Goal: Contribute content

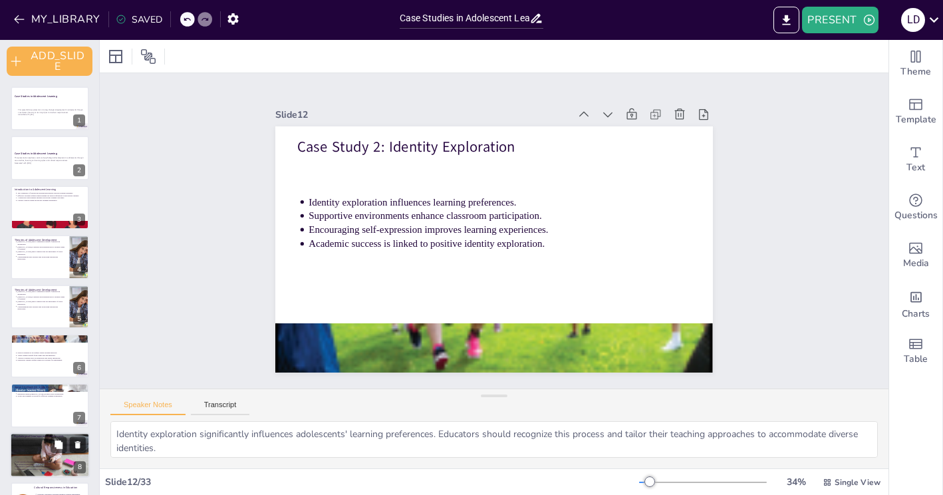
scroll to position [367, 0]
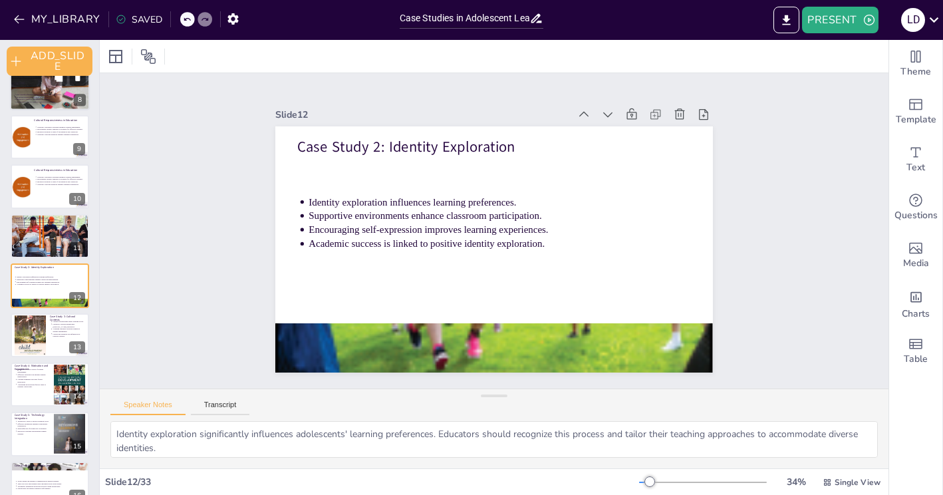
click at [64, 94] on p "Self-esteem influences student engagement and performance." at bounding box center [52, 94] width 71 height 3
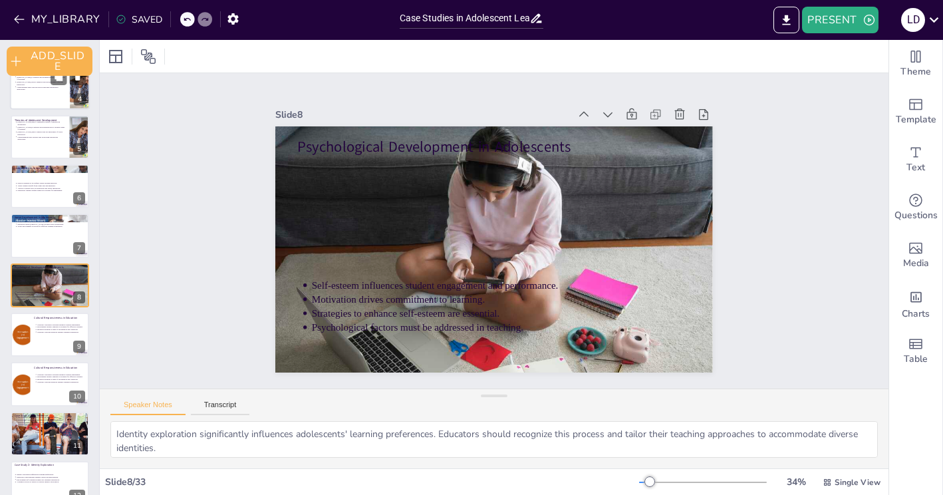
click at [55, 89] on div at bounding box center [50, 87] width 80 height 45
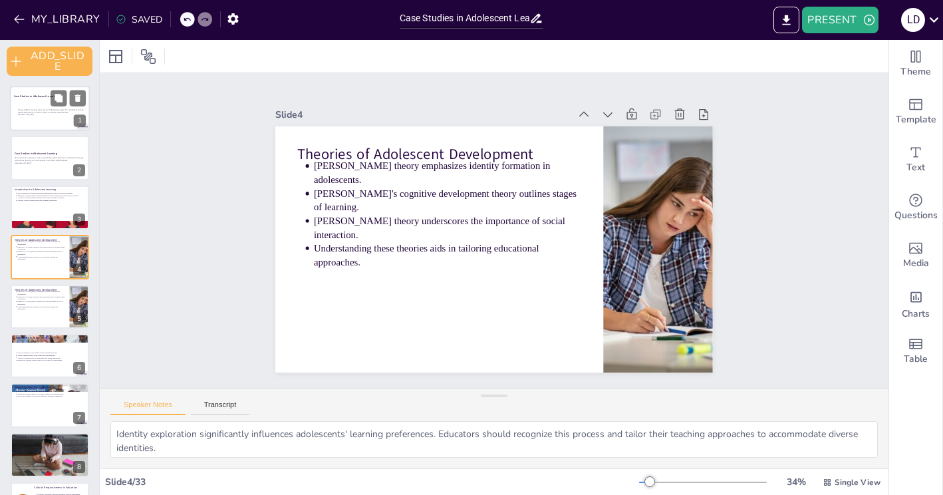
click at [63, 112] on p "This presentation explores social and psychological development in adolescents …" at bounding box center [52, 111] width 68 height 5
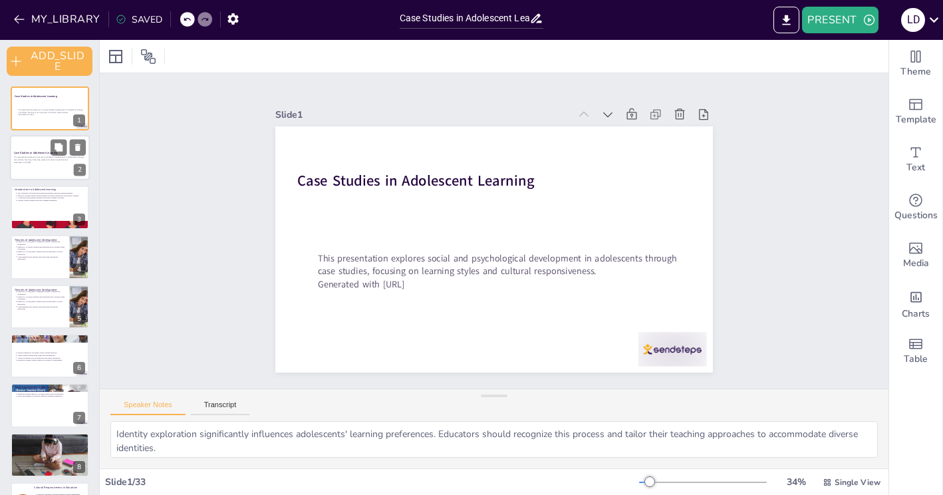
click at [53, 162] on p "Generated with [URL]" at bounding box center [50, 163] width 72 height 3
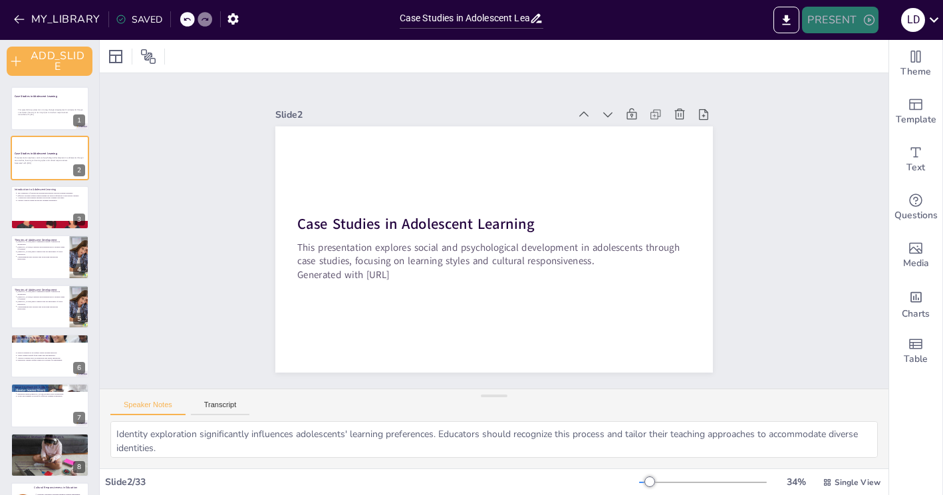
click at [842, 19] on button "PRESENT" at bounding box center [840, 20] width 76 height 27
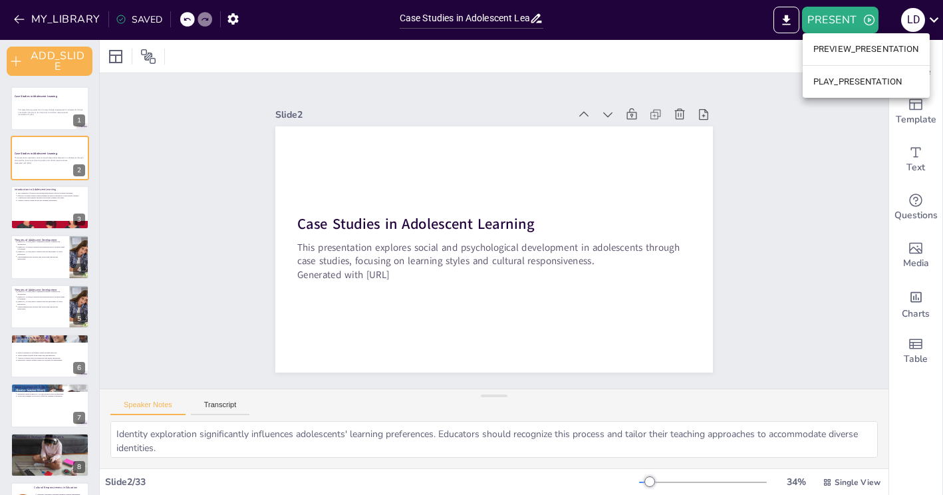
click at [852, 79] on li "PLAY_PRESENTATION" at bounding box center [866, 81] width 127 height 21
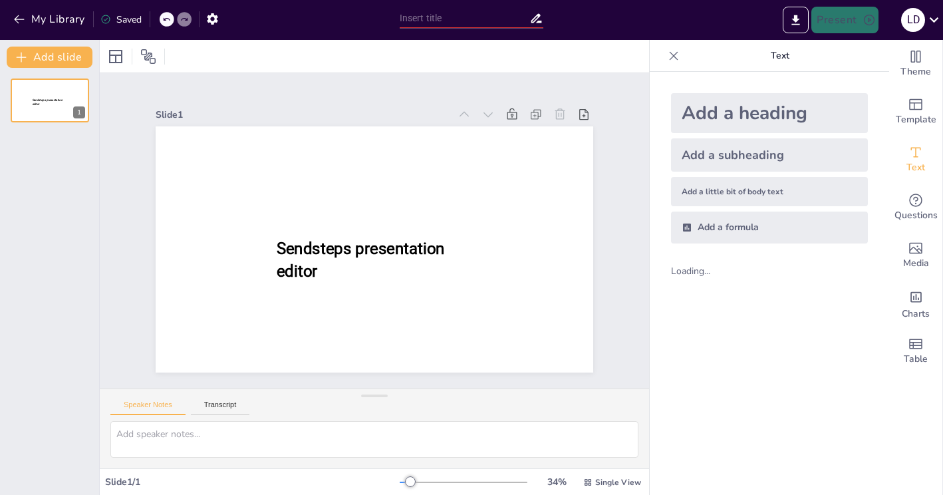
type input "Case Studies in Adolescent Learning: Analyzing Social and Psychological Develop…"
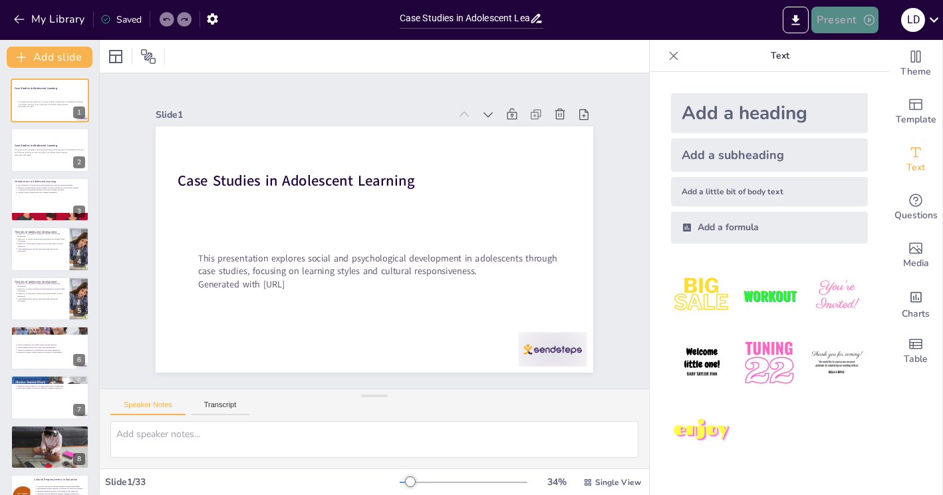
click at [842, 19] on button "Present" at bounding box center [845, 20] width 67 height 27
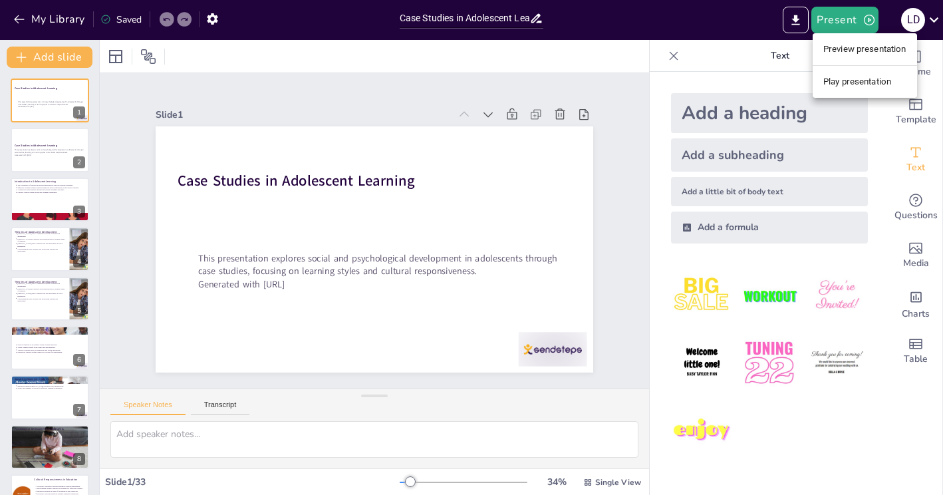
click at [857, 83] on li "Play presentation" at bounding box center [865, 81] width 104 height 21
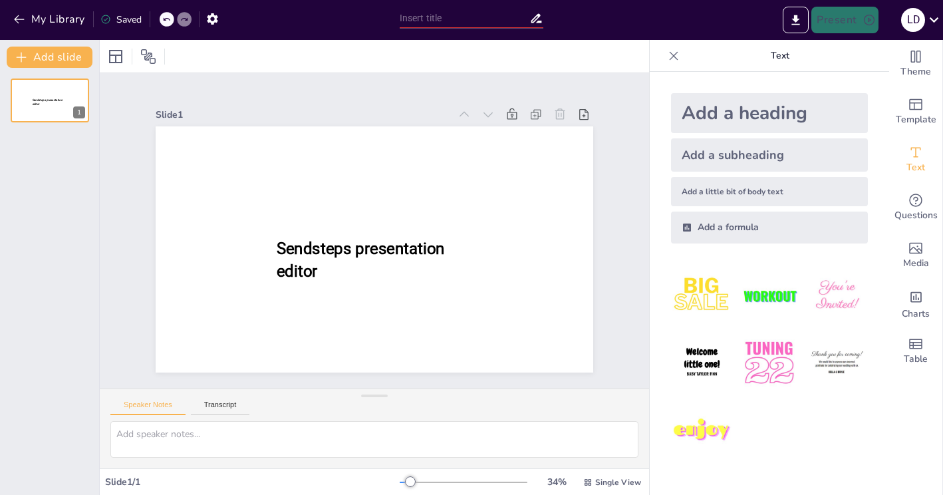
type input "Case Studies in Adolescent Learning: Analyzing Social and Psychological Develop…"
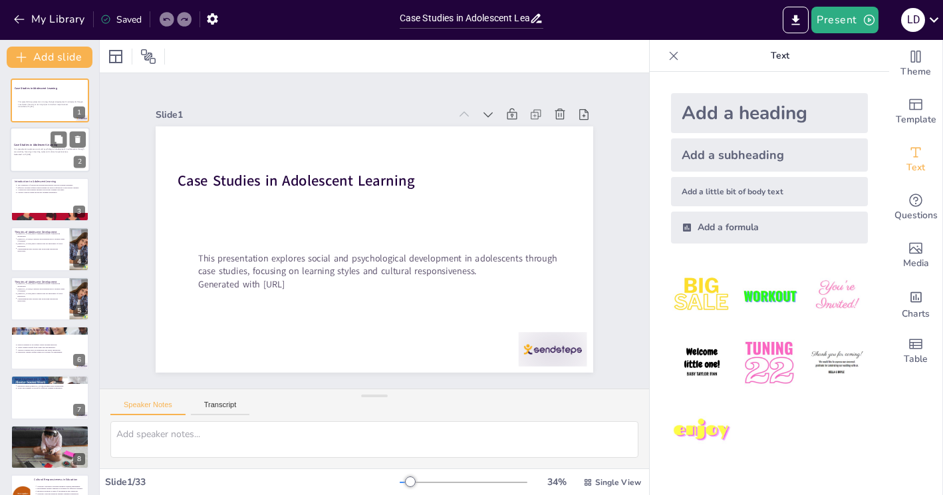
click at [57, 149] on p "This presentation explores social and psychological development in adolescents …" at bounding box center [50, 150] width 72 height 5
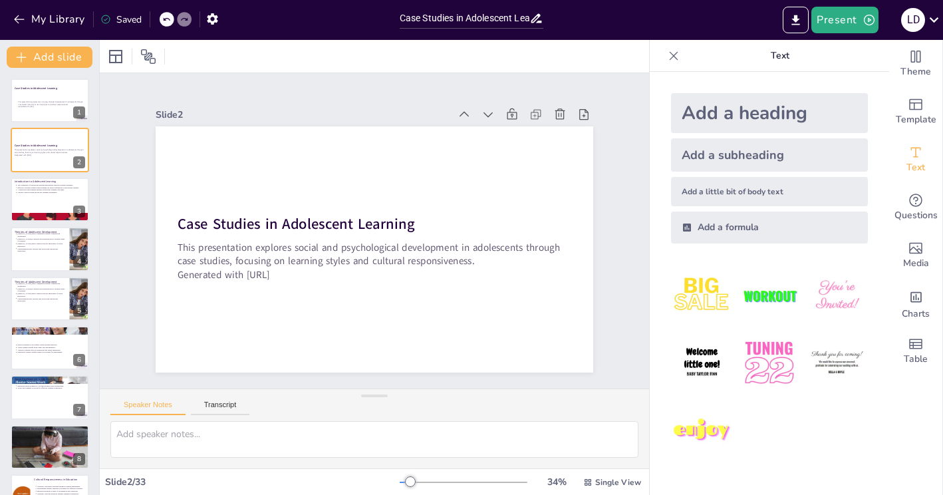
click at [674, 55] on icon at bounding box center [674, 55] width 9 height 9
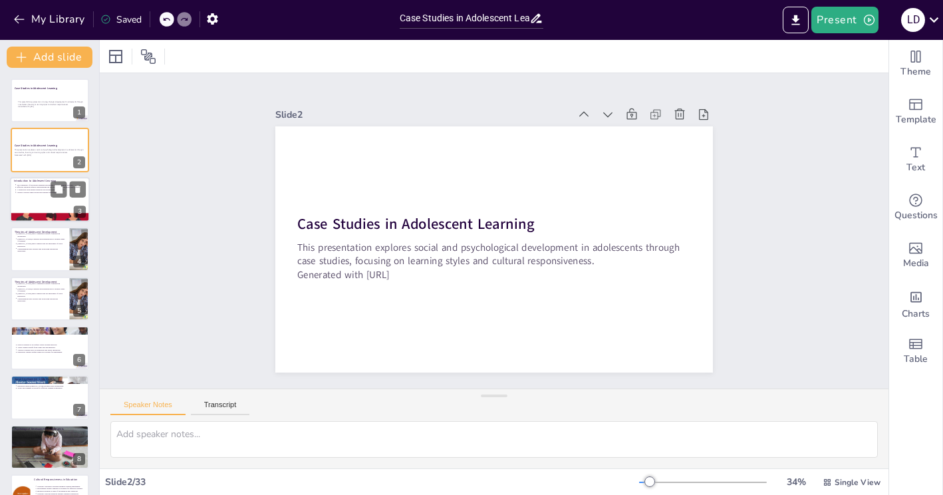
click at [49, 187] on p "Effective teaching requires understanding the diverse influences on adolescent …" at bounding box center [51, 187] width 69 height 3
type textarea "Recognizing the complexity of adolescent learning is vital for educators. Tailo…"
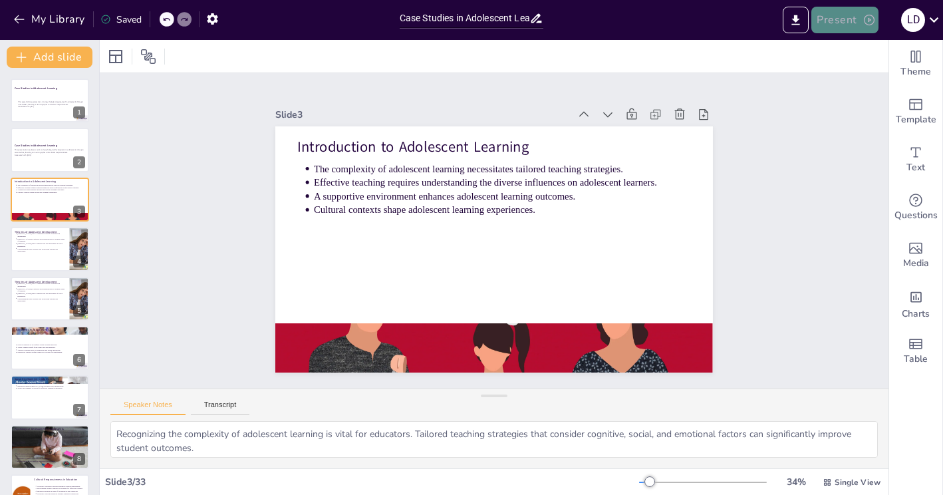
click at [846, 20] on button "Present" at bounding box center [845, 20] width 67 height 27
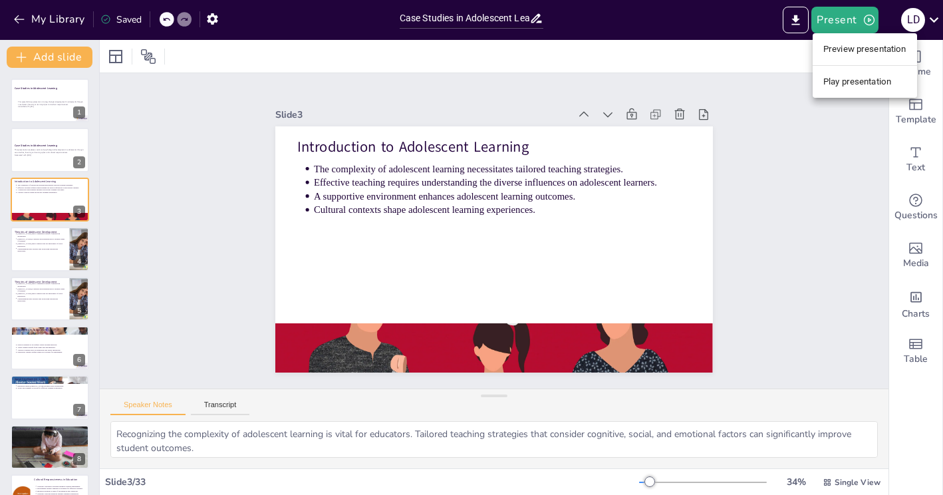
click at [860, 49] on li "Preview presentation" at bounding box center [865, 49] width 104 height 21
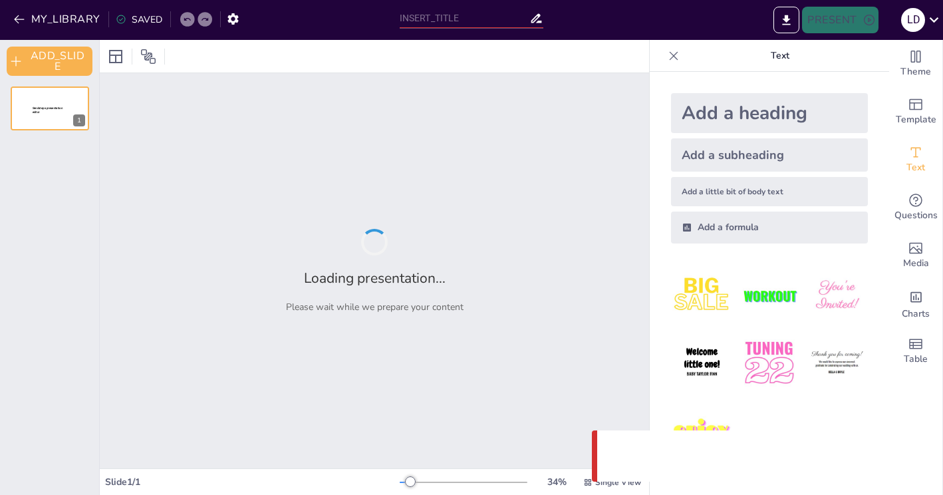
type input "Case Studies in Adolescent Learning: Analyzing Social and Psychological Develop…"
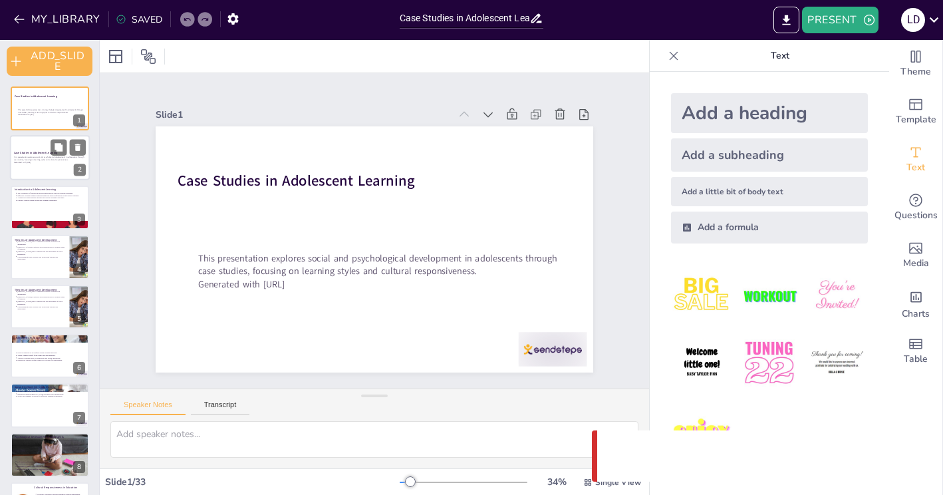
click at [29, 166] on div at bounding box center [50, 158] width 80 height 45
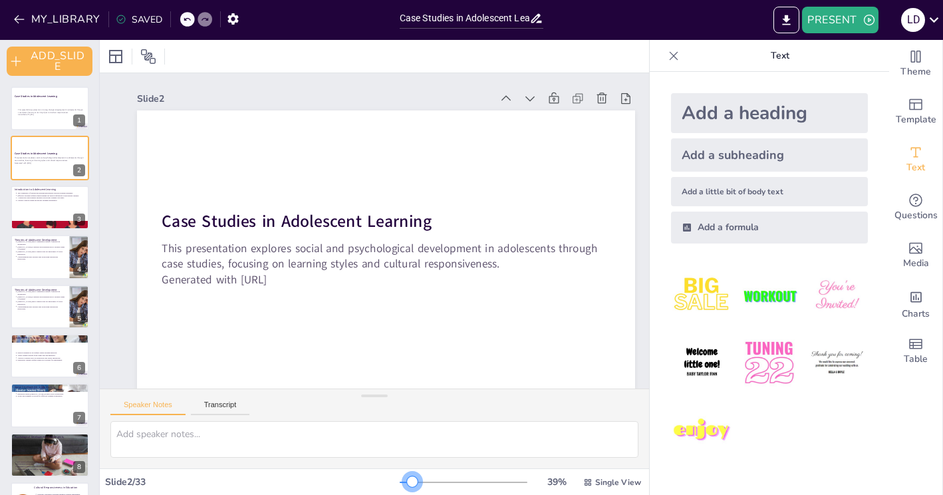
drag, startPoint x: 411, startPoint y: 483, endPoint x: 414, endPoint y: 476, distance: 7.4
click at [414, 476] on div at bounding box center [412, 481] width 11 height 11
click at [37, 225] on div at bounding box center [50, 225] width 80 height 53
type textarea "Recognizing the complexity of adolescent learning is vital for educators. Tailo…"
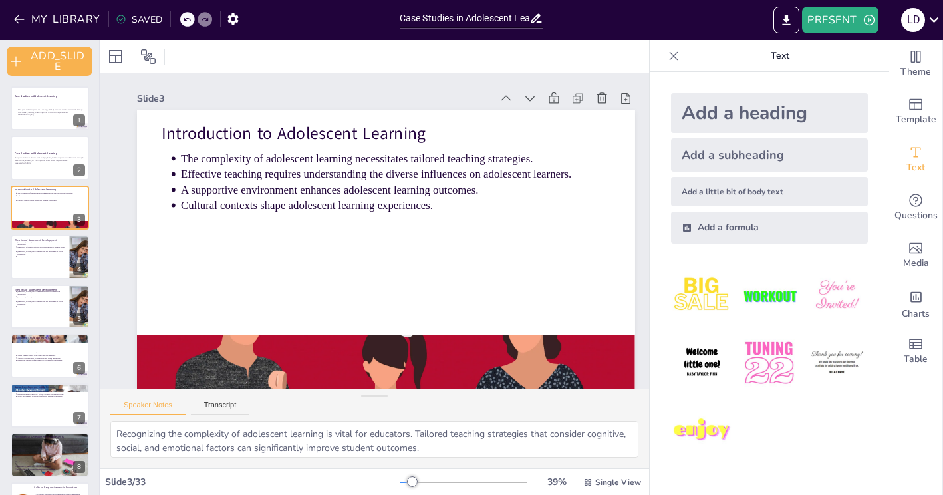
click at [667, 59] on icon at bounding box center [673, 55] width 13 height 13
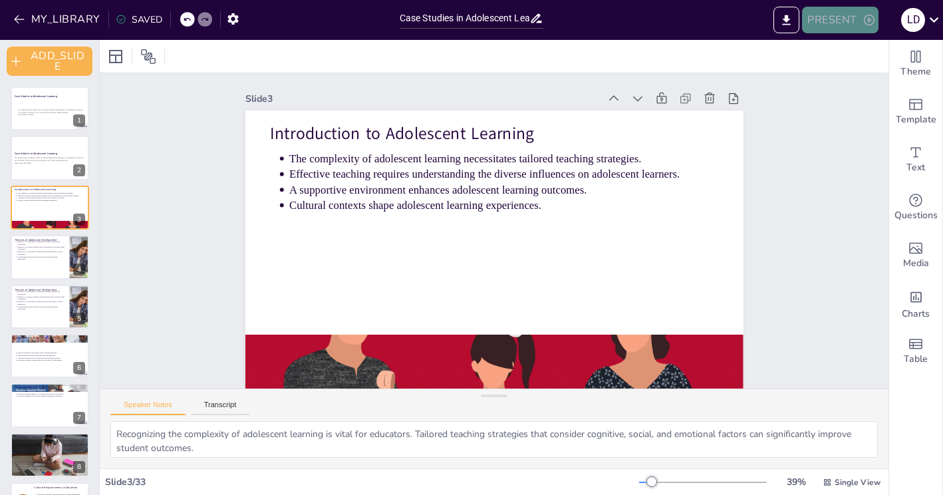
click at [843, 21] on button "PRESENT" at bounding box center [840, 20] width 76 height 27
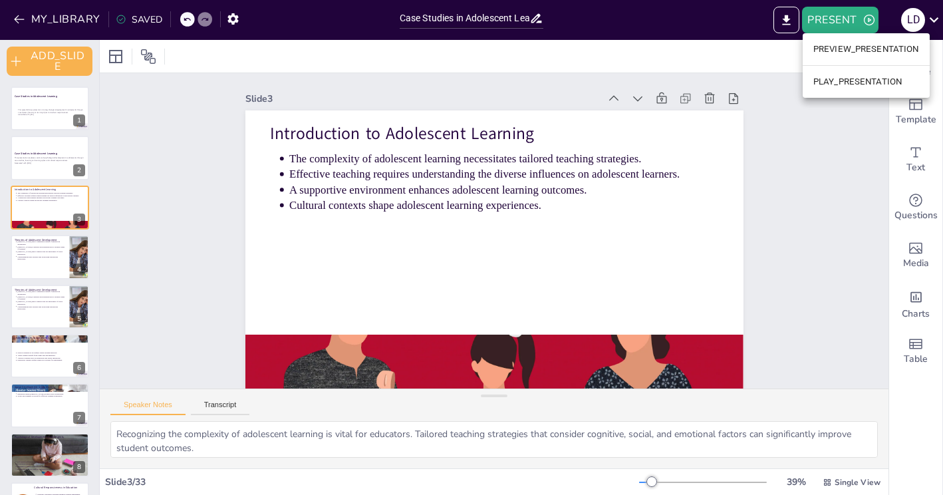
click at [859, 85] on li "PLAY_PRESENTATION" at bounding box center [866, 81] width 127 height 21
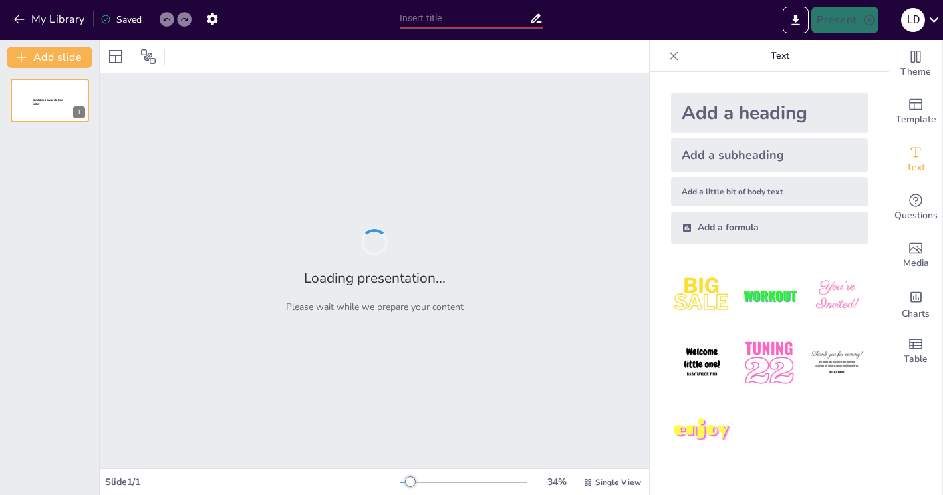
type input "Case Studies in Adolescent Learning: Analyzing Social and Psychological Develop…"
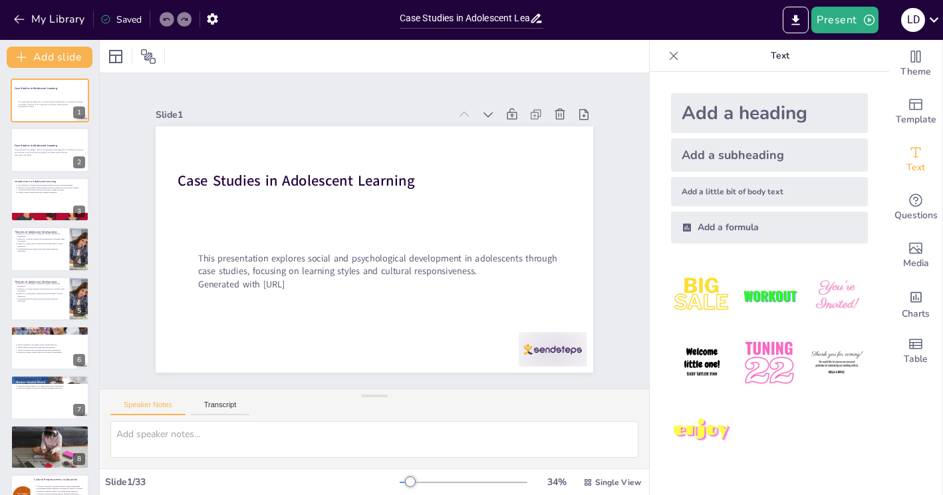
click at [677, 59] on icon at bounding box center [674, 55] width 9 height 9
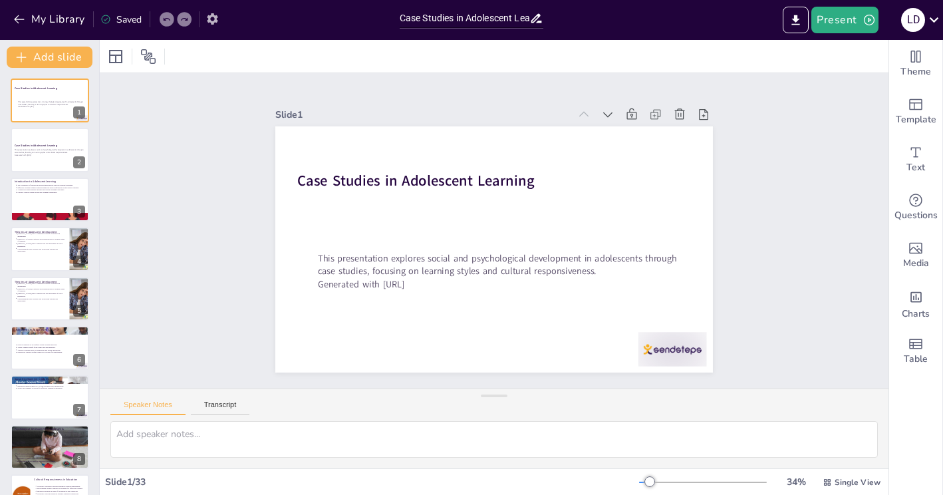
click at [210, 24] on icon "button" at bounding box center [213, 19] width 14 height 14
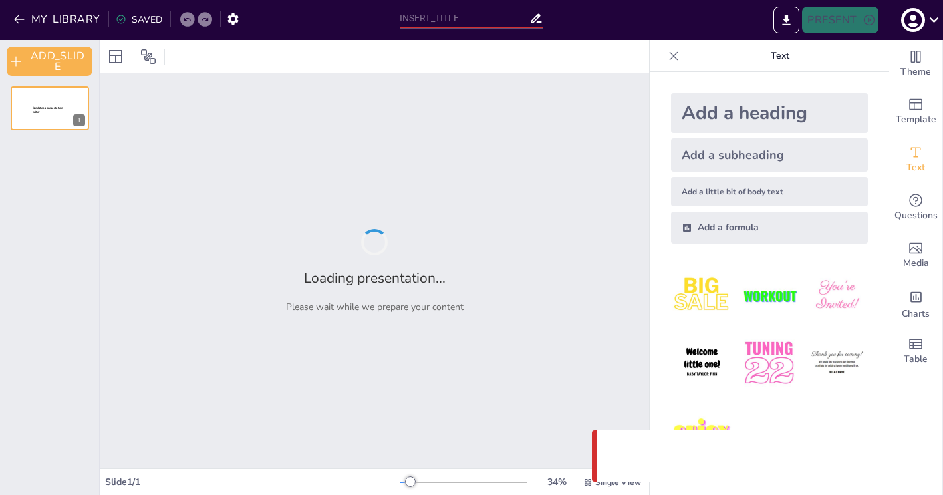
type input "Case Studies in Adolescent Learning: Analyzing Social and Psychological Develop…"
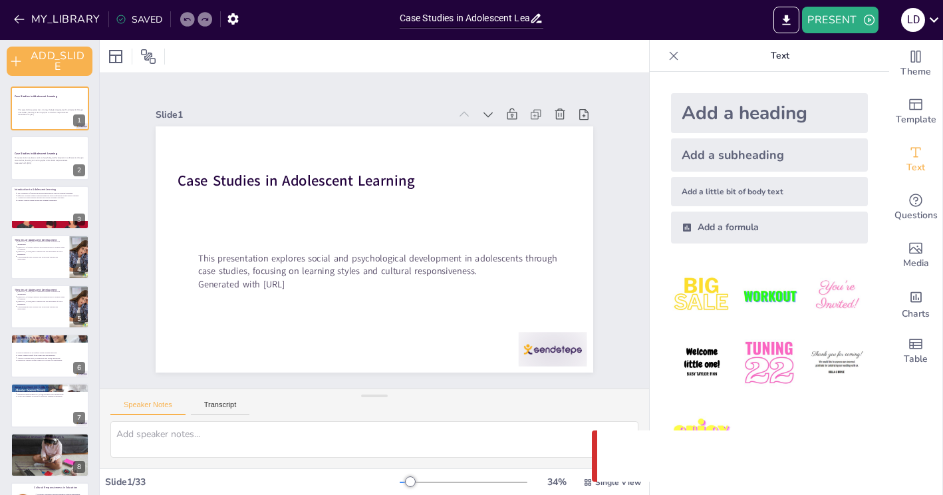
click at [673, 55] on icon at bounding box center [674, 55] width 9 height 9
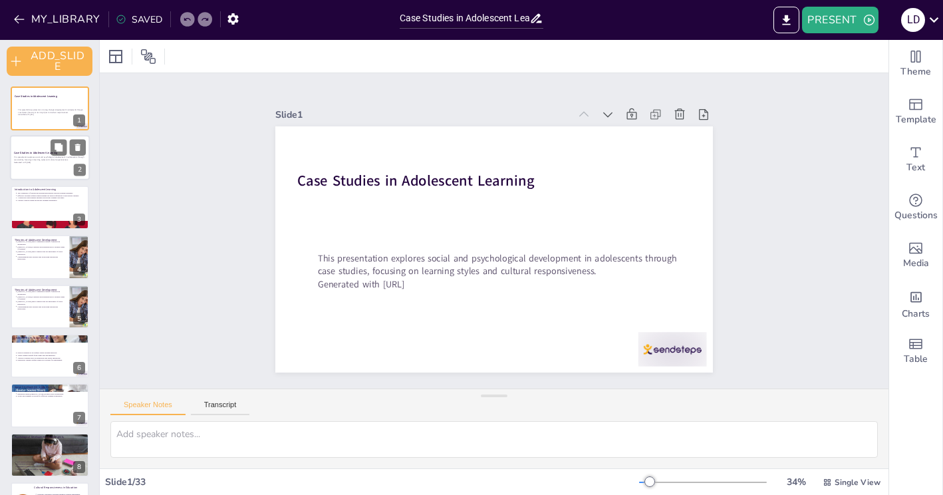
click at [50, 166] on div at bounding box center [50, 158] width 80 height 45
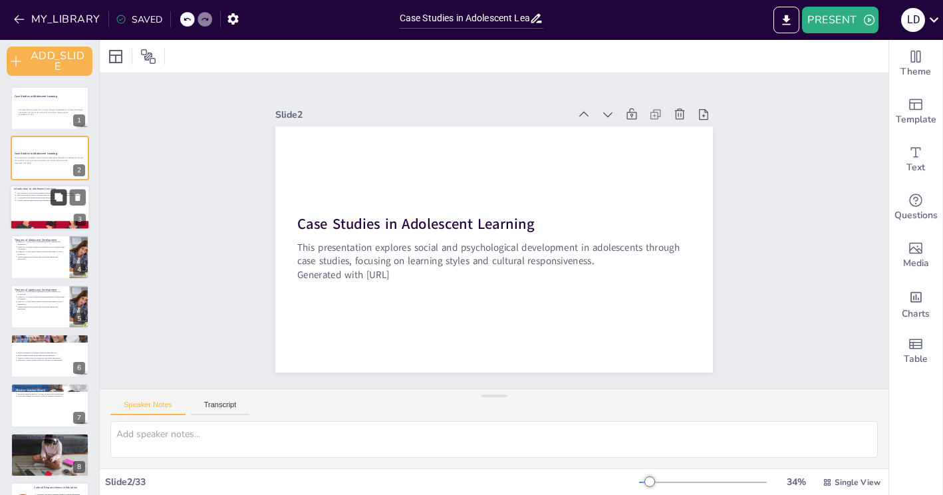
click at [54, 194] on icon at bounding box center [58, 196] width 9 height 9
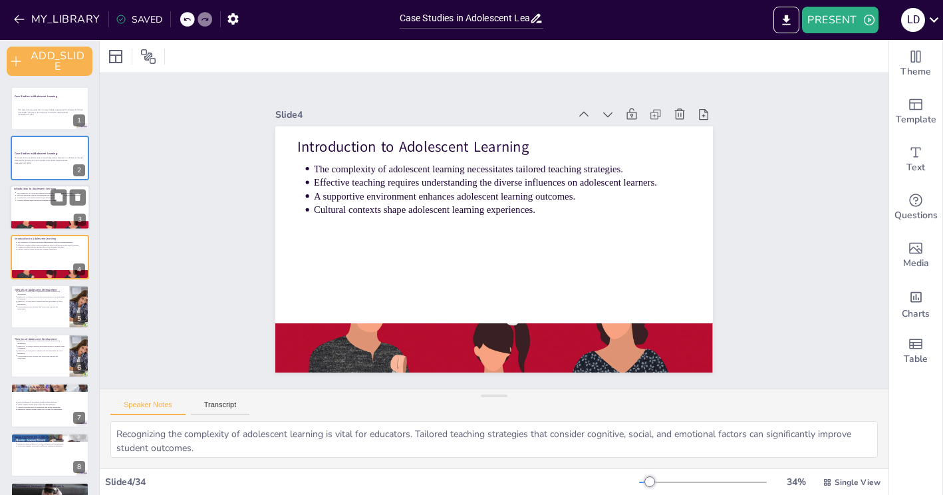
click at [43, 213] on div at bounding box center [50, 207] width 80 height 45
click at [29, 257] on div at bounding box center [50, 256] width 80 height 45
click at [41, 290] on p "Theories of Adolescent Development" at bounding box center [40, 289] width 52 height 4
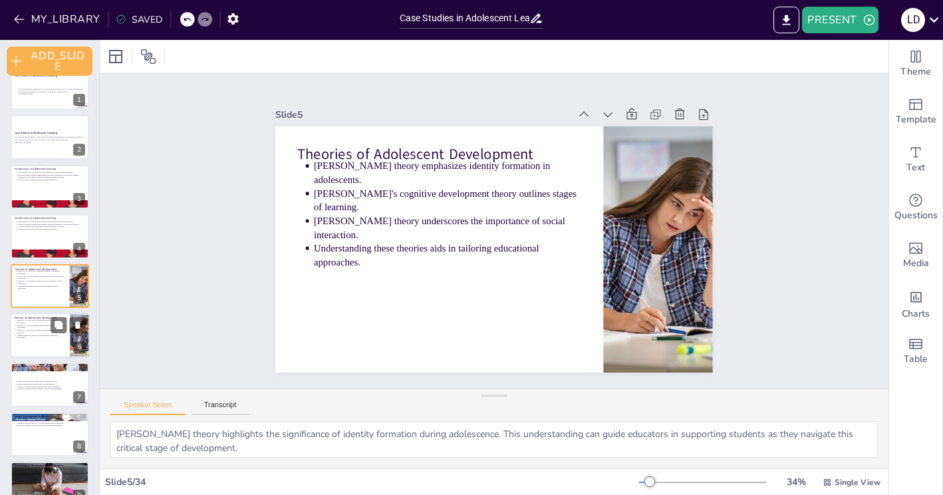
scroll to position [19, 0]
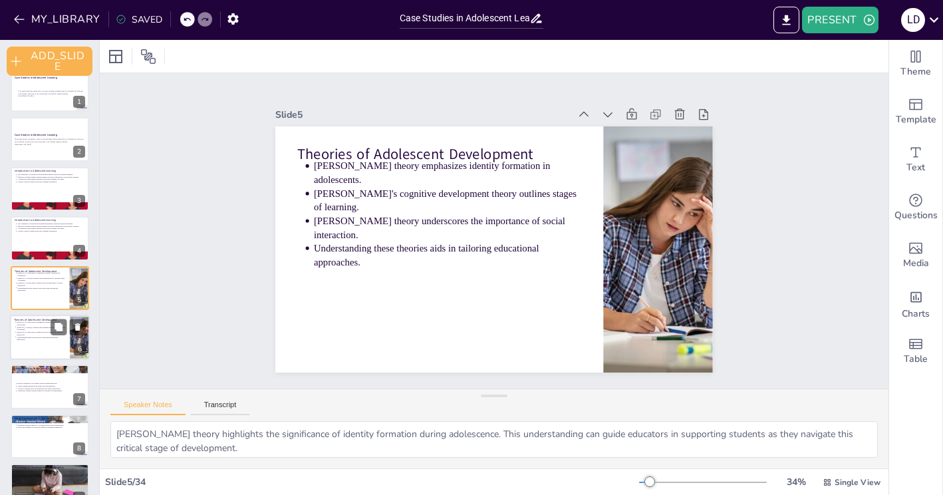
click at [43, 337] on div at bounding box center [50, 337] width 80 height 45
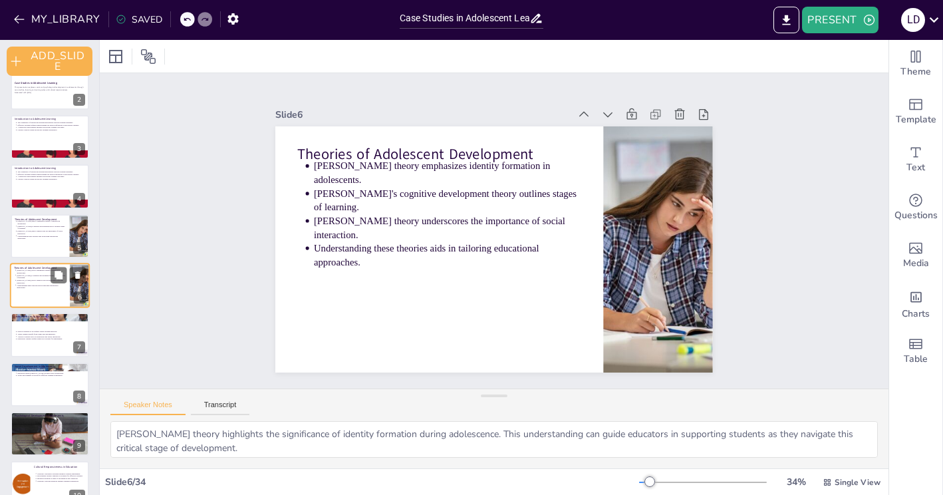
click at [43, 338] on p "Kinesthetic learners require hands-on activities for engagement." at bounding box center [51, 339] width 68 height 3
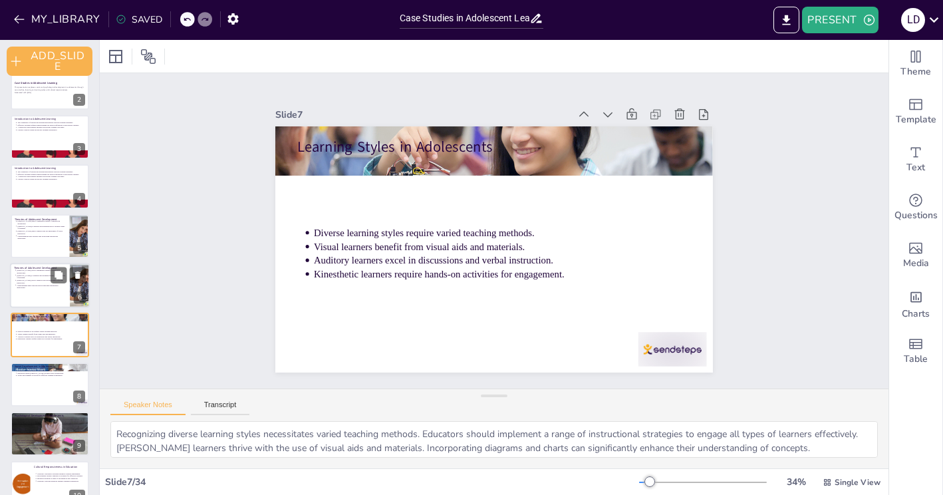
scroll to position [120, 0]
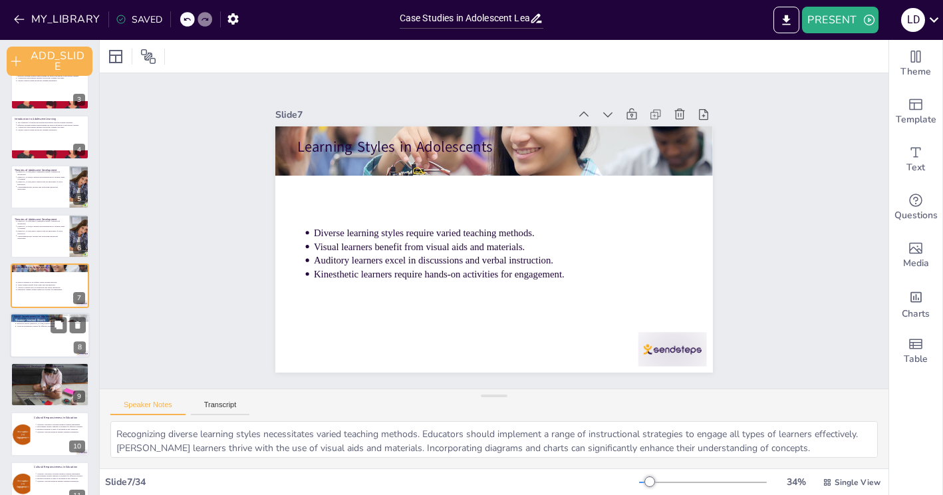
click at [38, 331] on div at bounding box center [50, 335] width 80 height 45
type textarea "Peer relationships play a significant role in influencing academic performance.…"
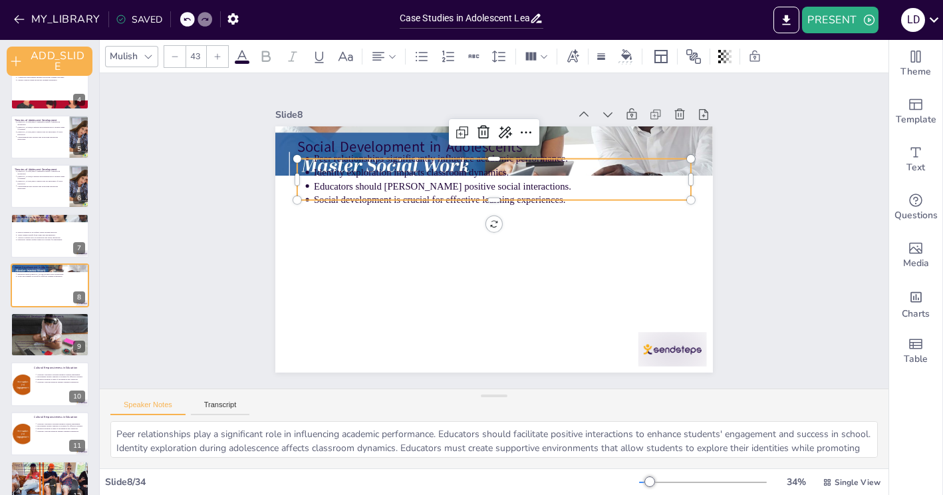
click at [393, 181] on p "Educators should [PERSON_NAME] positive social interactions." at bounding box center [512, 189] width 372 height 92
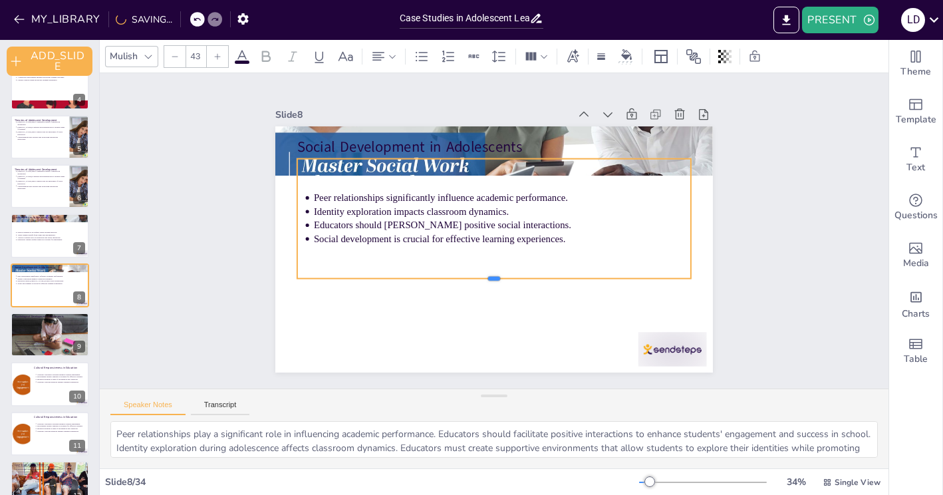
drag, startPoint x: 494, startPoint y: 200, endPoint x: 504, endPoint y: 279, distance: 79.1
click at [504, 279] on div at bounding box center [482, 282] width 387 height 92
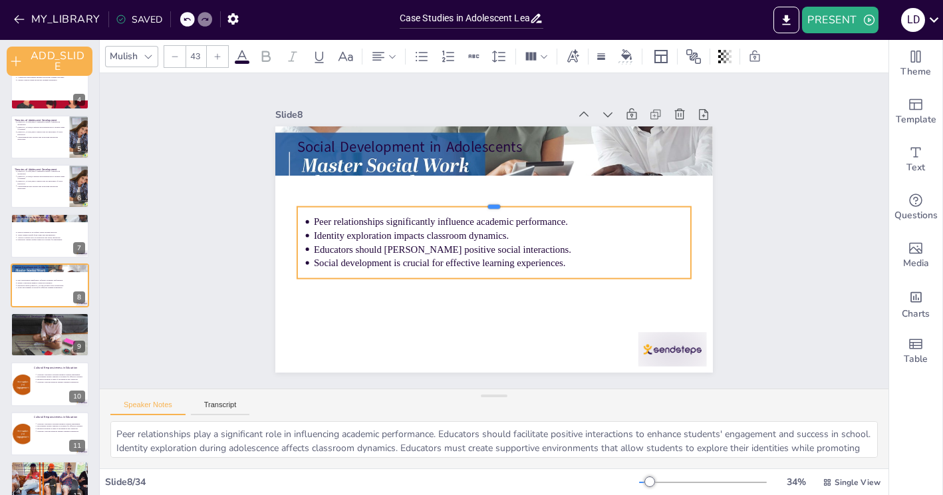
drag, startPoint x: 494, startPoint y: 158, endPoint x: 498, endPoint y: 206, distance: 48.0
click at [498, 206] on div "Social Development in Adolescents Peer relationships significantly influence ac…" at bounding box center [476, 234] width 332 height 479
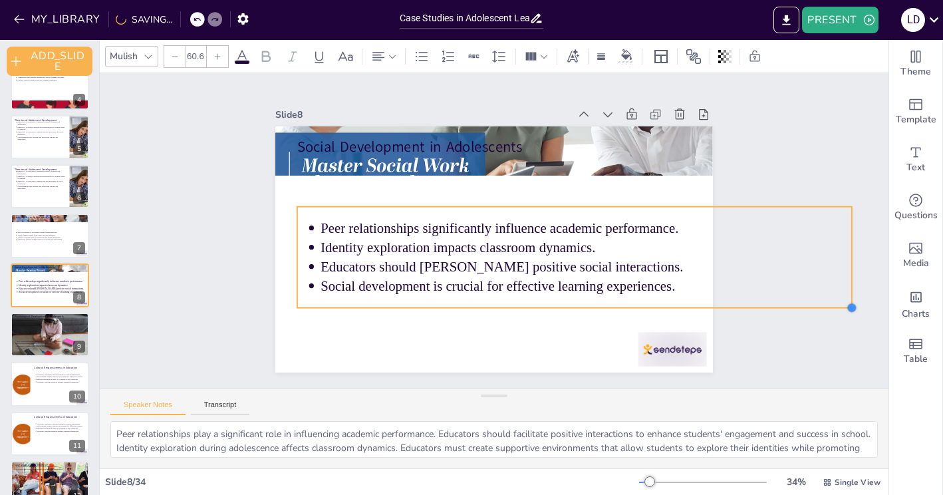
type input "61"
drag, startPoint x: 691, startPoint y: 279, endPoint x: 677, endPoint y: 309, distance: 32.8
click at [677, 309] on div "Social Development in Adolescents Peer relationships significantly influence ac…" at bounding box center [490, 249] width 479 height 332
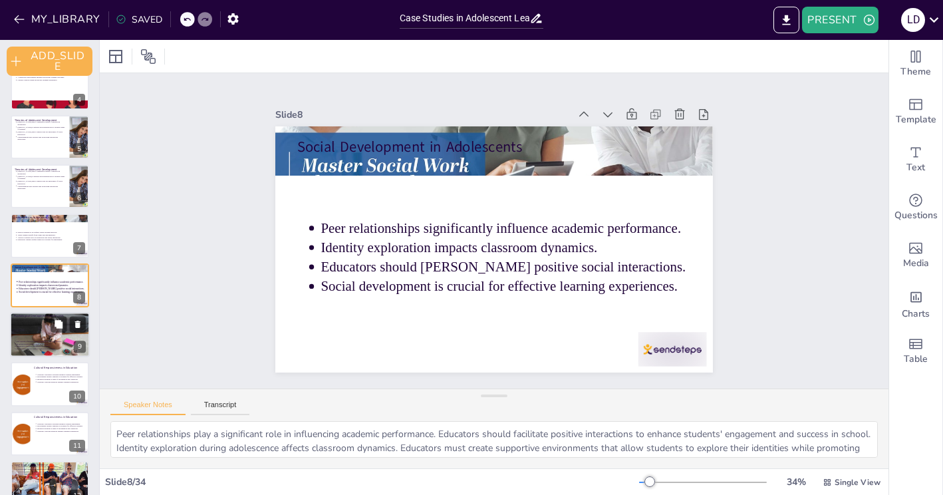
click at [40, 336] on div "Self-esteem influences student engagement and performance. Motivation drives co…" at bounding box center [50, 344] width 74 height 19
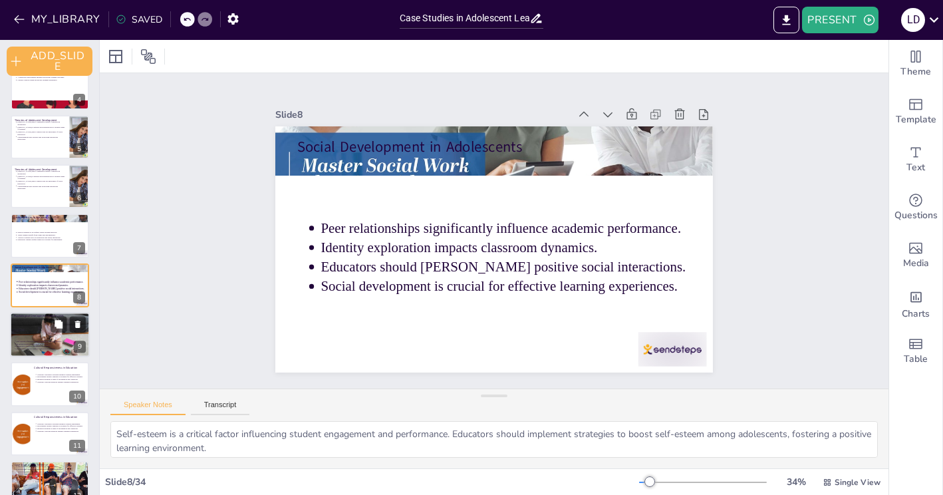
scroll to position [219, 0]
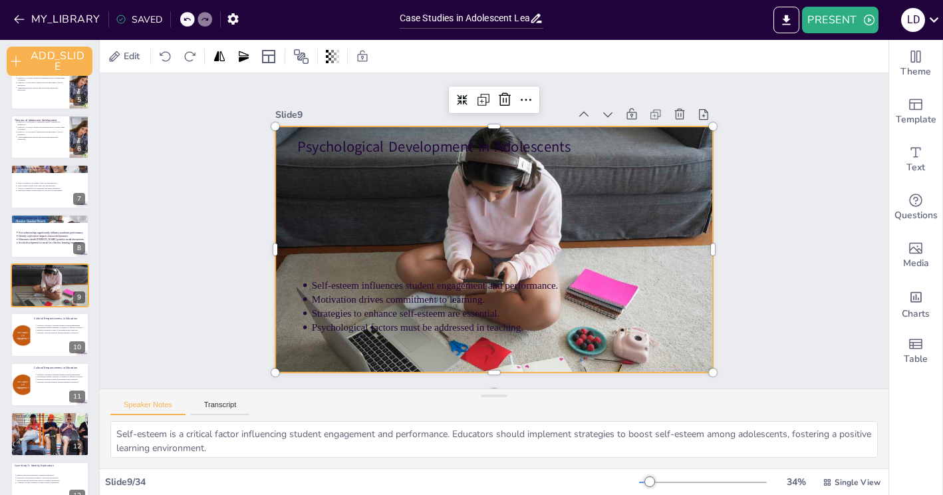
click at [456, 224] on div at bounding box center [487, 248] width 518 height 444
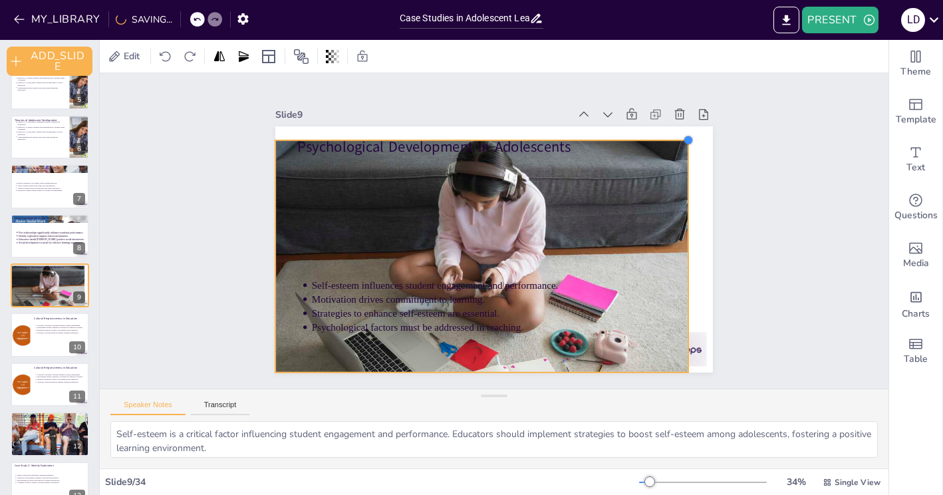
drag, startPoint x: 713, startPoint y: 129, endPoint x: 688, endPoint y: 189, distance: 64.7
click at [688, 189] on div "Psychological Development in Adolescents Self-esteem influences student engagem…" at bounding box center [482, 245] width 490 height 476
click at [640, 203] on div at bounding box center [470, 244] width 496 height 465
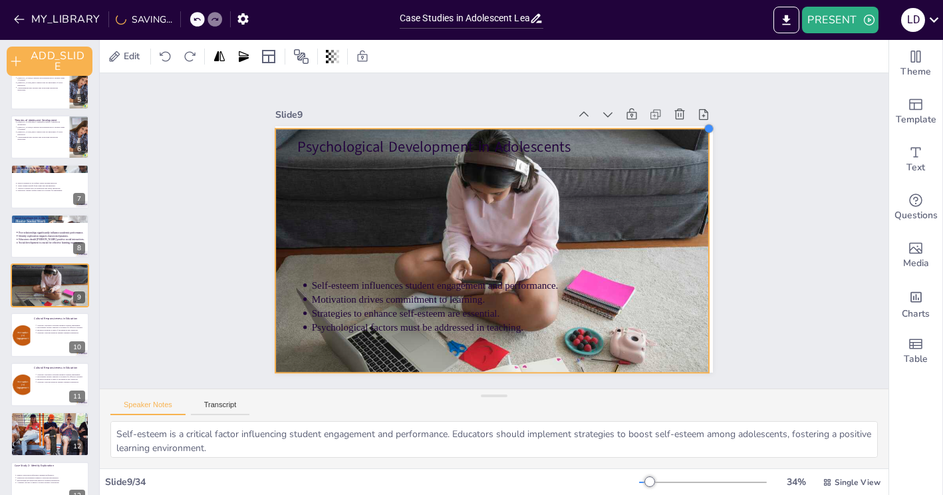
drag, startPoint x: 689, startPoint y: 143, endPoint x: 709, endPoint y: 142, distance: 20.6
click at [709, 142] on div "Psychological Development in Adolescents Self-esteem influences student engagem…" at bounding box center [485, 247] width 502 height 432
click at [782, 179] on div "Slide 1 Case Studies in Adolescent Learning This presentation explores social a…" at bounding box center [495, 231] width 848 height 544
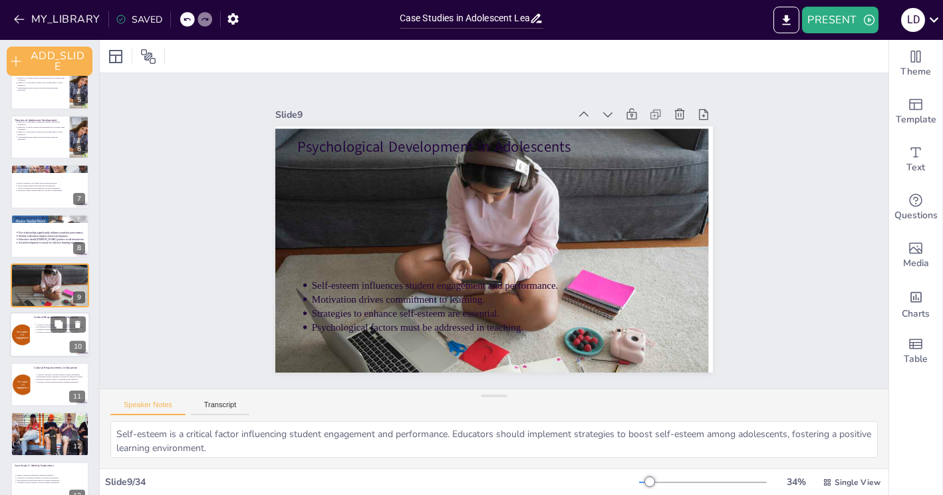
click at [46, 343] on div at bounding box center [50, 335] width 80 height 45
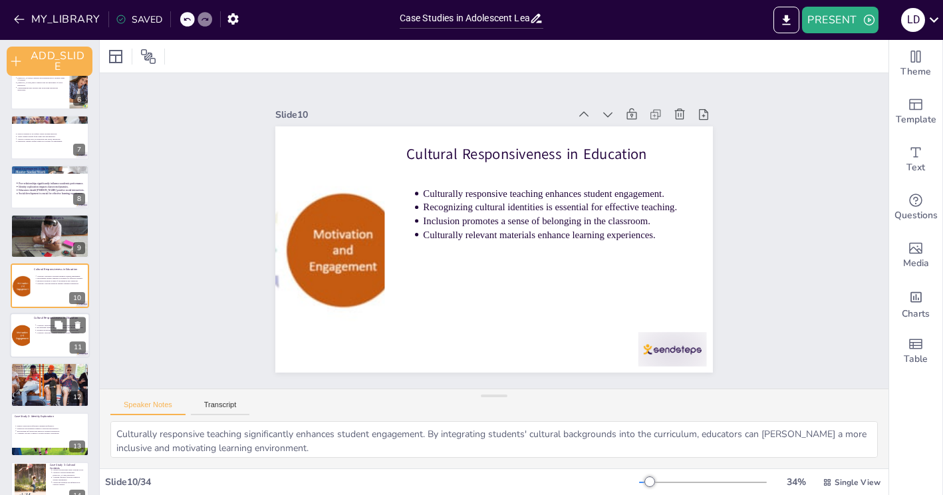
click at [35, 339] on div at bounding box center [50, 335] width 80 height 45
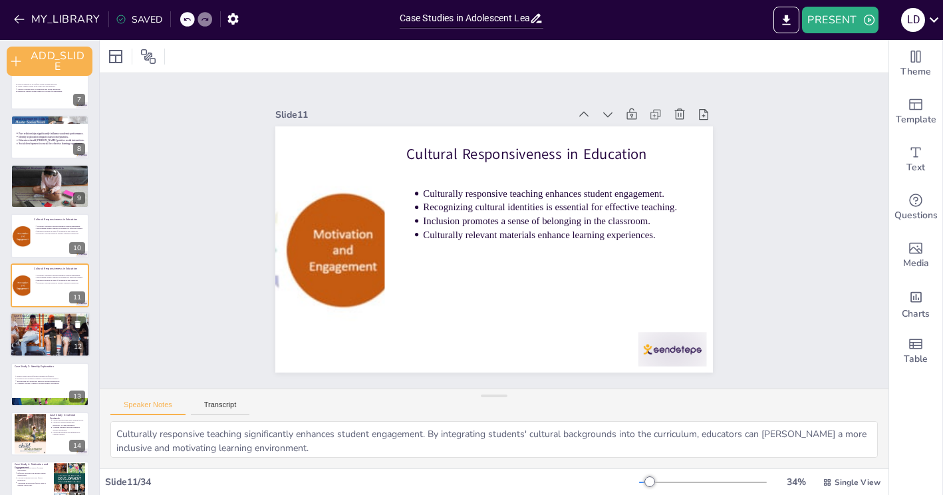
click at [42, 329] on div at bounding box center [50, 334] width 88 height 45
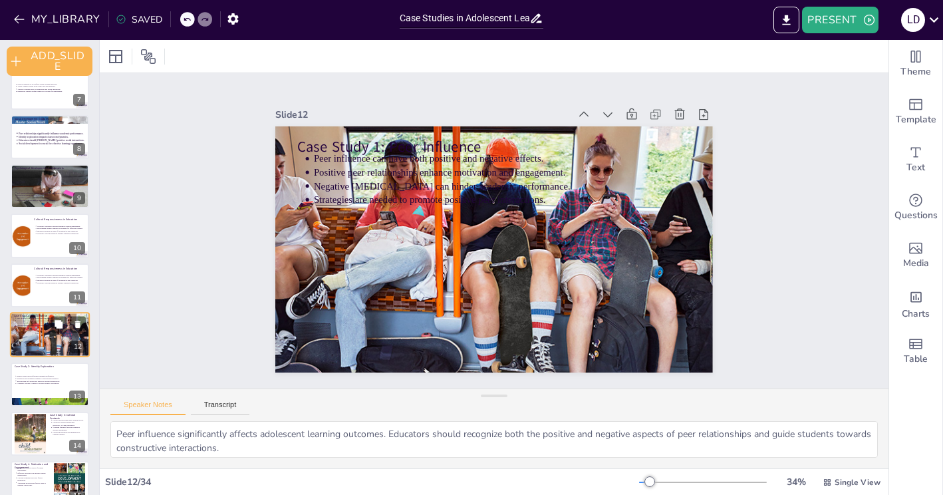
scroll to position [367, 0]
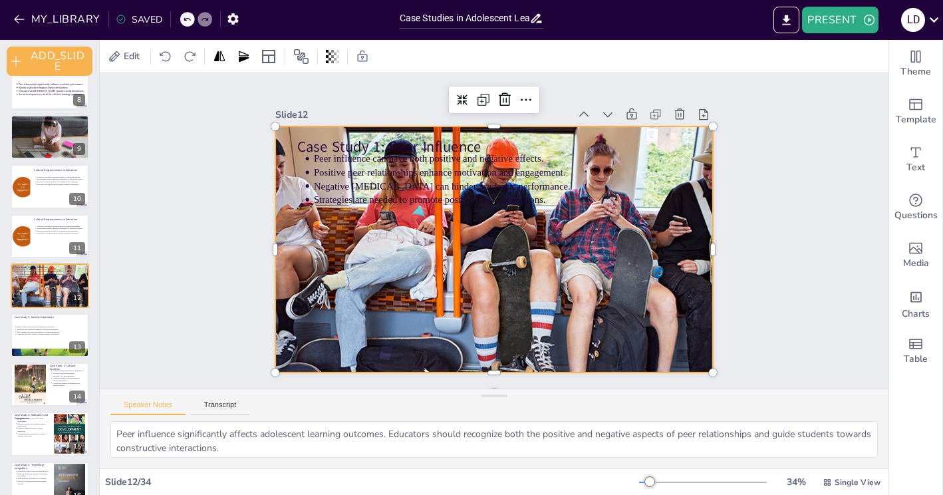
click at [501, 273] on div at bounding box center [481, 243] width 504 height 521
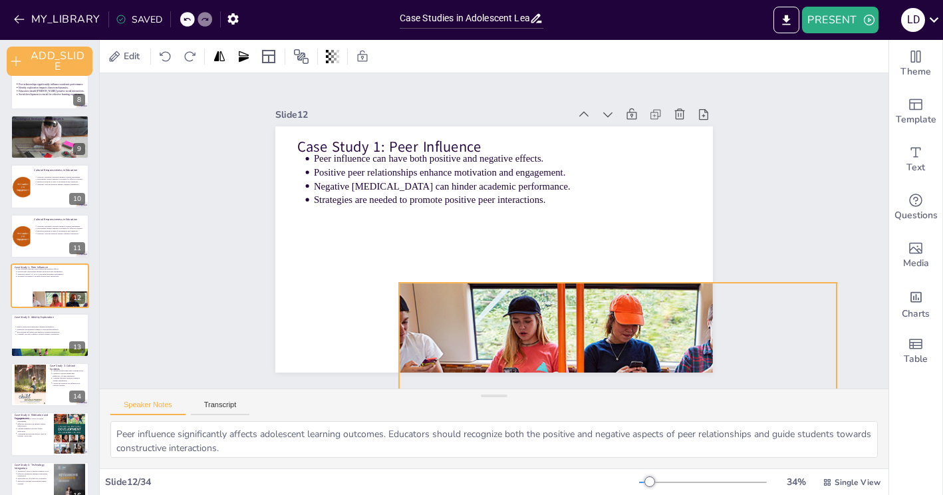
drag, startPoint x: 504, startPoint y: 268, endPoint x: 627, endPoint y: 425, distance: 199.4
click at [627, 425] on div "Slide 1 Case Studies in Adolescent Learning This presentation explores social a…" at bounding box center [494, 270] width 789 height 395
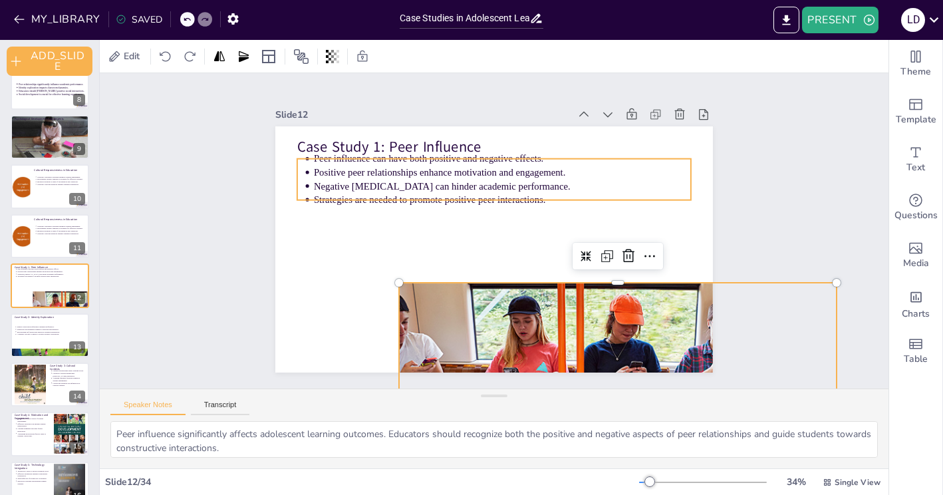
click at [436, 180] on p "Negative [MEDICAL_DATA] can hinder academic performance." at bounding box center [512, 189] width 372 height 92
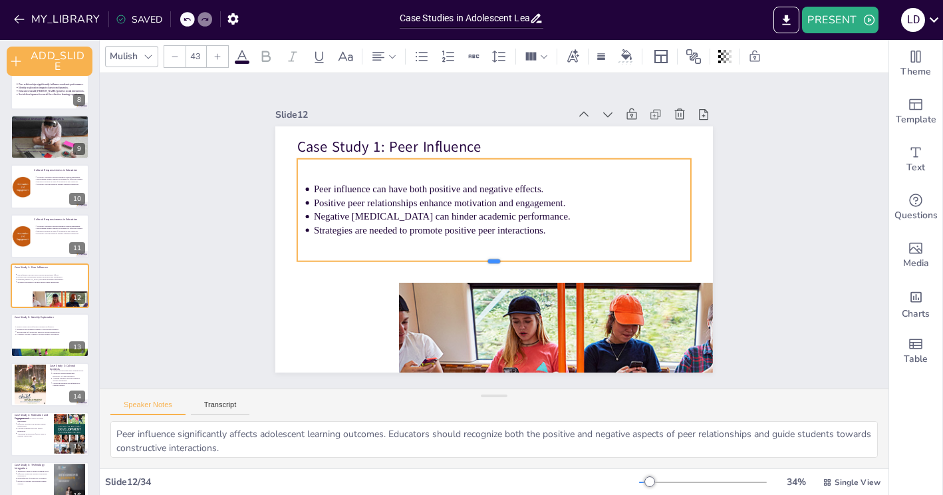
drag, startPoint x: 492, startPoint y: 204, endPoint x: 507, endPoint y: 265, distance: 63.1
click at [507, 265] on div at bounding box center [471, 257] width 300 height 271
click at [39, 333] on p "Academic success is linked to positive identity exploration." at bounding box center [51, 334] width 69 height 3
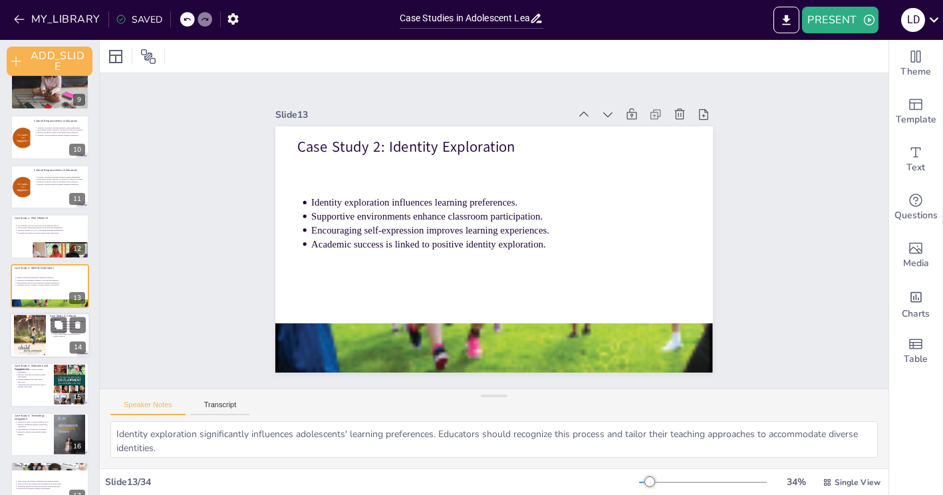
click at [49, 345] on div at bounding box center [50, 335] width 80 height 45
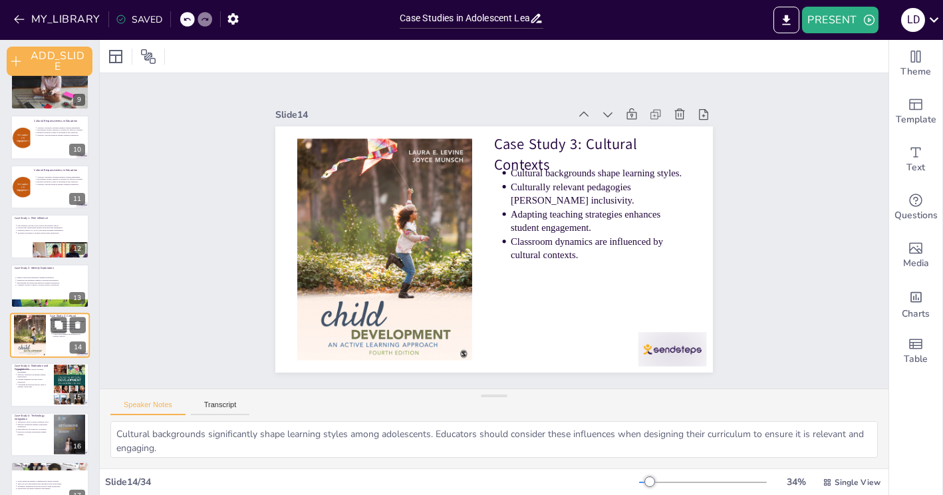
scroll to position [466, 0]
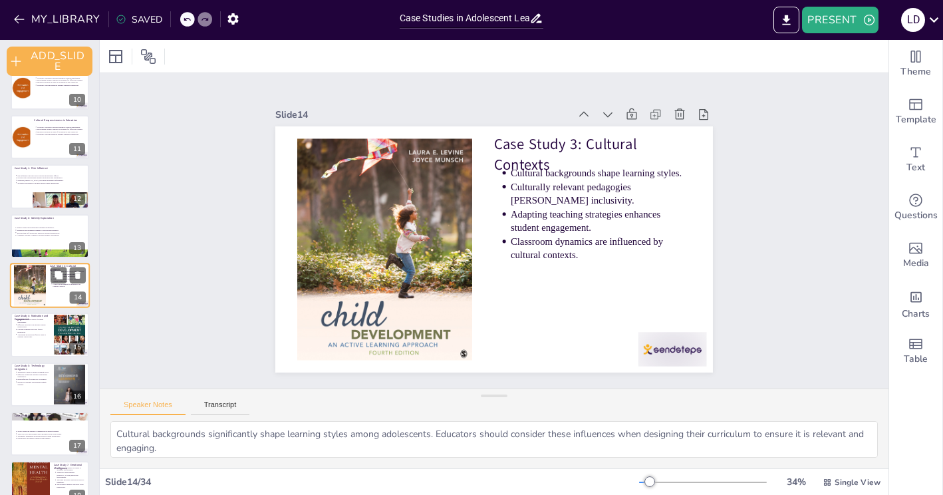
click at [49, 345] on div at bounding box center [50, 335] width 79 height 44
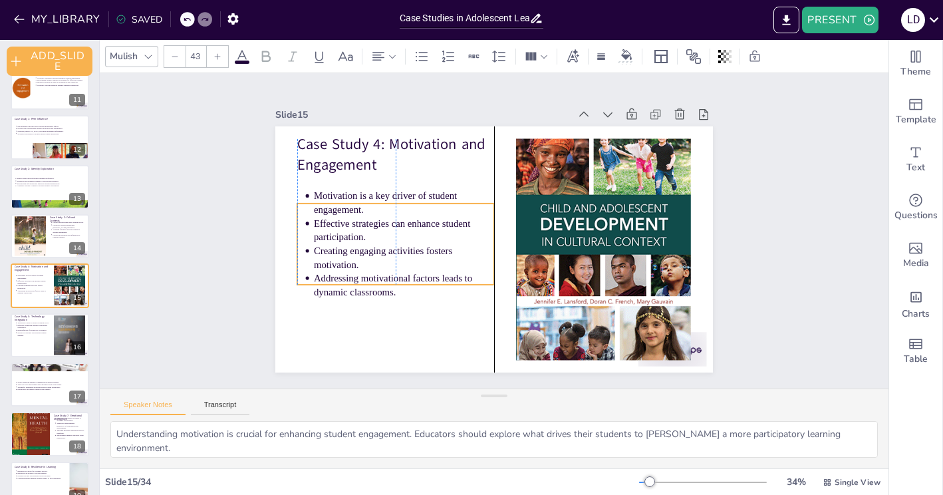
drag, startPoint x: 373, startPoint y: 190, endPoint x: 378, endPoint y: 219, distance: 29.6
click at [378, 219] on p "Effective strategies can enhance student participation." at bounding box center [416, 185] width 170 height 114
click at [509, 190] on p "Motivation is a key driver of student engagement." at bounding box center [532, 144] width 46 height 182
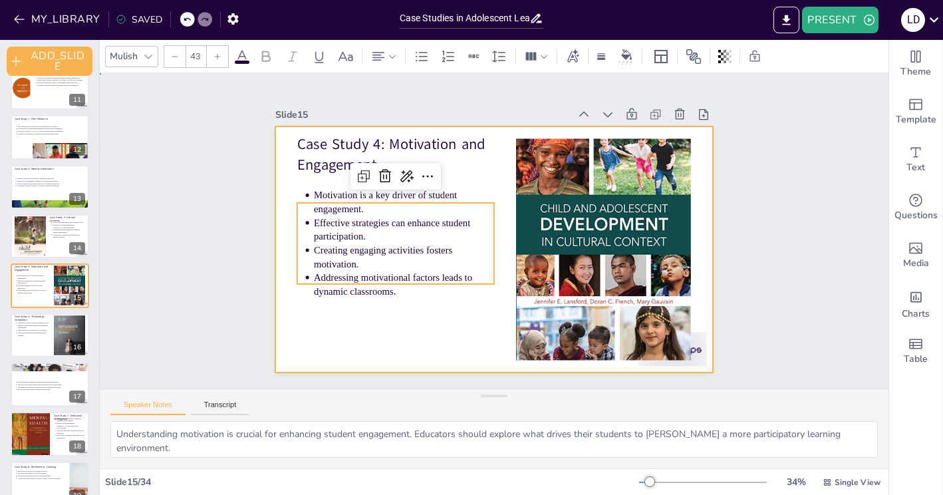
click at [496, 178] on div at bounding box center [479, 242] width 456 height 499
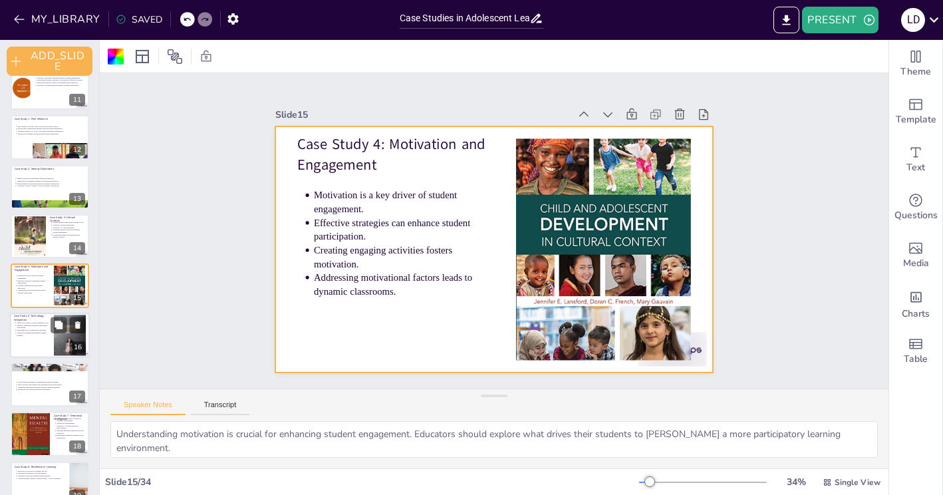
click at [31, 331] on p "Interactive learning opportunities engage students." at bounding box center [33, 333] width 33 height 5
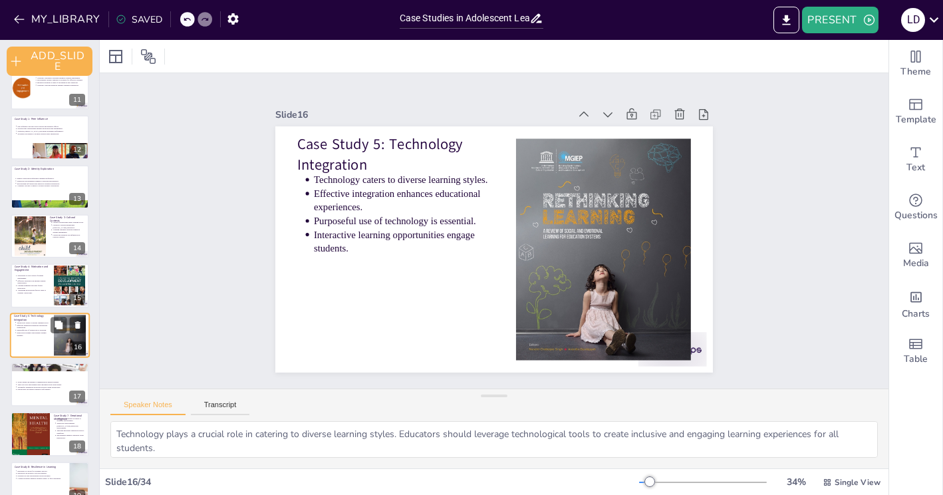
scroll to position [566, 0]
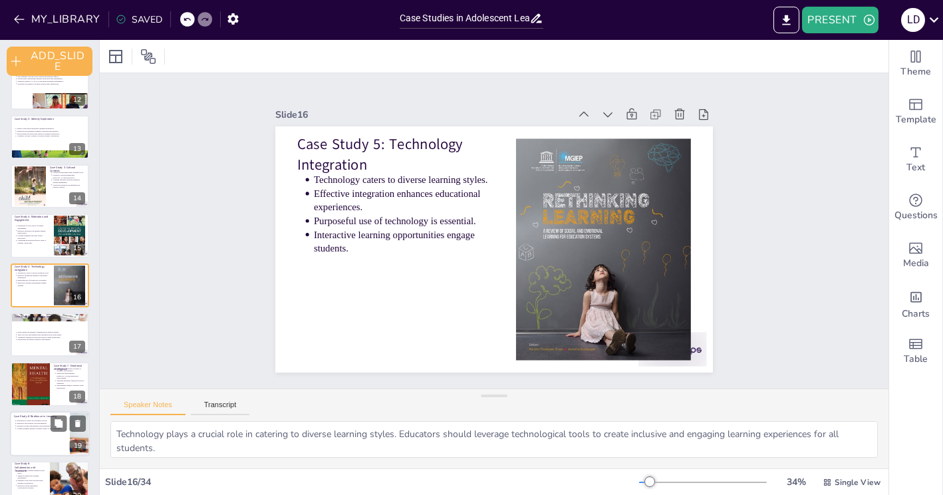
click at [33, 433] on div at bounding box center [50, 433] width 80 height 45
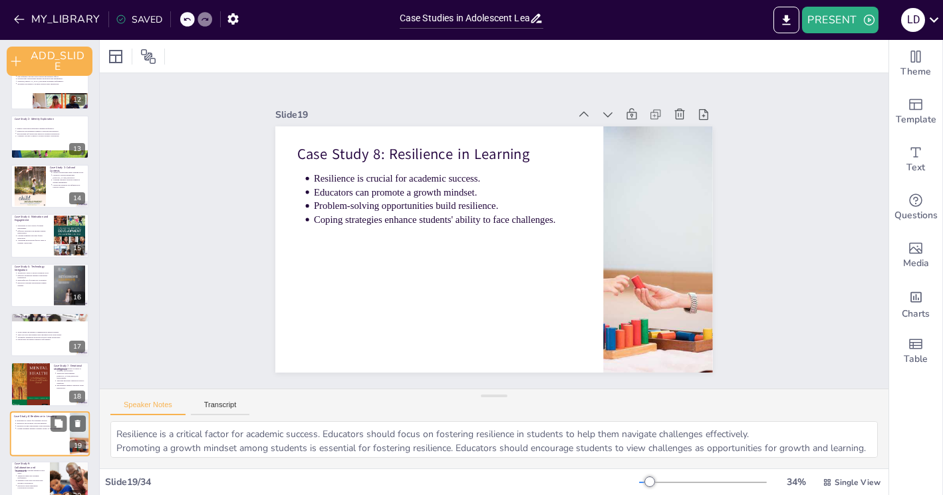
scroll to position [714, 0]
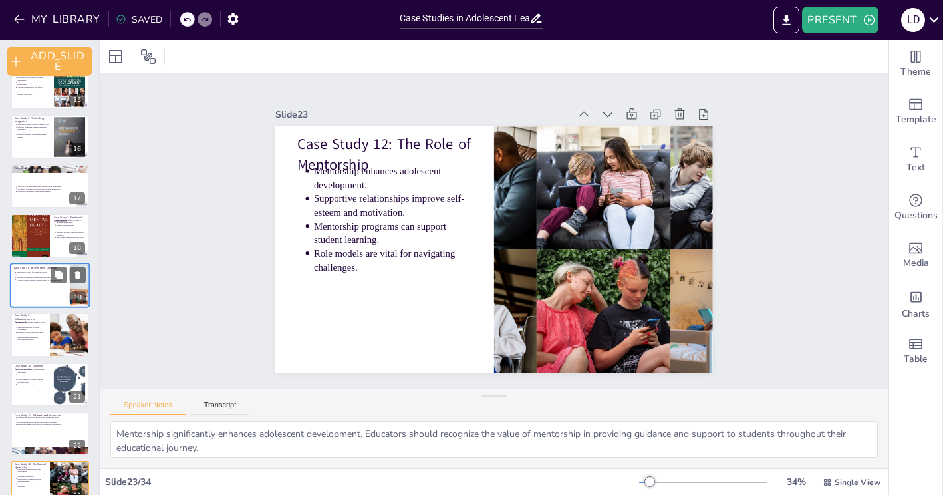
type textarea "Supporting students with [MEDICAL_DATA] is essential for promoting inclusivity.…"
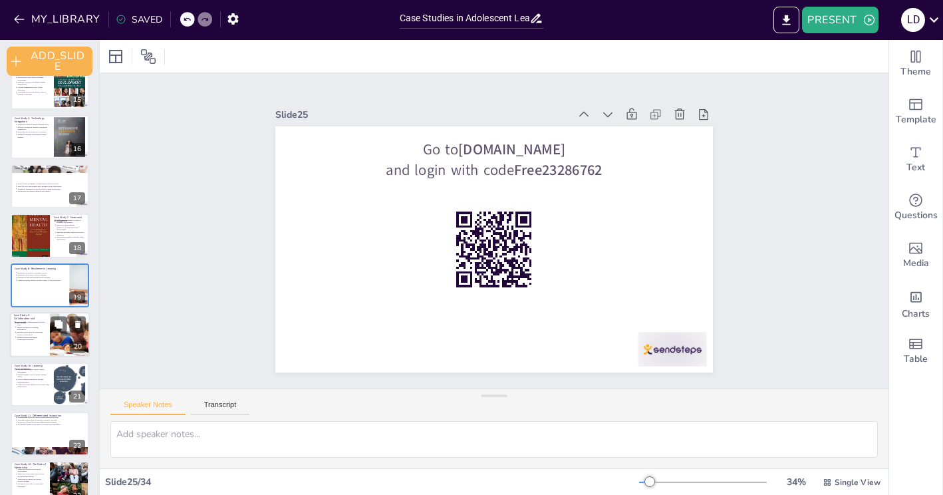
click at [25, 347] on div at bounding box center [50, 334] width 80 height 45
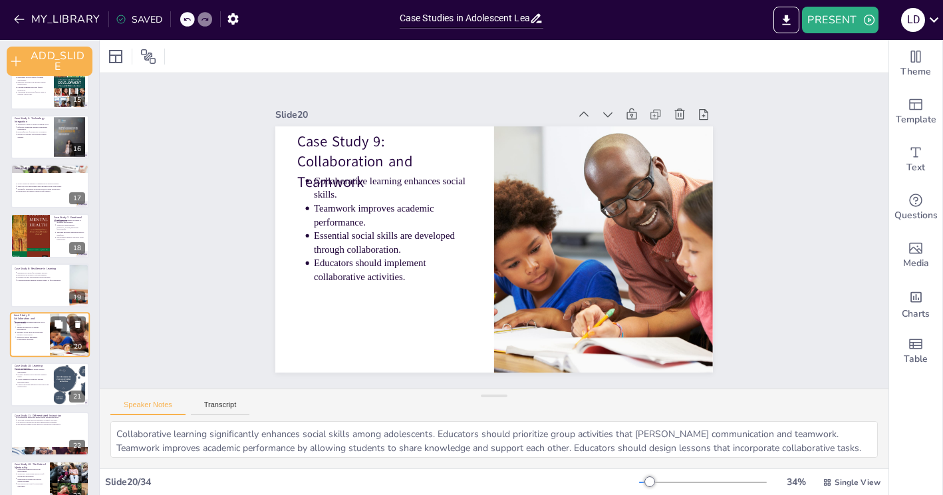
scroll to position [763, 0]
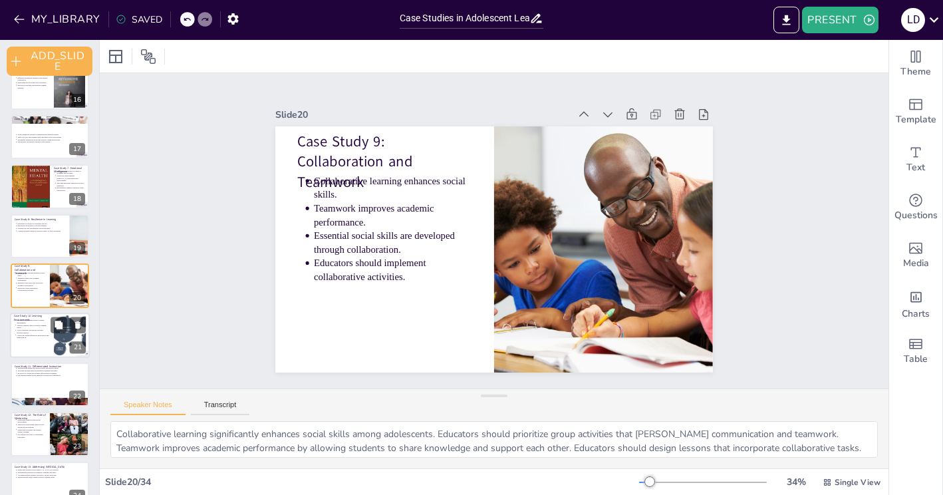
click at [21, 334] on p "Classroom design influences motivation and participation." at bounding box center [33, 336] width 33 height 5
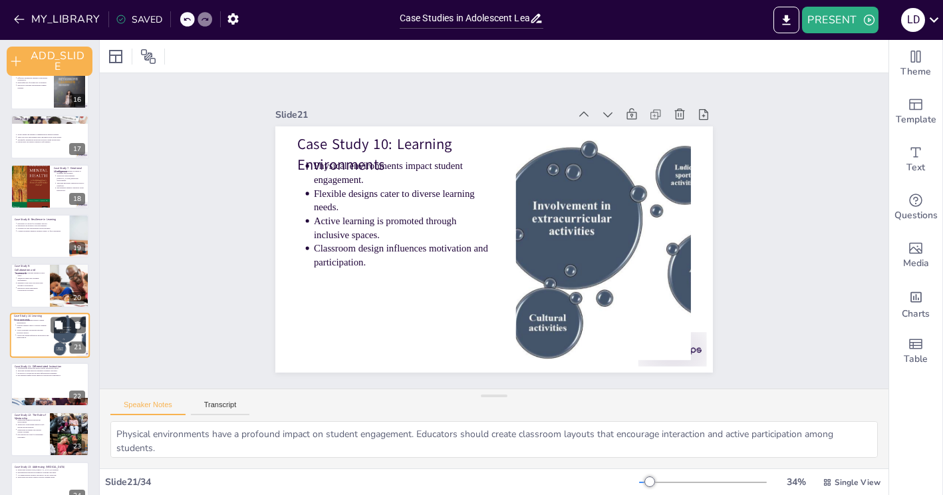
scroll to position [812, 0]
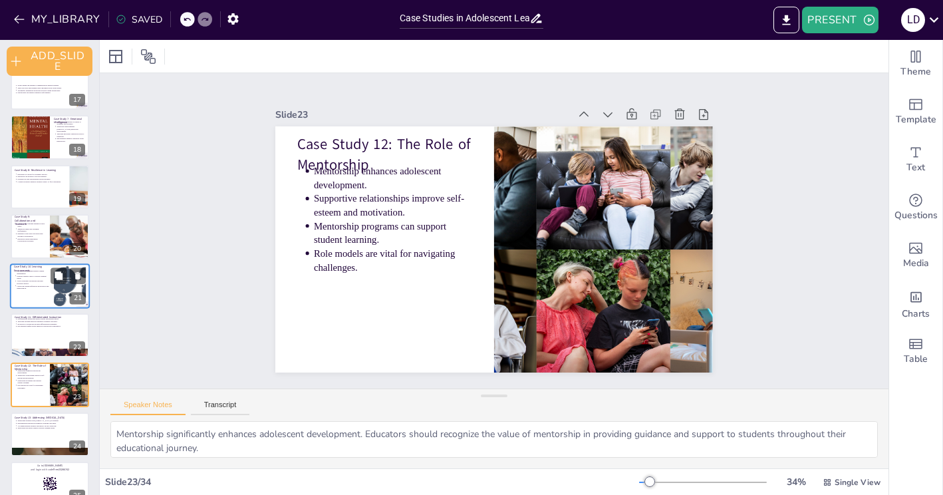
type textarea "Supporting students with [MEDICAL_DATA] is essential for promoting inclusivity.…"
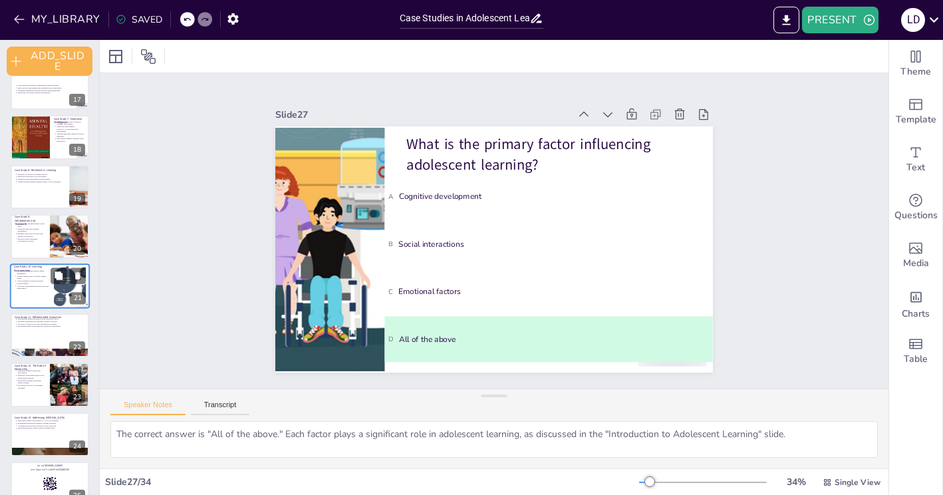
type textarea "The correct answer is "All of the above." Adolescents exhibit diverse learning …"
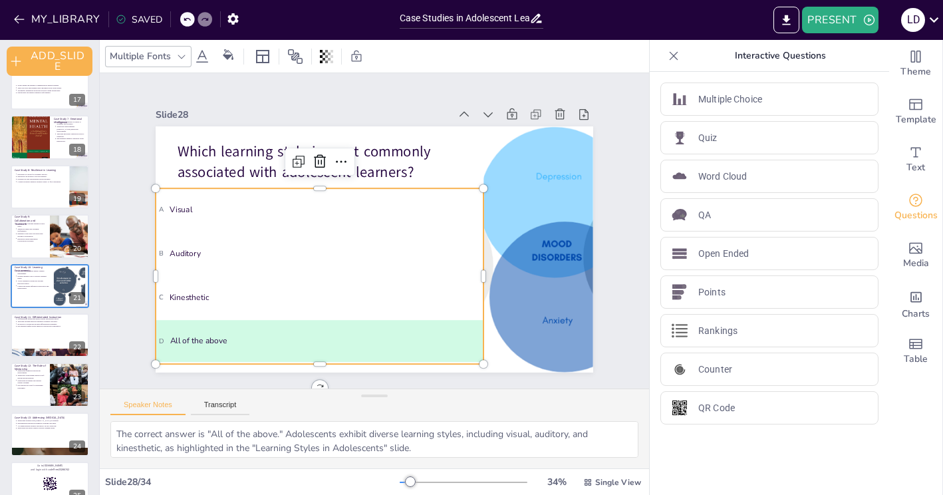
click at [307, 252] on ul "A Visual B Auditory C Kinesthetic D All of the above" at bounding box center [314, 193] width 268 height 367
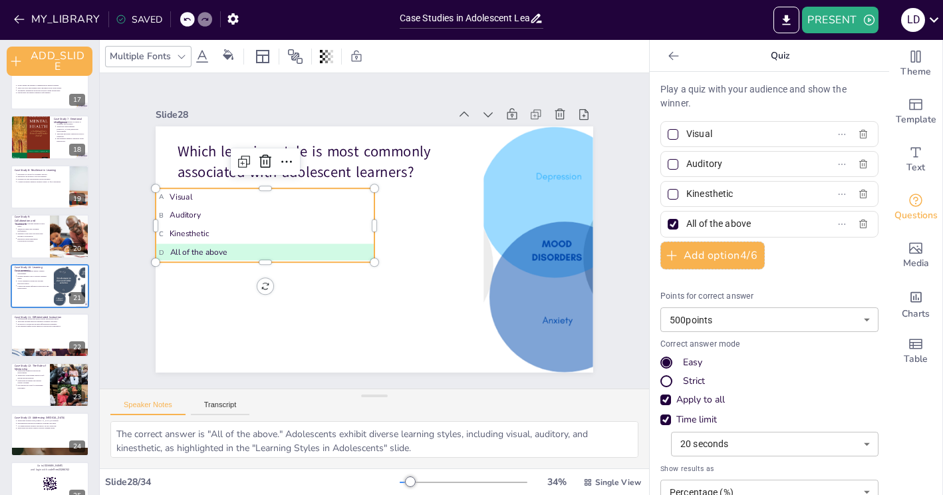
click at [381, 209] on li "B Auditory" at bounding box center [443, 144] width 124 height 198
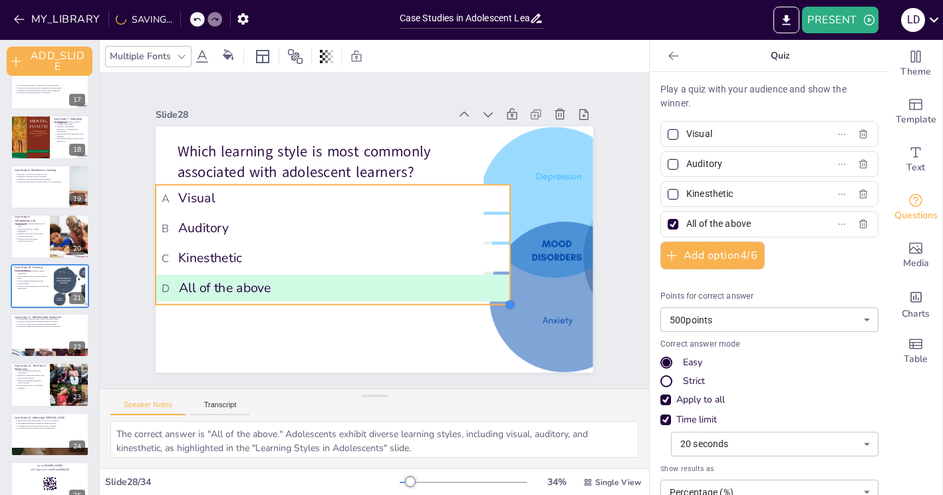
drag, startPoint x: 371, startPoint y: 257, endPoint x: 351, endPoint y: 303, distance: 50.1
click at [351, 303] on div "Which learning style is most commonly associated with adolescent learners? A Vi…" at bounding box center [356, 237] width 369 height 492
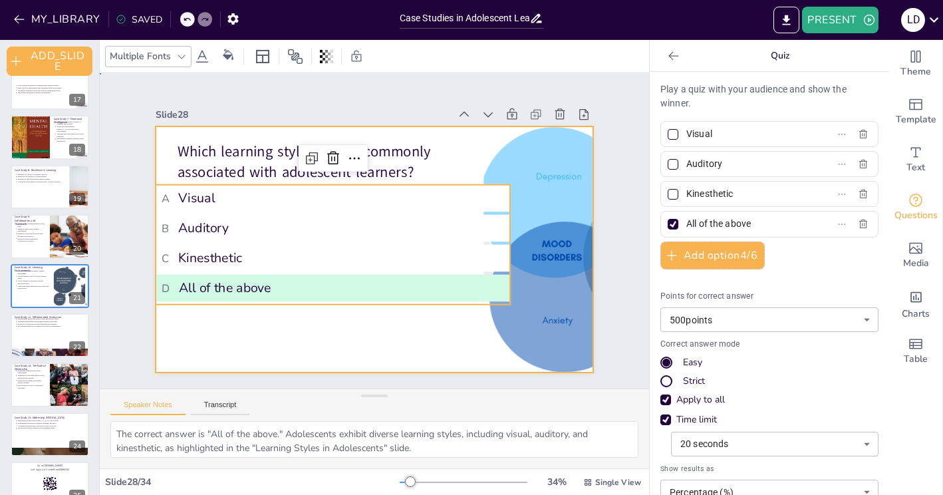
click at [355, 336] on div at bounding box center [367, 248] width 500 height 403
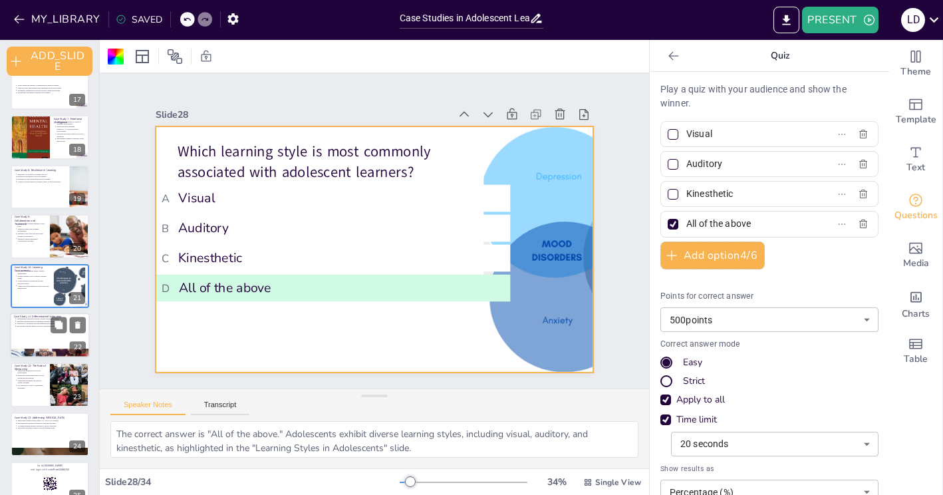
click at [52, 337] on div at bounding box center [50, 335] width 80 height 45
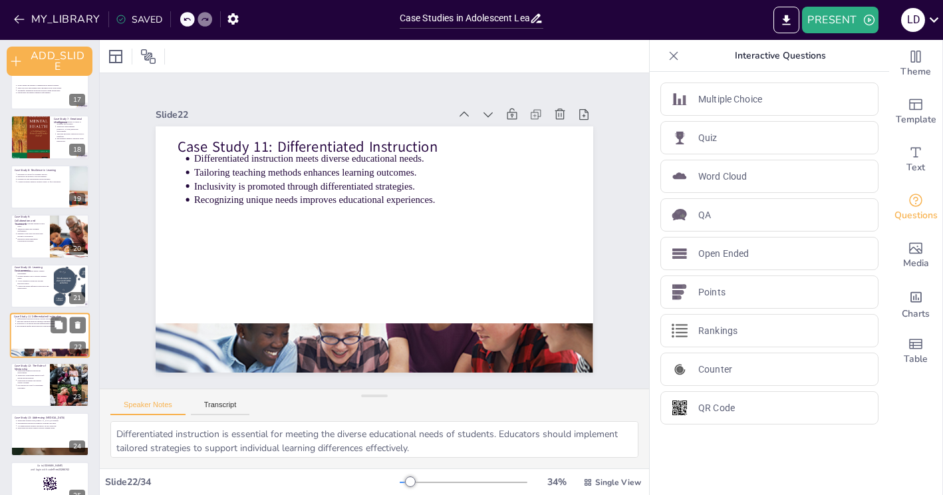
scroll to position [862, 0]
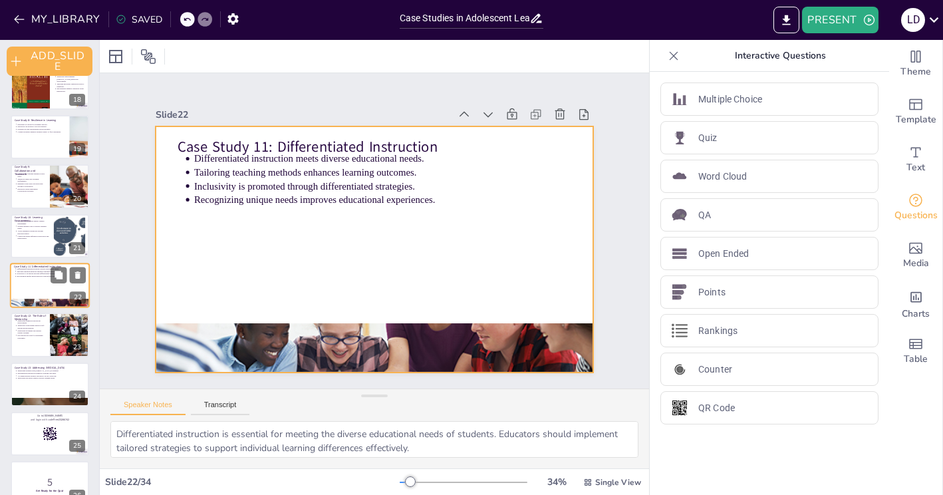
click at [33, 297] on div at bounding box center [50, 285] width 80 height 45
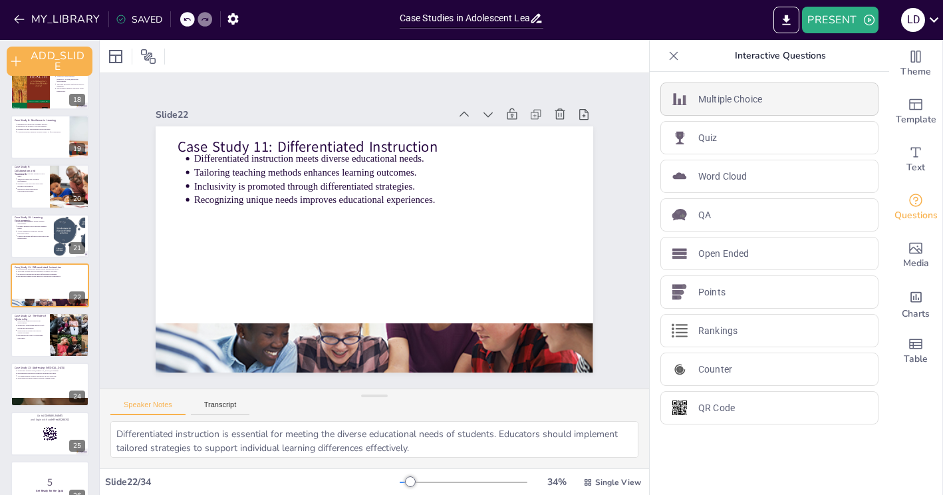
click at [715, 102] on p "Multiple Choice" at bounding box center [731, 99] width 64 height 14
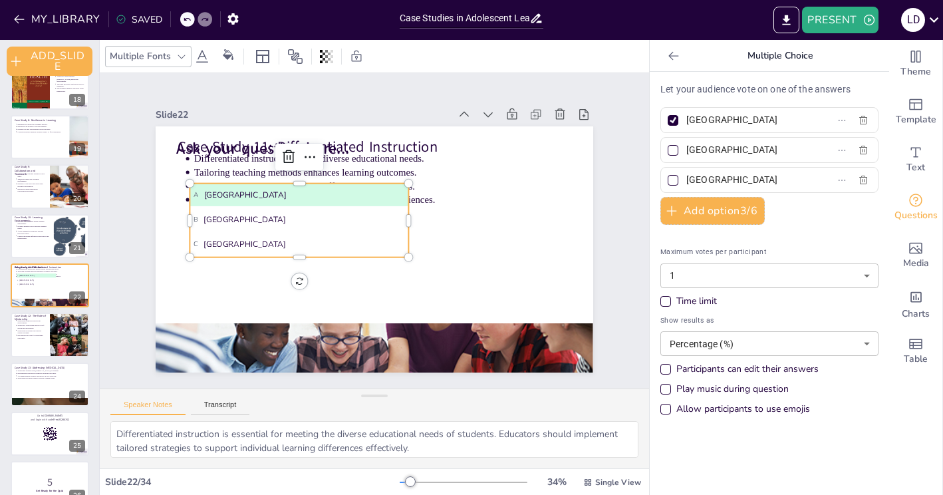
click at [816, 221] on div "Let your audience vote on one of the answers Amsterdam [GEOGRAPHIC_DATA] [GEOGR…" at bounding box center [770, 253] width 218 height 340
click at [671, 58] on icon at bounding box center [673, 55] width 13 height 13
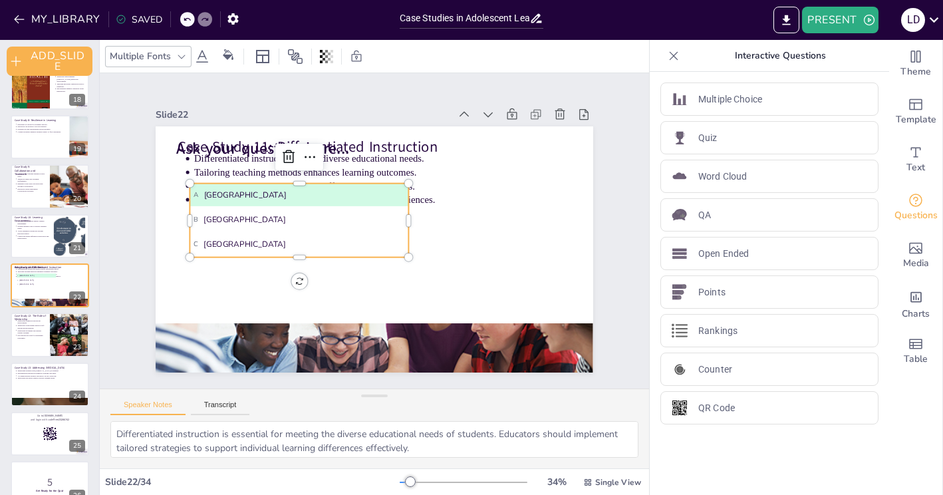
click at [671, 53] on icon at bounding box center [674, 55] width 9 height 9
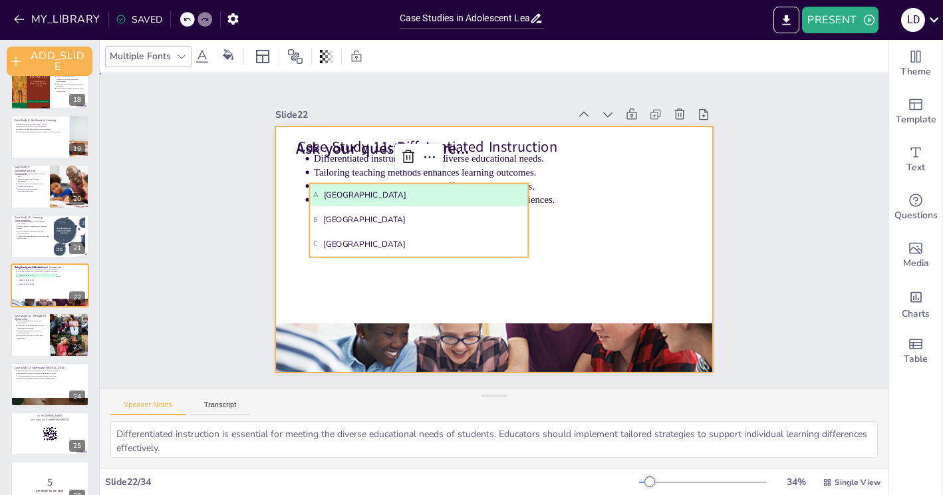
click at [621, 235] on div at bounding box center [476, 232] width 291 height 461
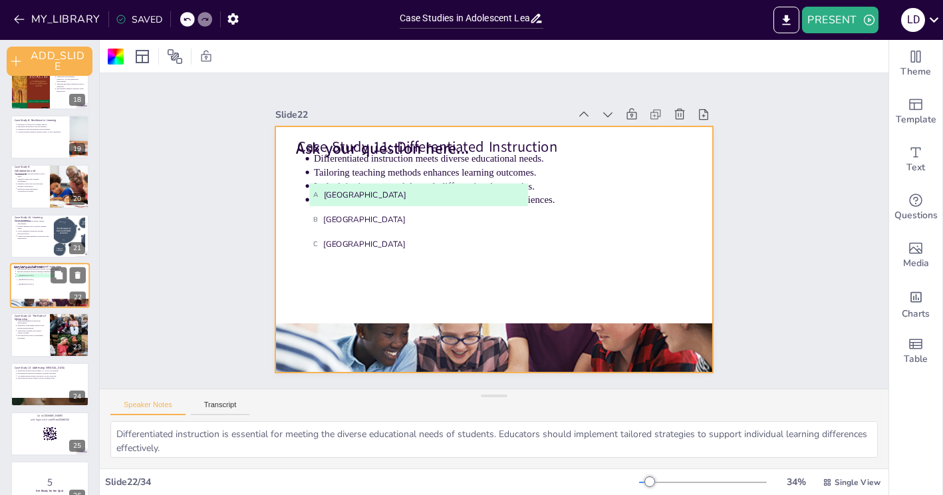
click at [41, 263] on div "Case Study 11: Differentiated Instruction Differentiated instruction meets dive…" at bounding box center [50, 285] width 80 height 45
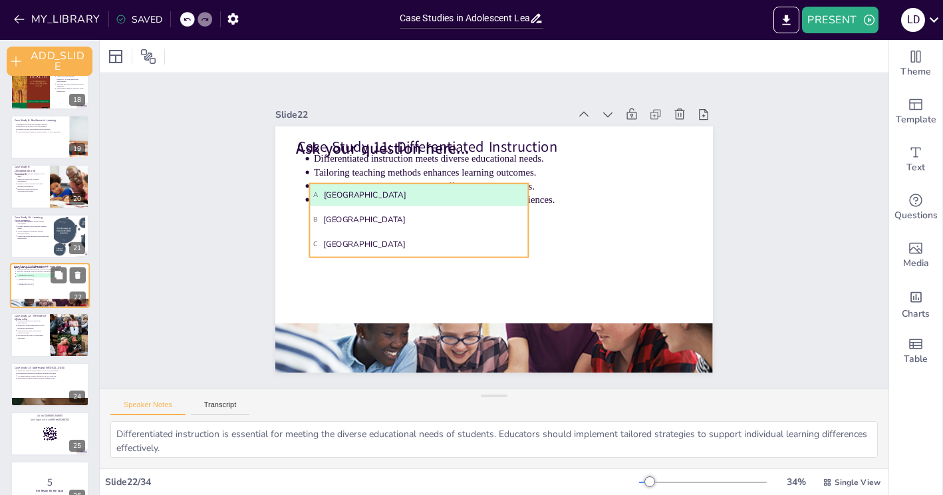
click at [42, 286] on ul "A [GEOGRAPHIC_DATA] B [GEOGRAPHIC_DATA] C [GEOGRAPHIC_DATA]" at bounding box center [36, 279] width 40 height 13
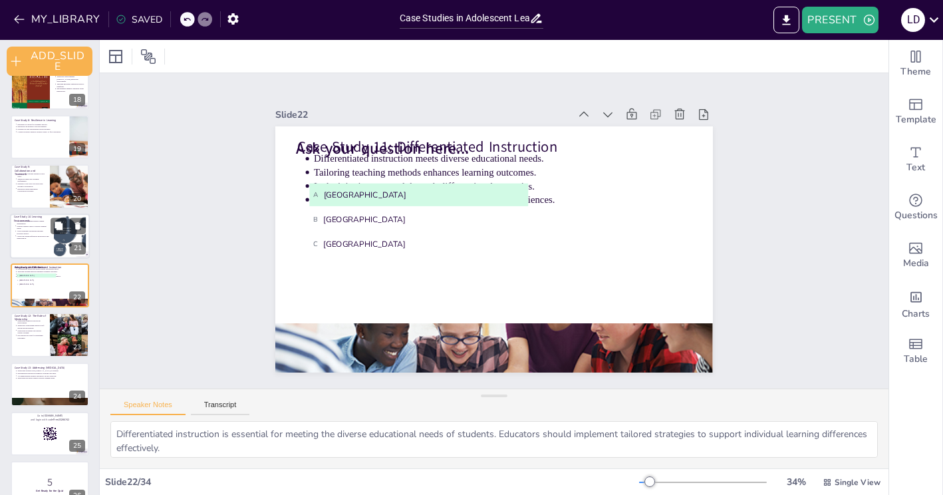
click at [33, 230] on p "Active learning is promoted through inclusive spaces." at bounding box center [33, 232] width 33 height 5
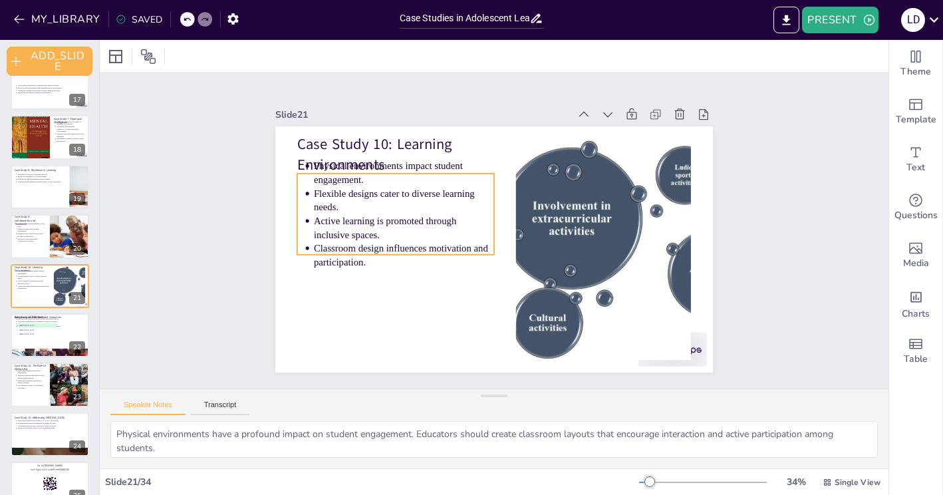
click at [446, 263] on p "Physical environments impact student engagement." at bounding box center [522, 333] width 152 height 141
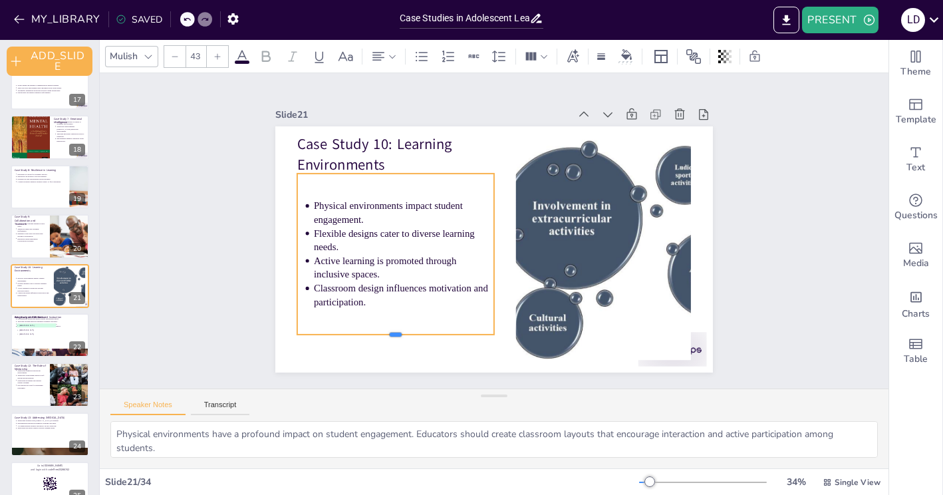
drag, startPoint x: 394, startPoint y: 256, endPoint x: 409, endPoint y: 335, distance: 81.2
click at [391, 231] on div at bounding box center [385, 132] width 11 height 197
click at [165, 238] on div "Slide 1 Case Studies in Adolescent Learning This presentation explores social a…" at bounding box center [494, 231] width 818 height 397
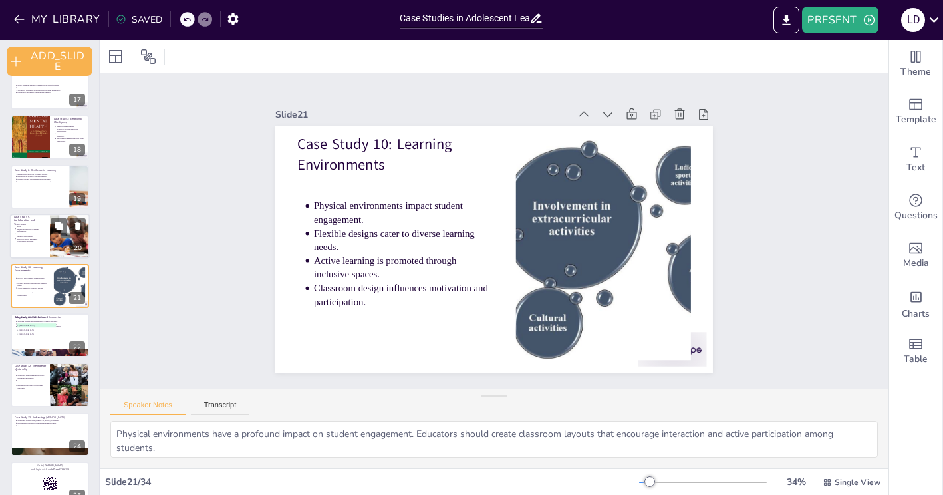
click at [41, 224] on p "Collaborative learning enhances social skills." at bounding box center [31, 225] width 29 height 5
type textarea "Collaborative learning significantly enhances social skills among adolescents. …"
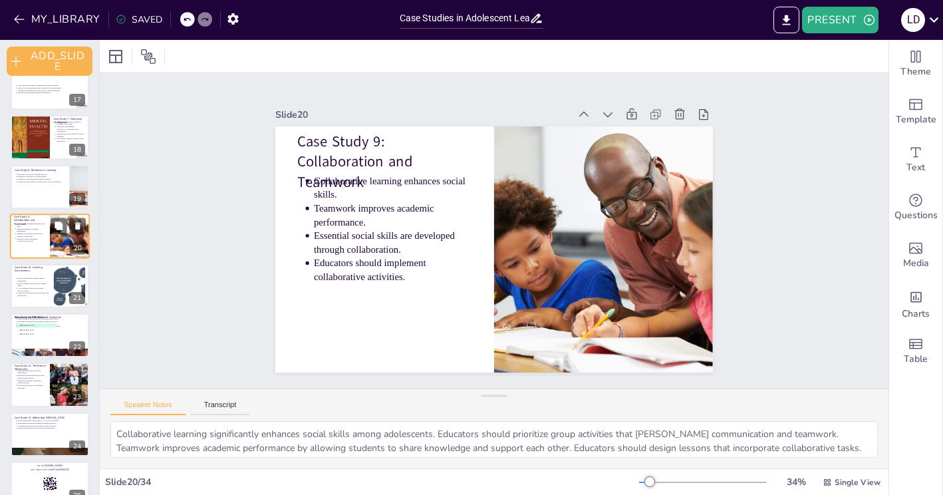
scroll to position [763, 0]
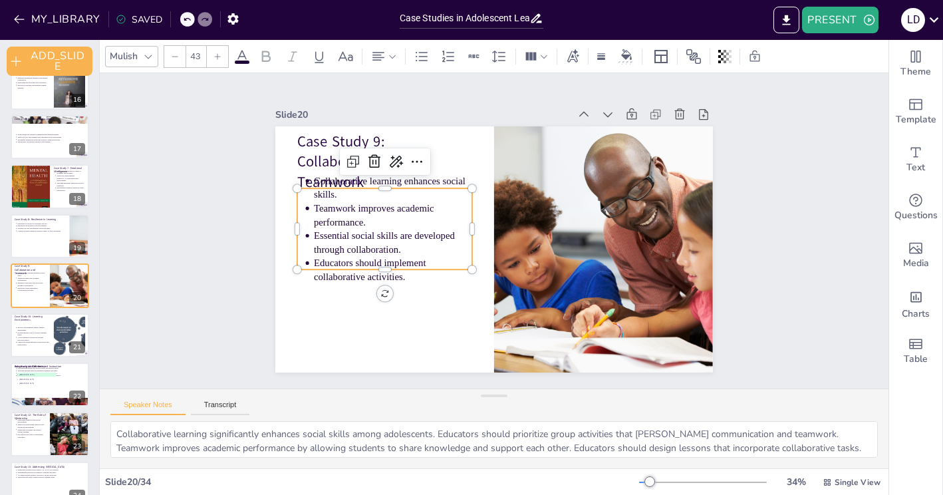
click at [498, 206] on p "Teamwork improves academic performance." at bounding box center [520, 132] width 44 height 160
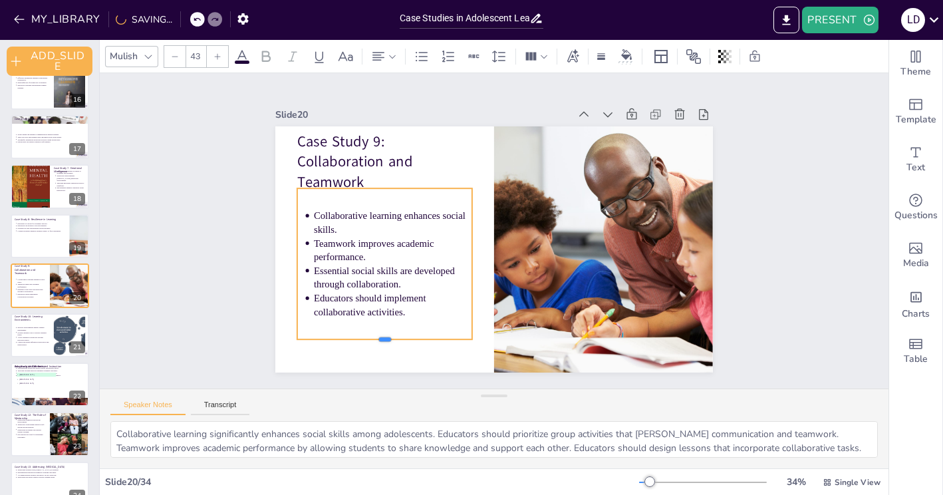
drag, startPoint x: 385, startPoint y: 269, endPoint x: 394, endPoint y: 339, distance: 70.5
click at [394, 338] on div at bounding box center [355, 305] width 170 height 65
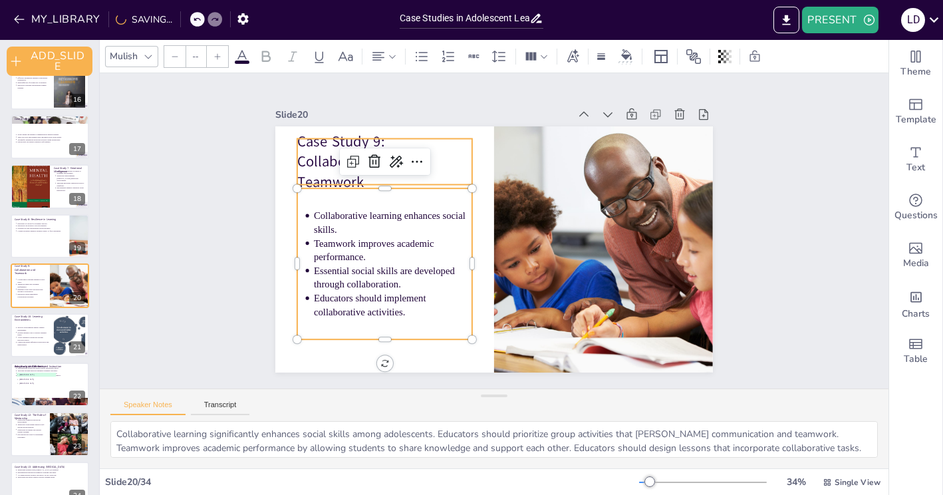
type input "64"
click at [465, 160] on p "Case Study 9: Collaboration and Teamwork" at bounding box center [434, 116] width 182 height 140
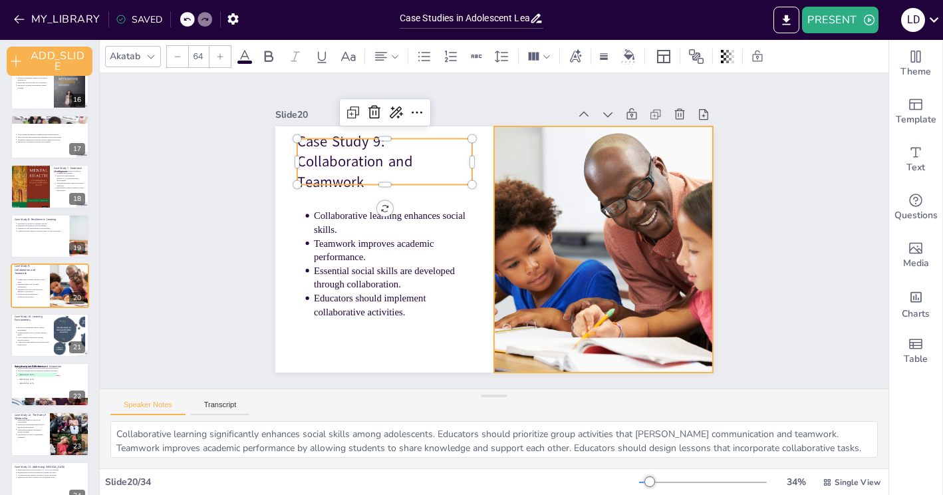
click at [513, 172] on div at bounding box center [571, 310] width 443 height 416
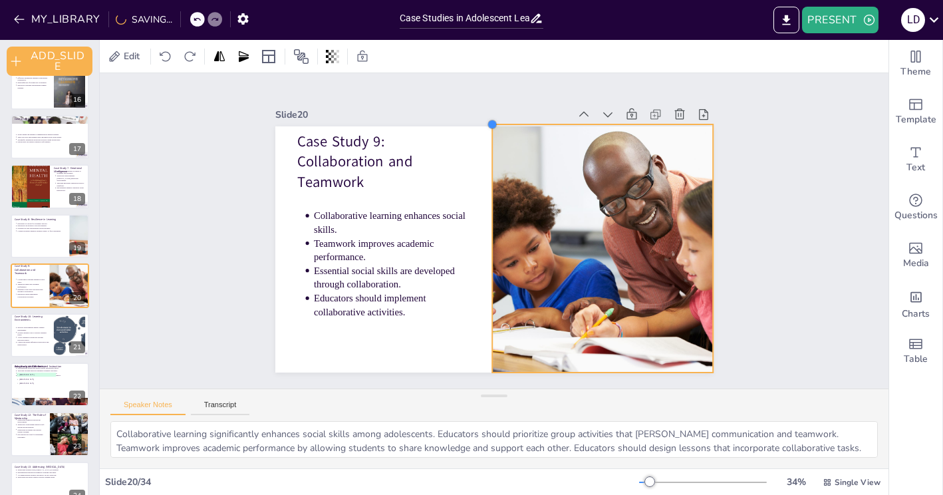
drag, startPoint x: 496, startPoint y: 130, endPoint x: 522, endPoint y: 128, distance: 25.4
click at [522, 128] on div "Case Study 9: Collaboration and Teamwork Collaborative learning enhances social…" at bounding box center [505, 215] width 499 height 456
click at [493, 251] on div at bounding box center [586, 291] width 441 height 378
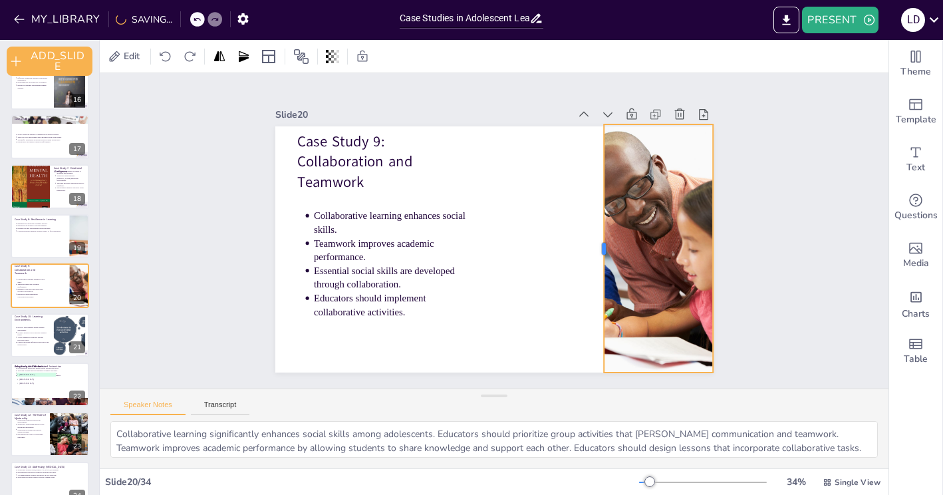
drag, startPoint x: 491, startPoint y: 249, endPoint x: 603, endPoint y: 248, distance: 111.8
click at [603, 248] on div at bounding box center [583, 289] width 110 height 231
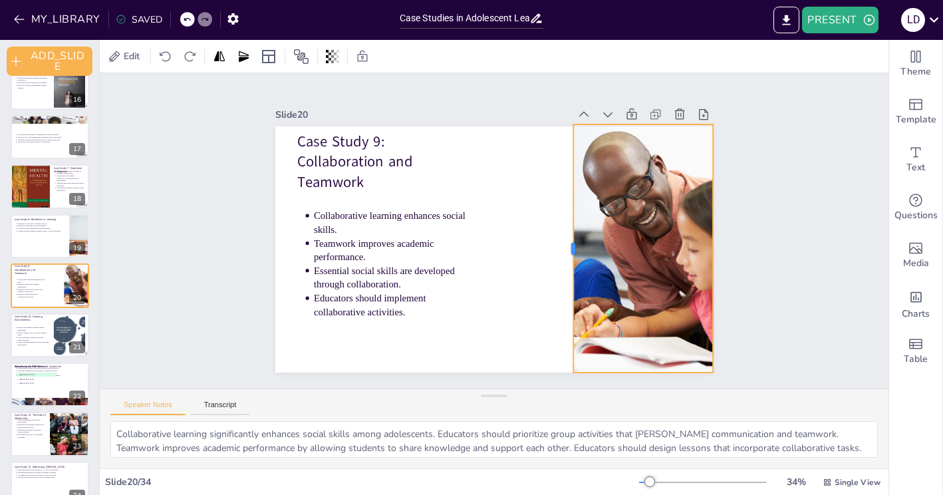
drag, startPoint x: 603, startPoint y: 248, endPoint x: 572, endPoint y: 247, distance: 30.6
click at [514, 247] on div at bounding box center [428, 268] width 174 height 192
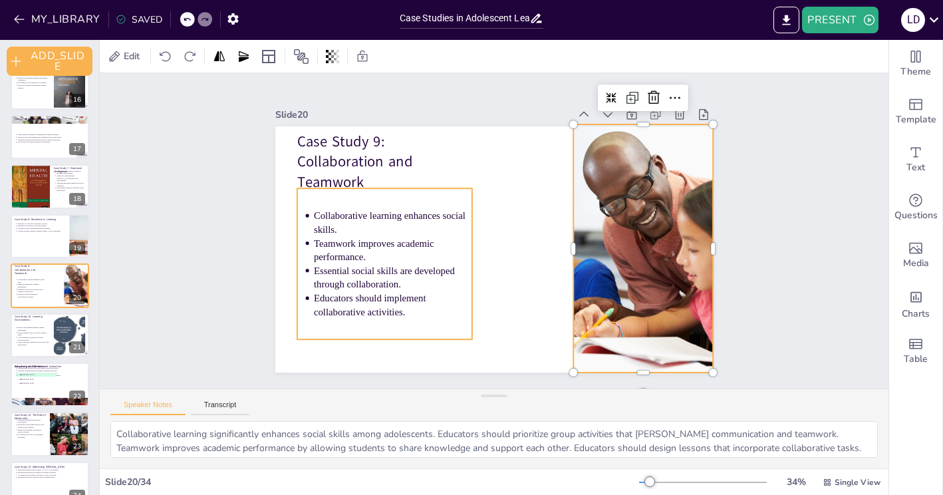
click at [496, 217] on p "Collaborative learning enhances social skills." at bounding box center [533, 137] width 75 height 159
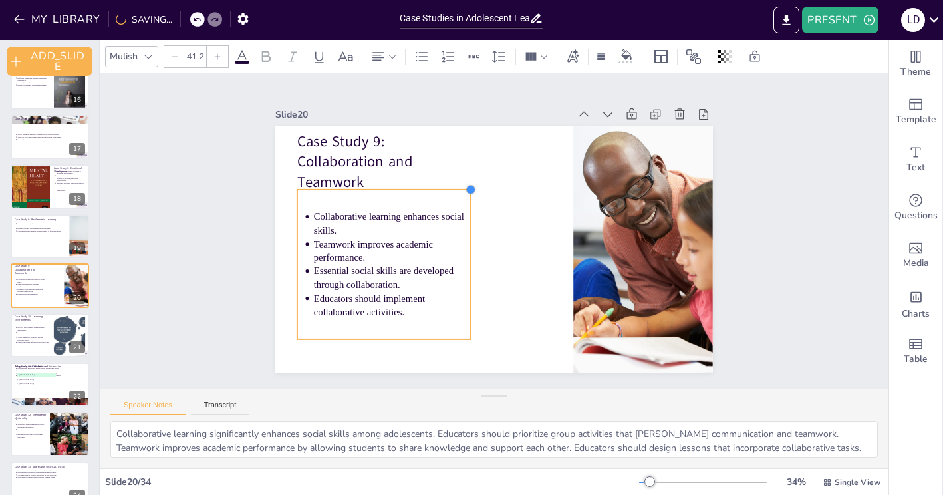
type input "41"
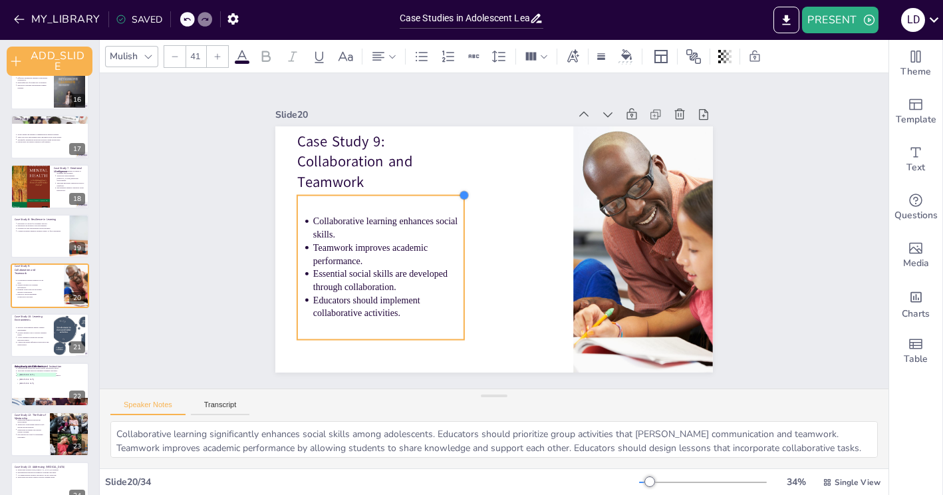
drag, startPoint x: 472, startPoint y: 190, endPoint x: 464, endPoint y: 238, distance: 49.2
click at [464, 238] on div "Case Study 9: Collaboration and Teamwork Collaborative learning enhances social…" at bounding box center [476, 237] width 369 height 492
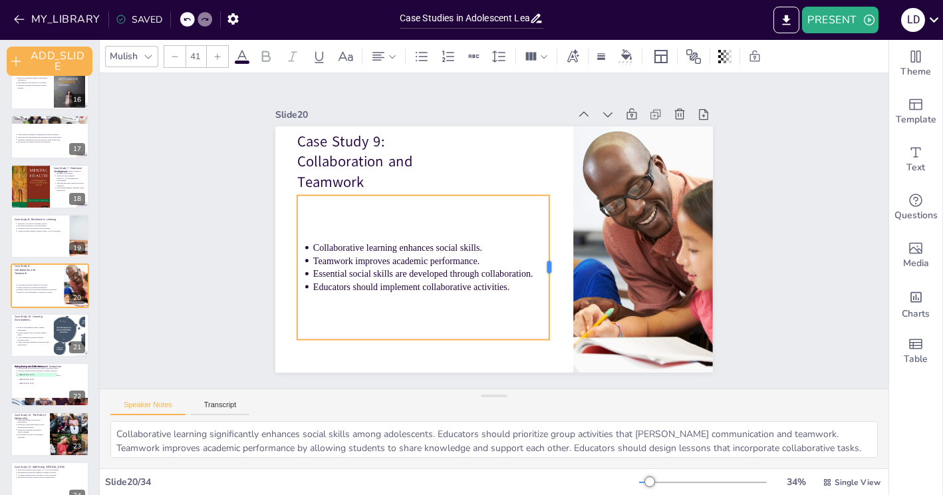
drag, startPoint x: 466, startPoint y: 268, endPoint x: 551, endPoint y: 281, distance: 86.2
click at [530, 286] on div at bounding box center [458, 291] width 144 height 11
click at [379, 243] on p "Collaborative learning enhances social skills." at bounding box center [440, 195] width 168 height 184
click at [42, 235] on div at bounding box center [50, 236] width 80 height 45
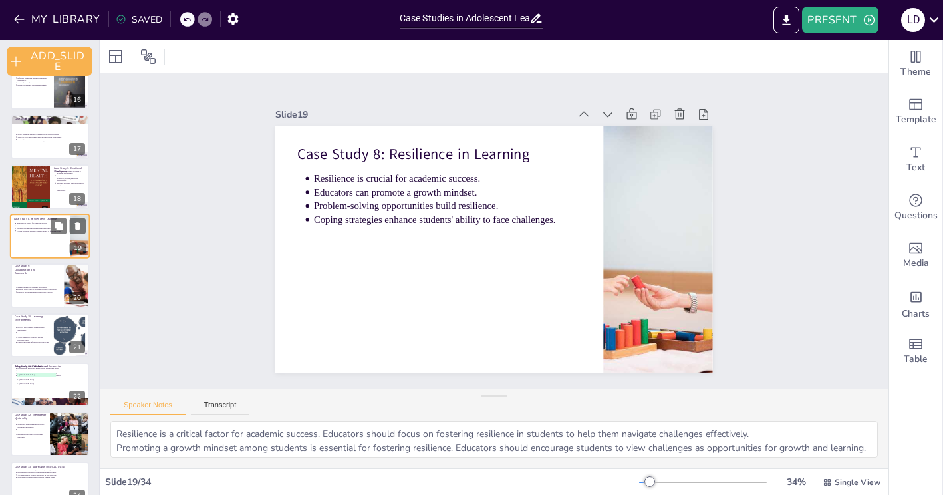
scroll to position [714, 0]
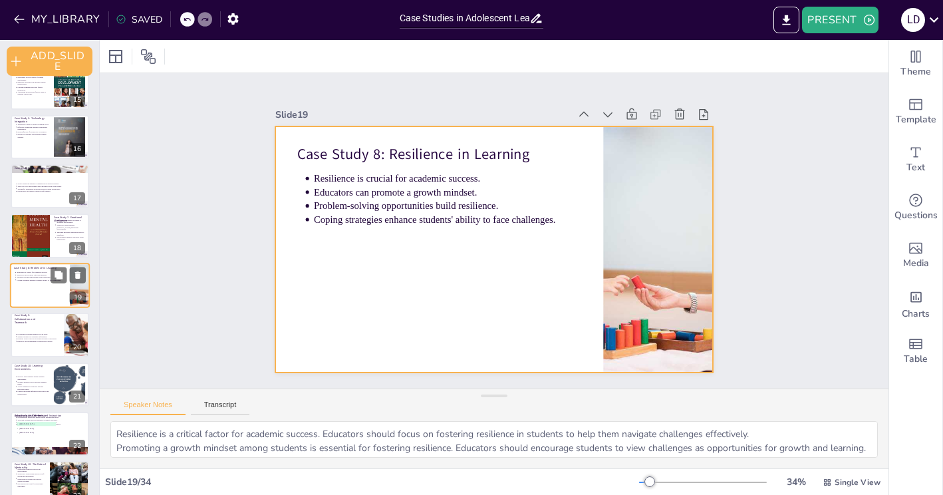
click at [38, 291] on div at bounding box center [50, 285] width 80 height 45
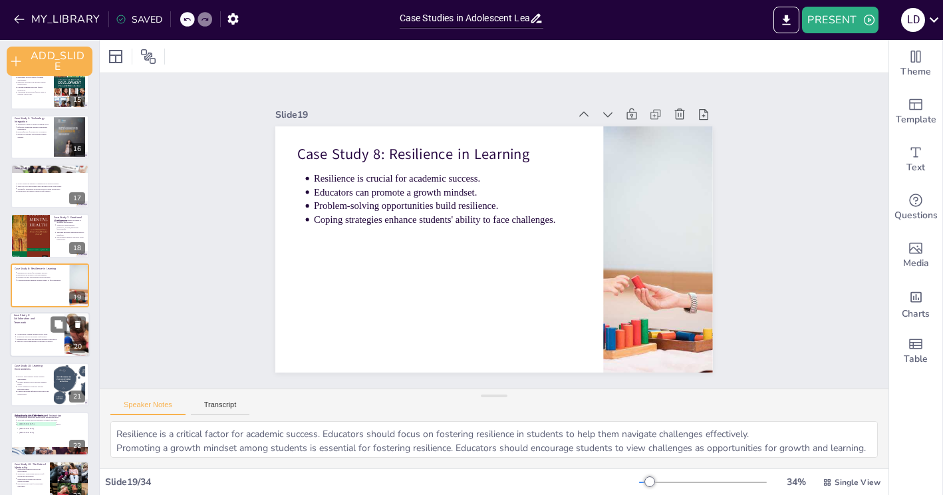
click at [38, 341] on p "Educators should implement collaborative activities." at bounding box center [38, 342] width 43 height 3
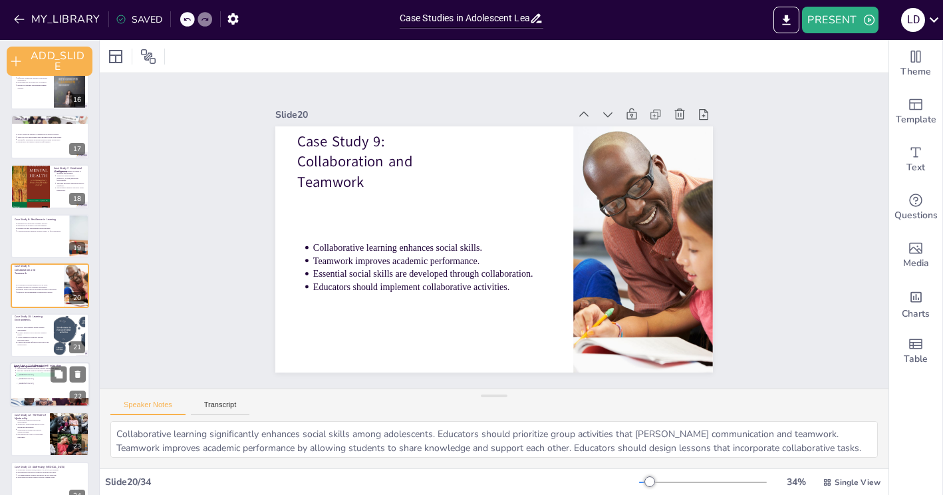
click at [41, 381] on li "C [GEOGRAPHIC_DATA]" at bounding box center [36, 383] width 40 height 4
type textarea "Differentiated instruction is essential for meeting the diverse educational nee…"
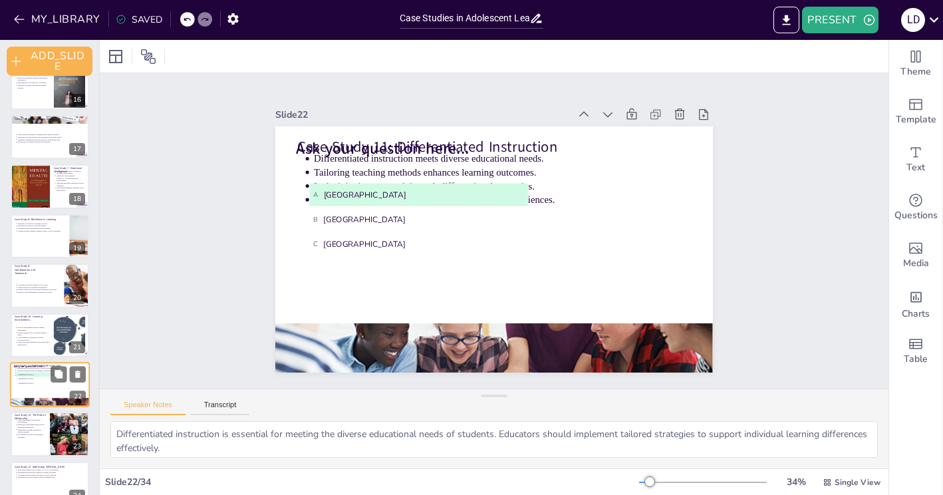
scroll to position [862, 0]
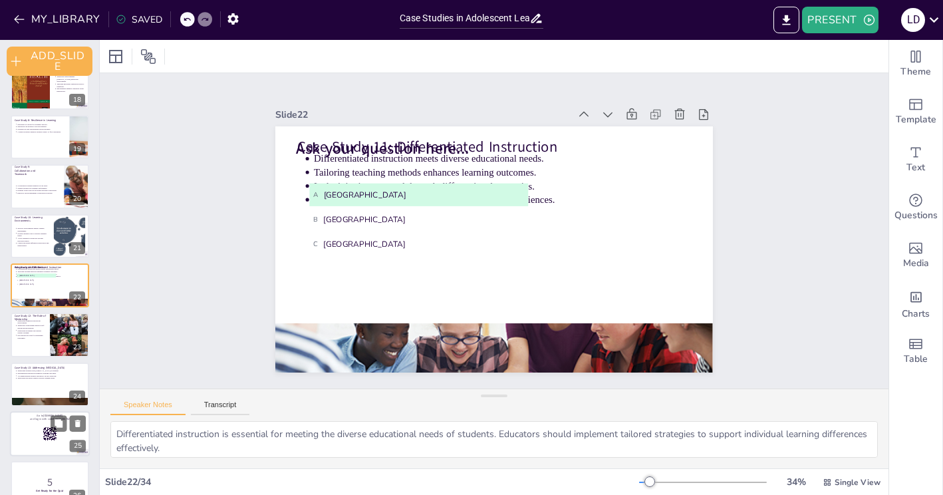
click at [27, 424] on div at bounding box center [50, 433] width 80 height 45
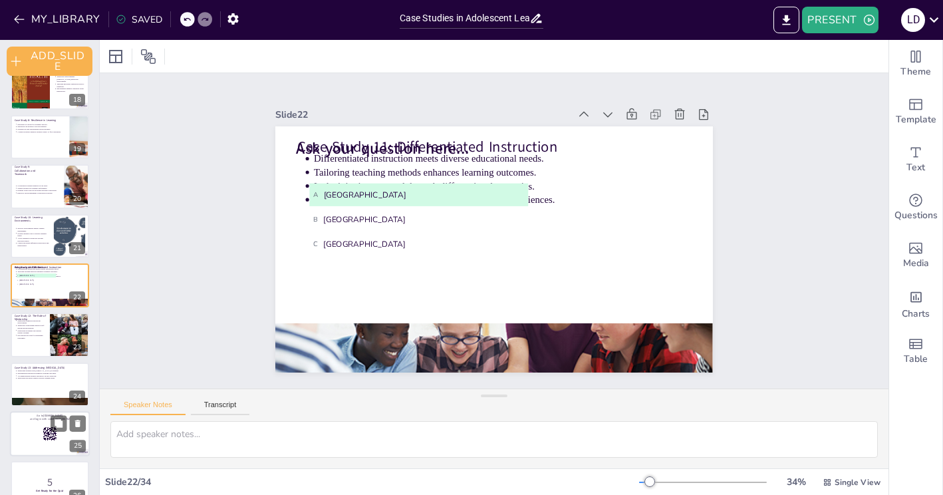
scroll to position [1011, 0]
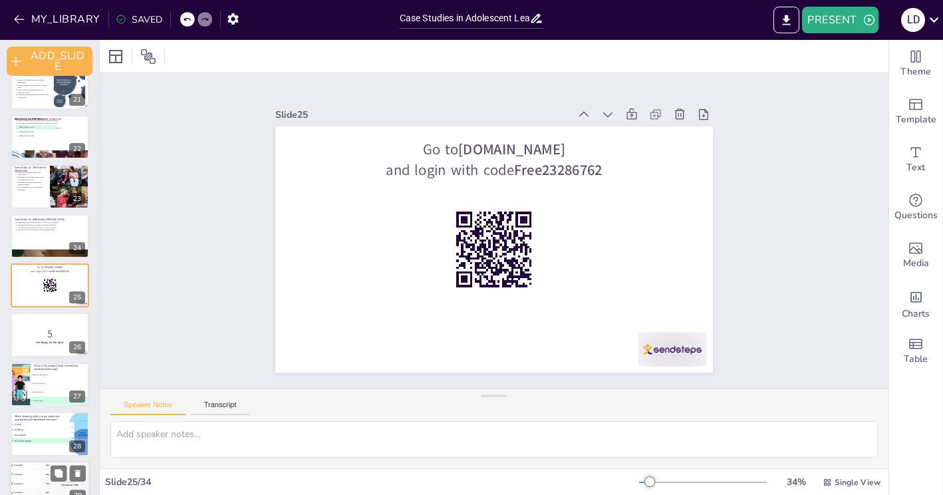
click at [40, 483] on div "🥉 Participant 3 300" at bounding box center [30, 483] width 40 height 9
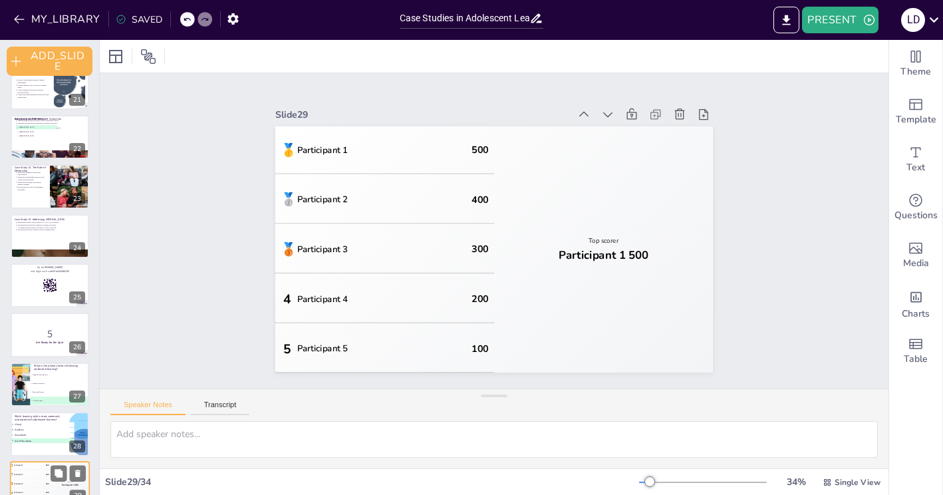
scroll to position [1208, 0]
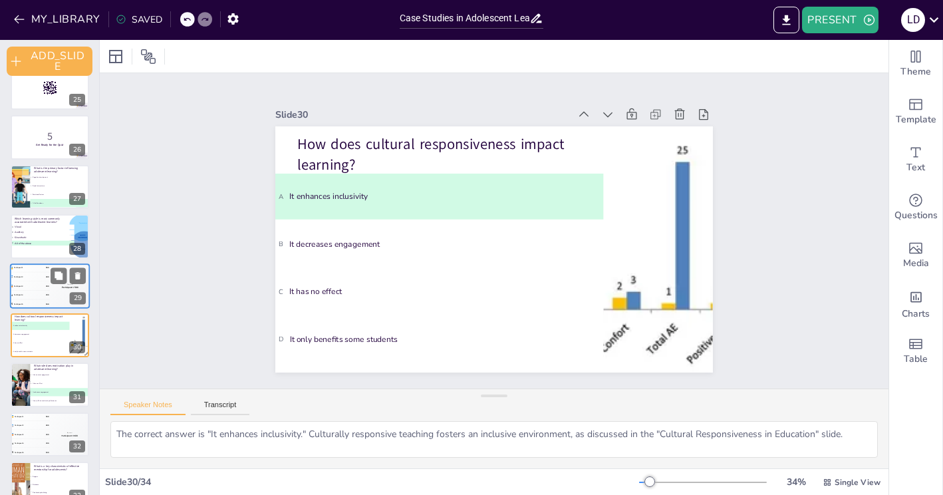
type textarea "The correct answer is "It enhances engagement." Motivation is a key driver of e…"
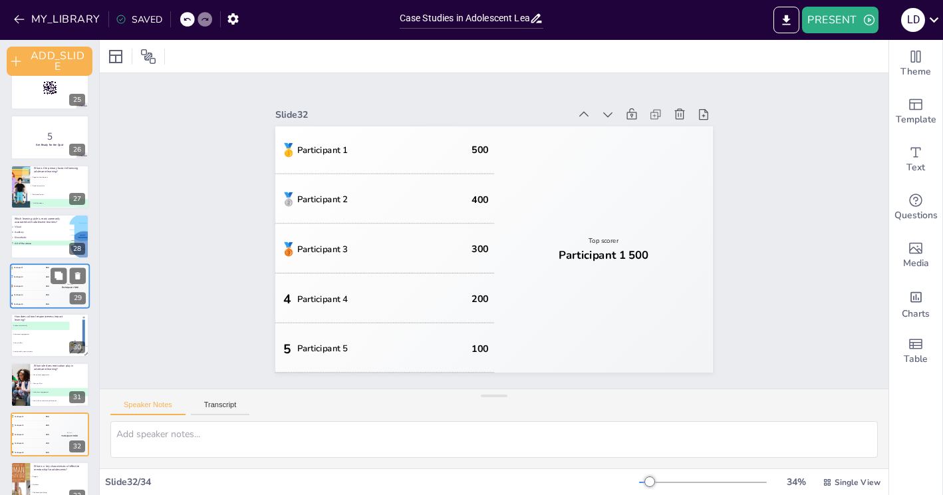
type textarea "The correct answer is "All of the above." Effective mentorship encompasses supp…"
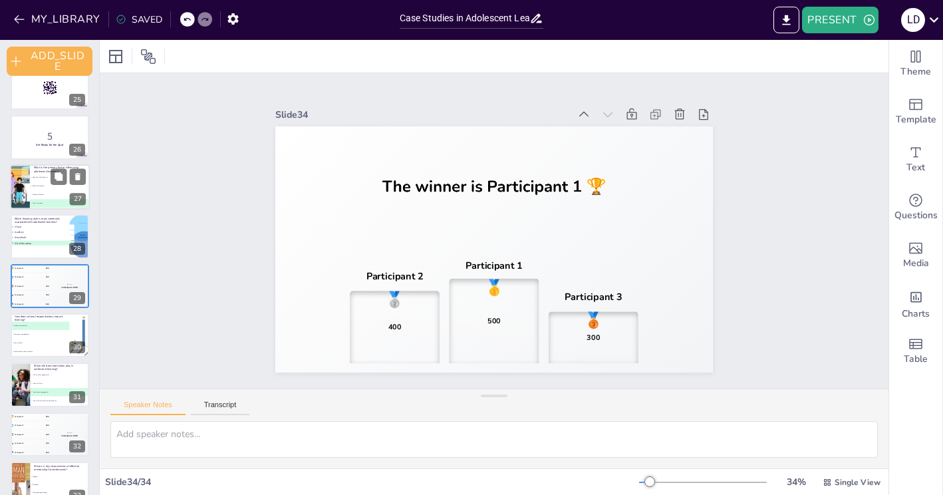
click at [39, 188] on li "B Social interactions" at bounding box center [60, 186] width 60 height 9
type textarea "The correct answer is "All of the above." Each factor plays a significant role …"
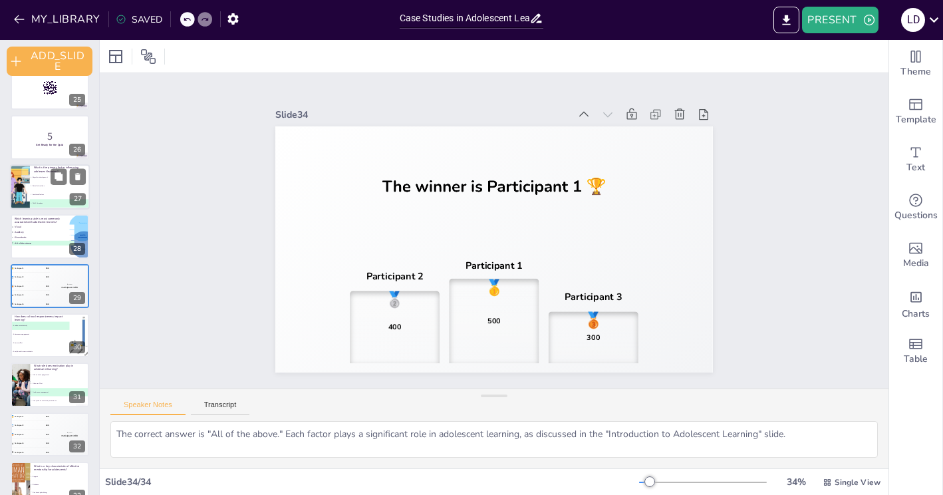
scroll to position [1110, 0]
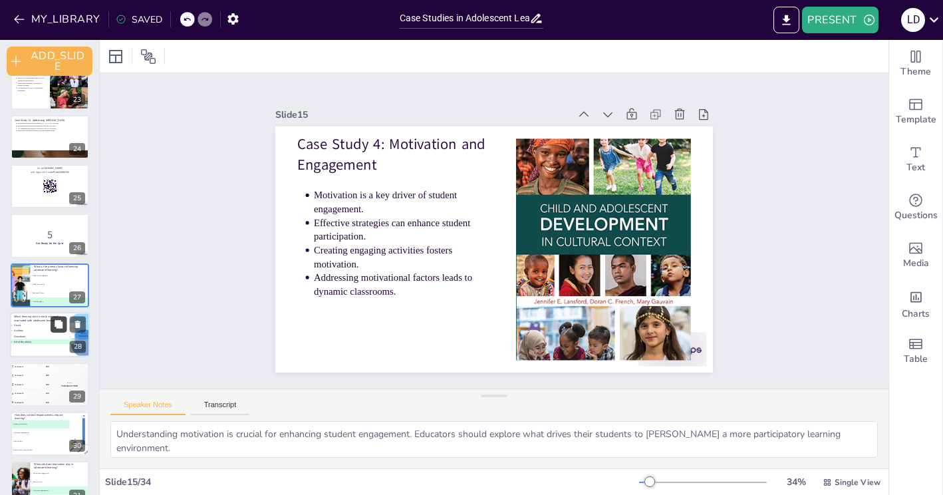
click at [59, 327] on icon at bounding box center [59, 324] width 8 height 8
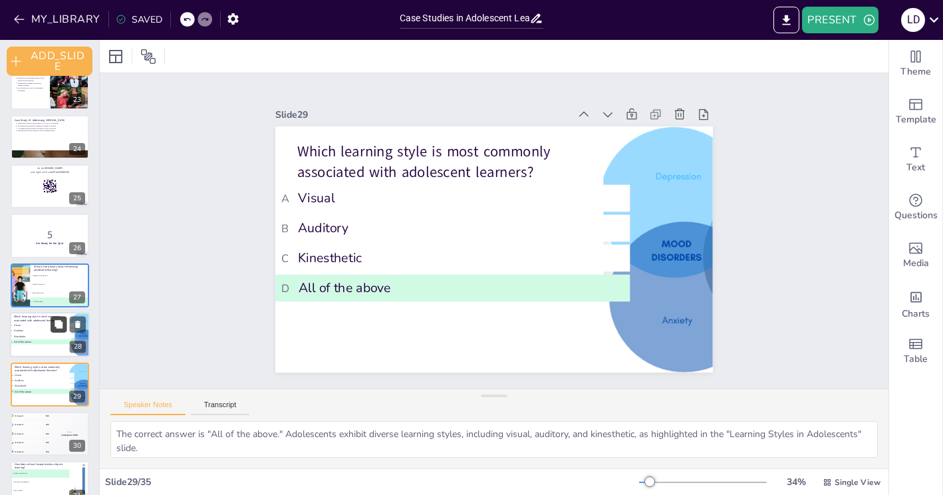
scroll to position [1208, 0]
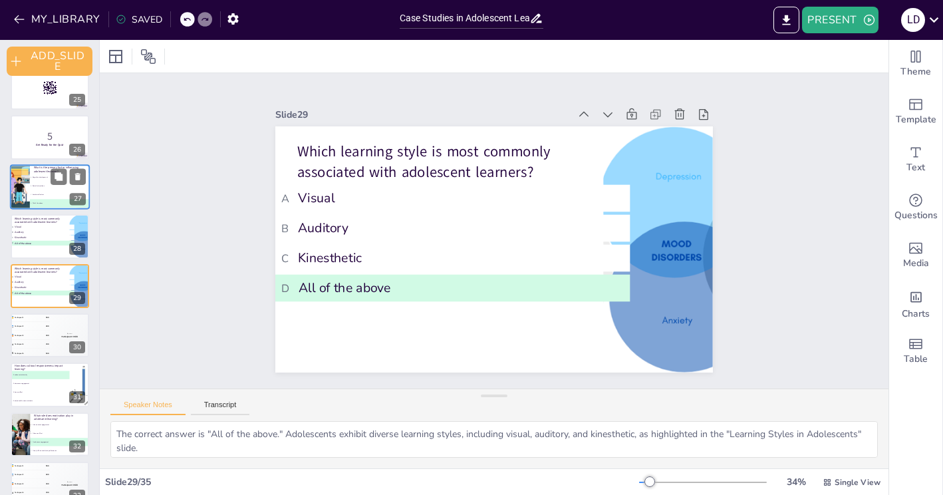
click at [62, 200] on li "D All of the above" at bounding box center [60, 203] width 60 height 9
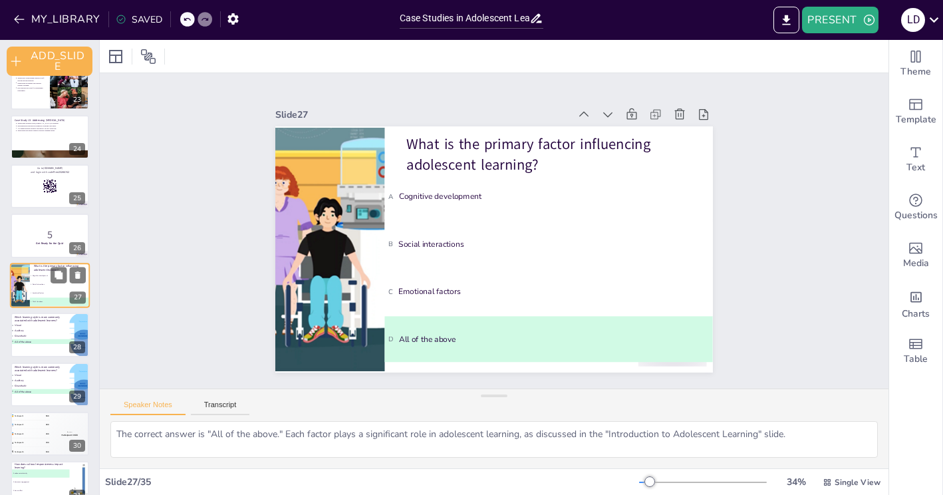
type textarea "The correct answer is "All of the above." Adolescents exhibit diverse learning …"
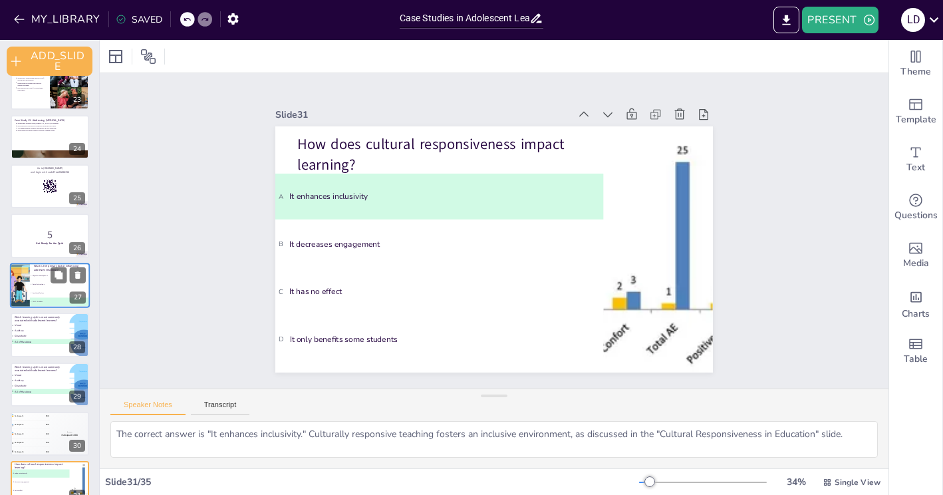
type textarea "The correct answer is "It enhances engagement." Motivation is a key driver of e…"
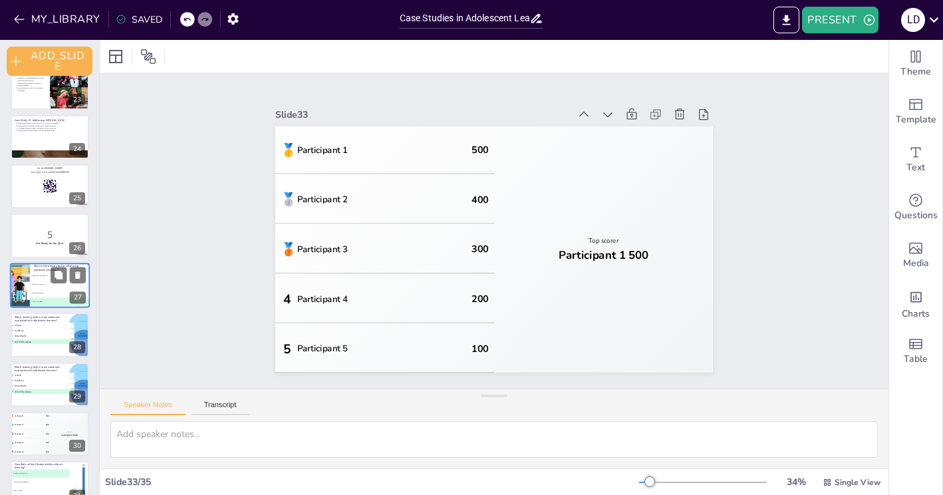
type textarea "The correct answer is "All of the above." Effective mentorship encompasses supp…"
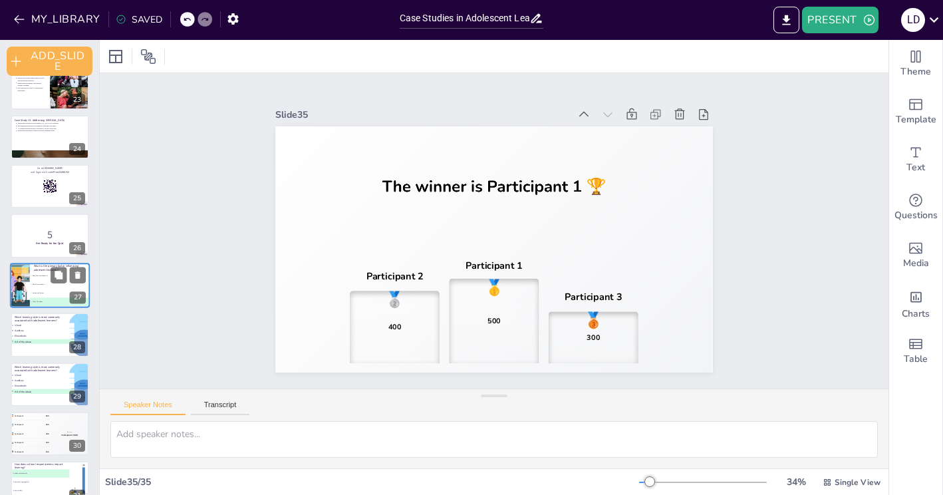
type textarea "The correct answer is "All of the above." Effective mentorship encompasses supp…"
click at [47, 102] on div at bounding box center [50, 87] width 80 height 45
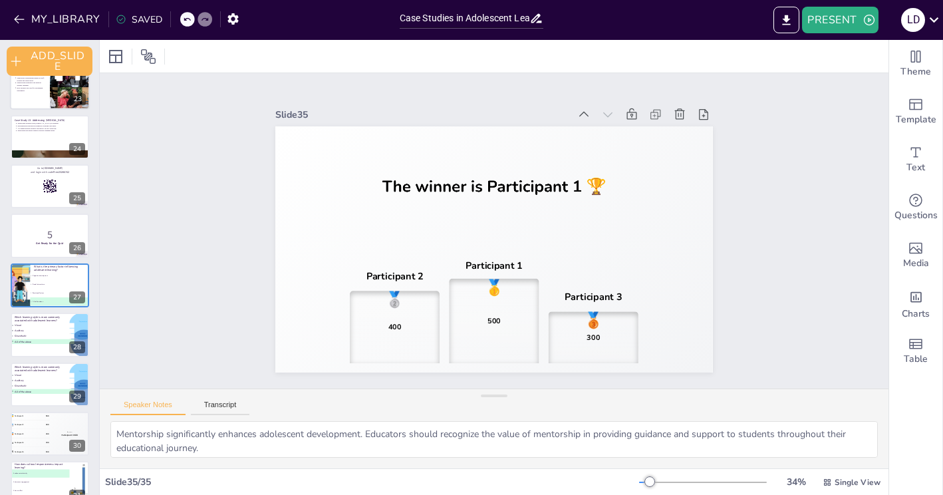
scroll to position [912, 0]
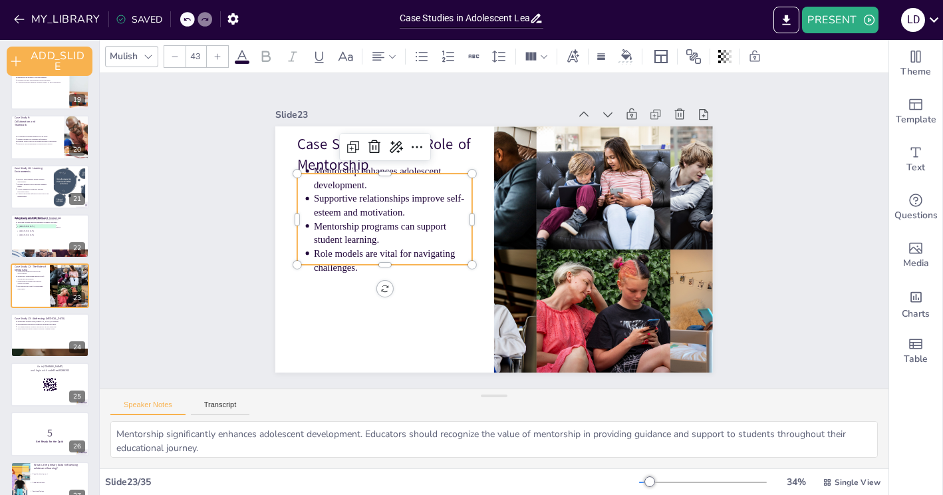
click at [380, 208] on p "Supportive relationships improve self-esteem and motivation." at bounding box center [401, 185] width 160 height 60
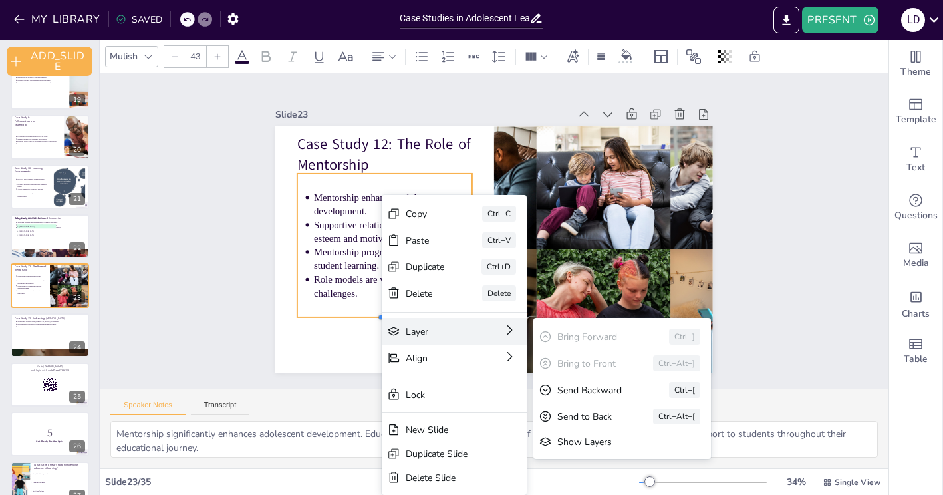
drag, startPoint x: 382, startPoint y: 267, endPoint x: 392, endPoint y: 318, distance: 52.2
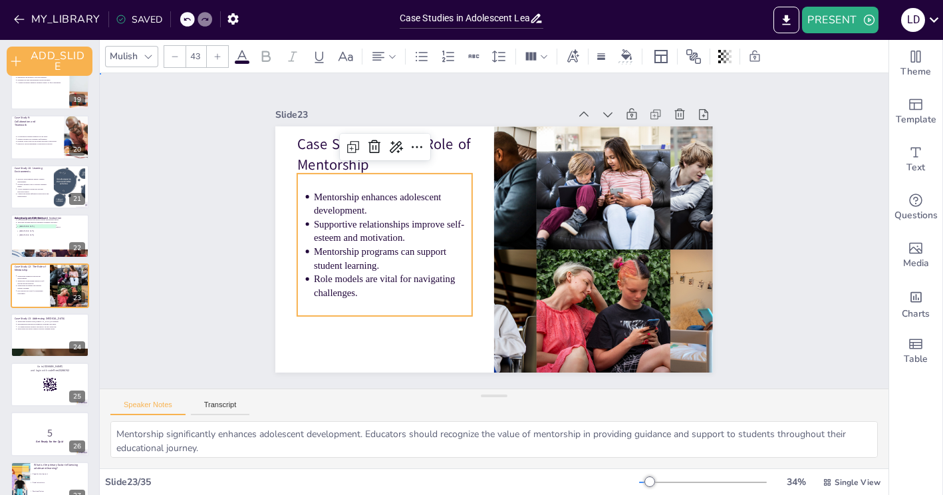
click at [767, 218] on div "Slide 1 Case Studies in Adolescent Learning This presentation explores social a…" at bounding box center [494, 230] width 849 height 609
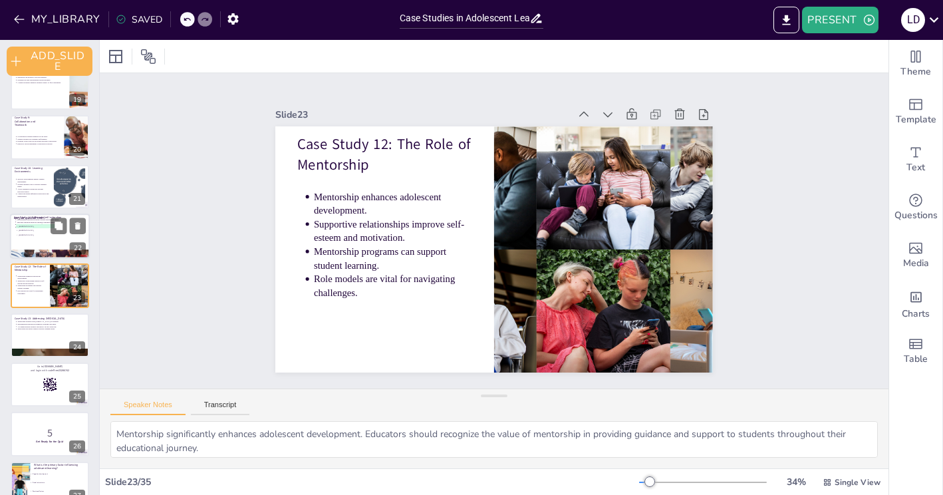
click at [33, 236] on li "C [GEOGRAPHIC_DATA]" at bounding box center [36, 235] width 40 height 4
type textarea "Differentiated instruction is essential for meeting the diverse educational nee…"
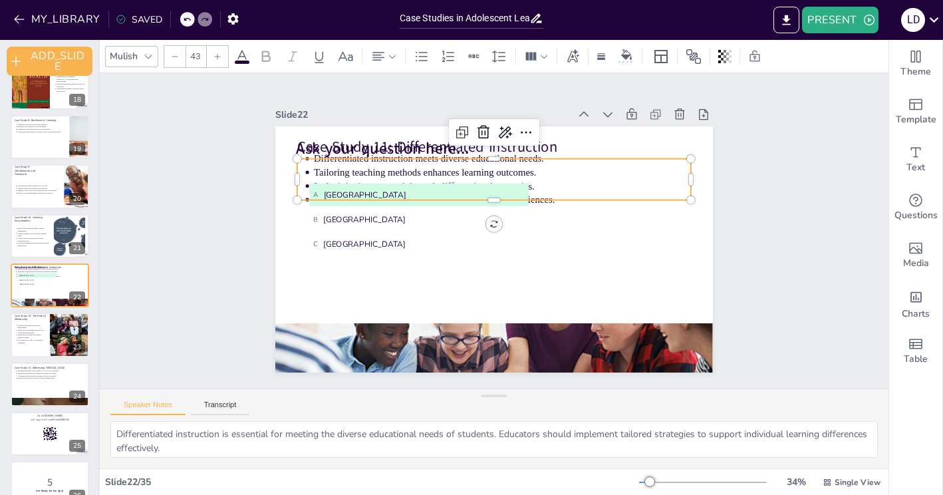
click at [390, 174] on p "Tailoring teaching methods enhances learning outcomes." at bounding box center [515, 176] width 372 height 92
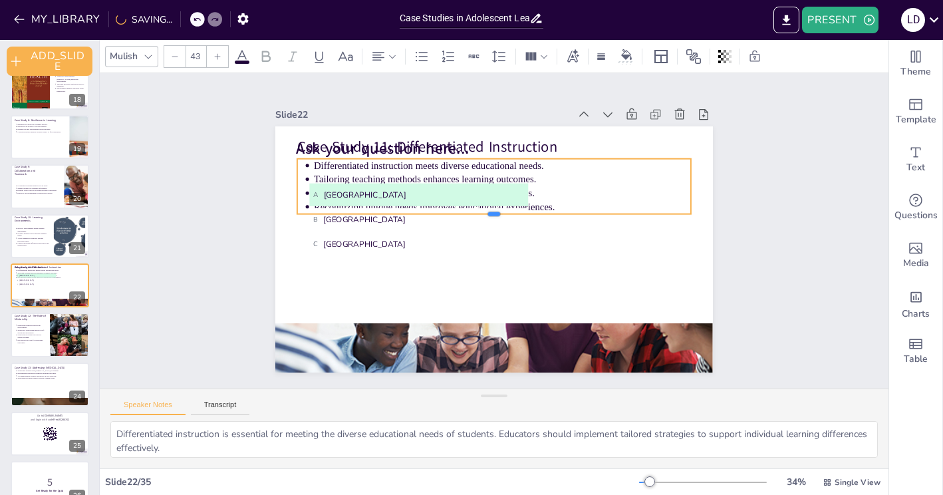
drag, startPoint x: 494, startPoint y: 202, endPoint x: 494, endPoint y: 165, distance: 37.3
click at [494, 165] on div "Case Study 11: Differentiated Instruction Differentiated instruction meets dive…" at bounding box center [485, 247] width 502 height 432
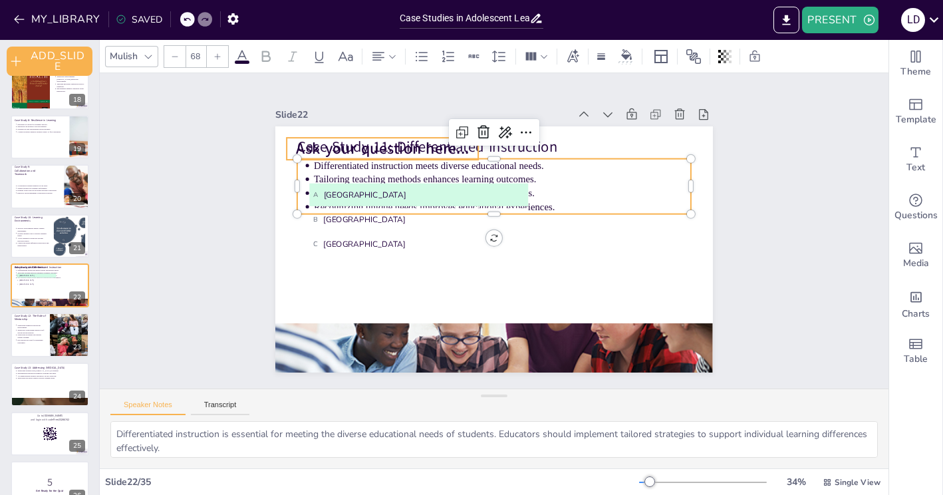
click at [417, 144] on span "Ask your question here..." at bounding box center [452, 98] width 152 height 118
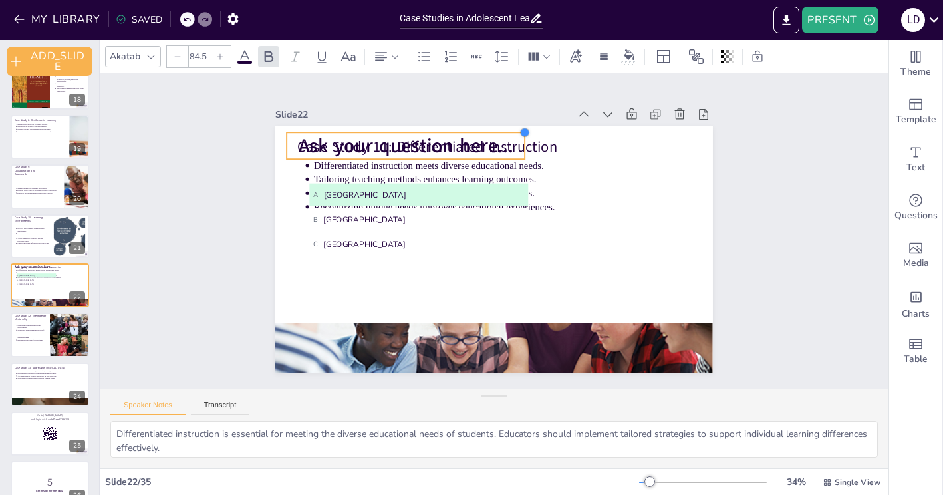
type input "84.3"
drag, startPoint x: 478, startPoint y: 138, endPoint x: 524, endPoint y: 135, distance: 46.0
click at [528, 135] on div at bounding box center [534, 136] width 12 height 12
click at [305, 98] on div at bounding box center [311, 91] width 13 height 13
click at [538, 134] on div at bounding box center [544, 140] width 13 height 13
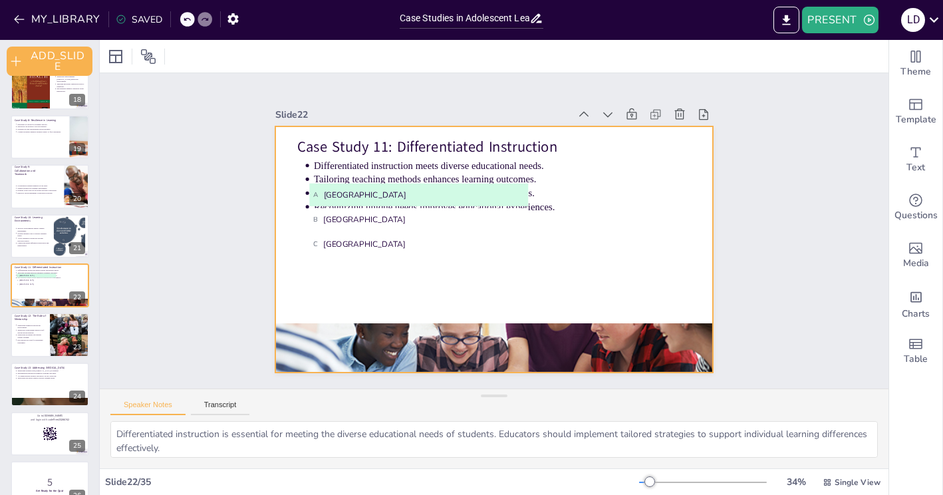
click at [535, 235] on div at bounding box center [492, 249] width 461 height 290
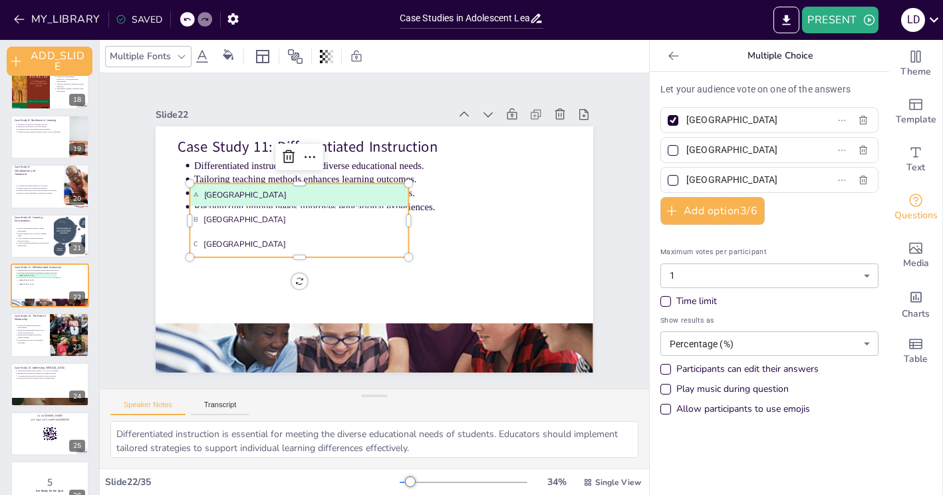
click at [399, 198] on span "A [GEOGRAPHIC_DATA]" at bounding box center [426, 165] width 55 height 209
click at [678, 59] on icon at bounding box center [673, 55] width 13 height 13
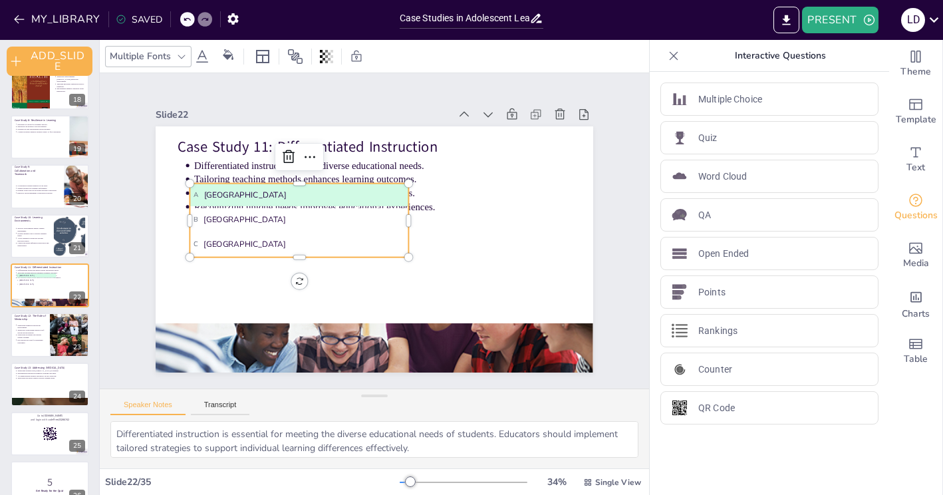
click at [678, 59] on icon at bounding box center [674, 55] width 9 height 9
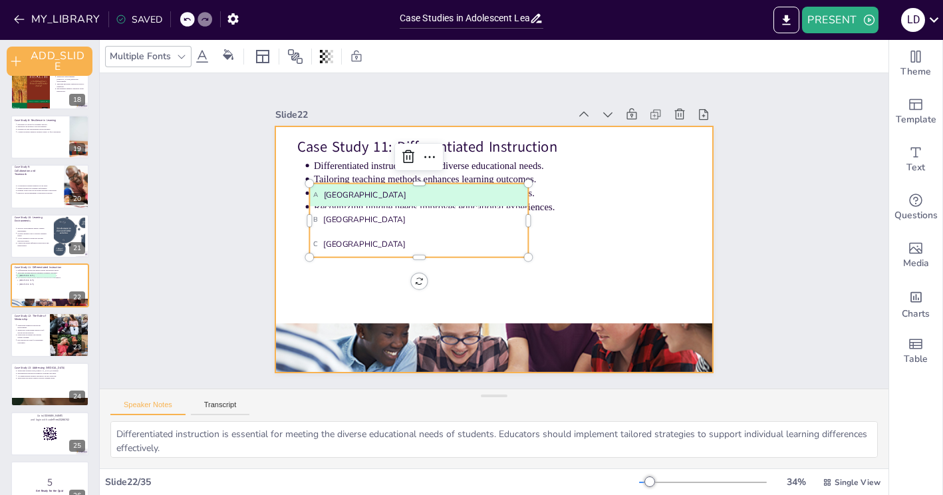
click at [625, 261] on div at bounding box center [488, 248] width 492 height 369
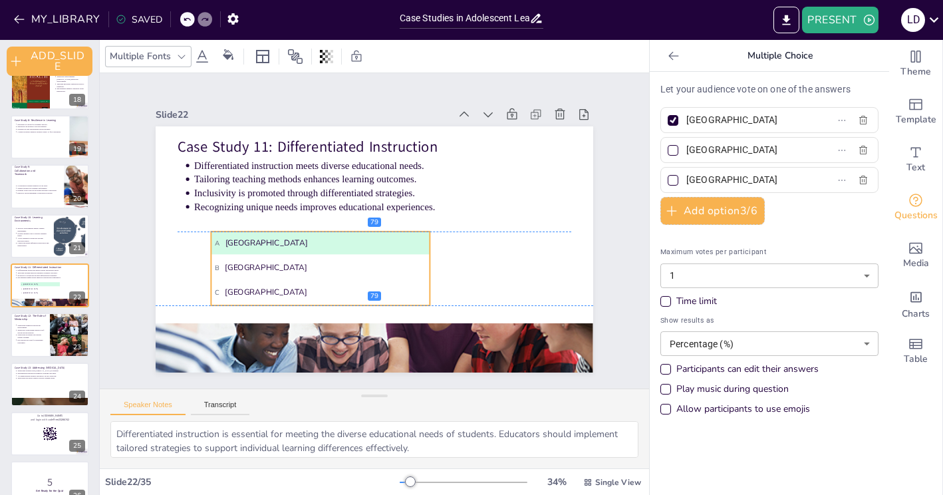
drag, startPoint x: 407, startPoint y: 206, endPoint x: 428, endPoint y: 252, distance: 51.2
click at [427, 252] on ul "A [GEOGRAPHIC_DATA] B [GEOGRAPHIC_DATA] C [GEOGRAPHIC_DATA]" at bounding box center [311, 250] width 231 height 138
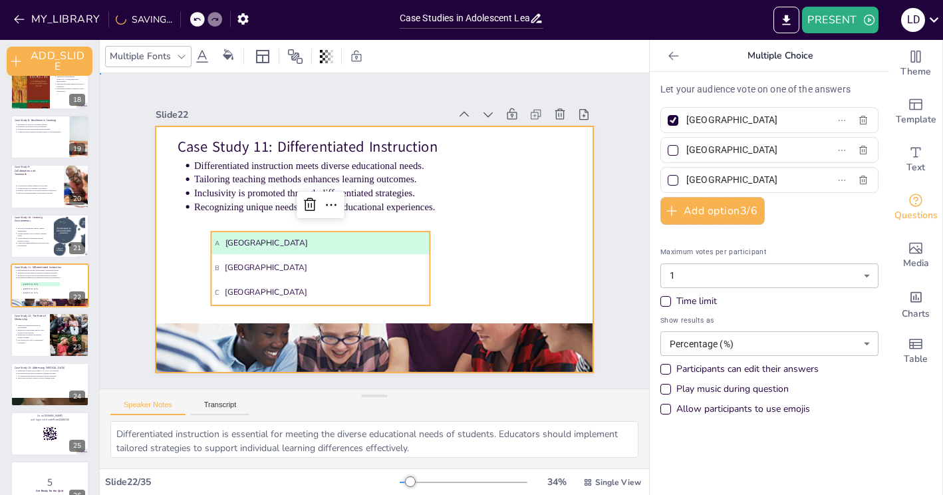
click at [503, 223] on div at bounding box center [370, 249] width 479 height 332
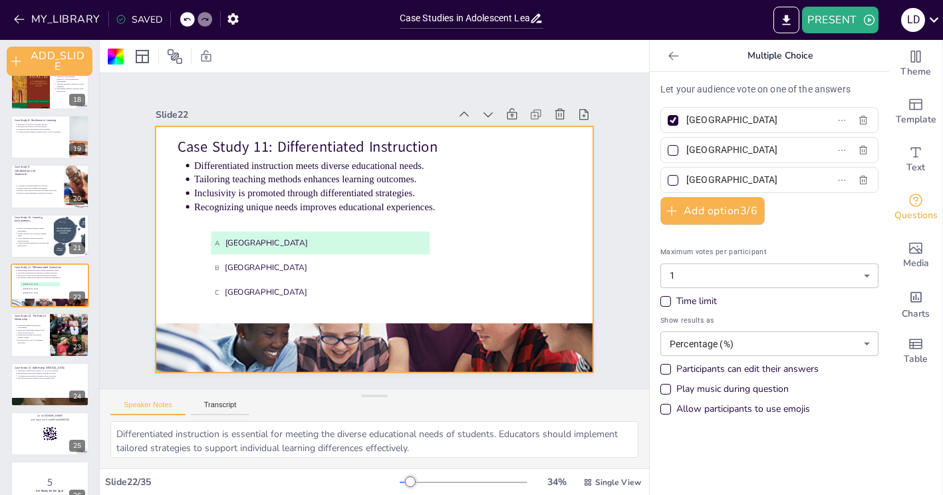
click at [673, 53] on icon at bounding box center [673, 55] width 13 height 13
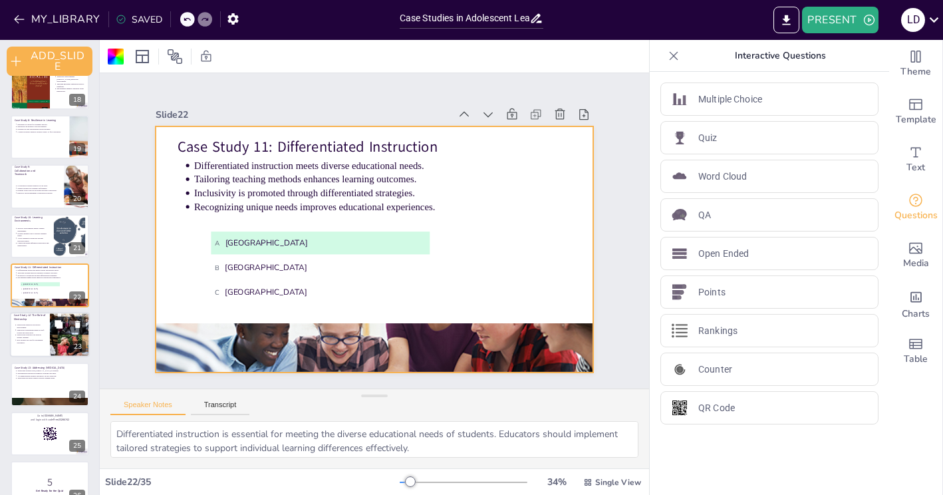
click at [50, 339] on div at bounding box center [70, 335] width 74 height 45
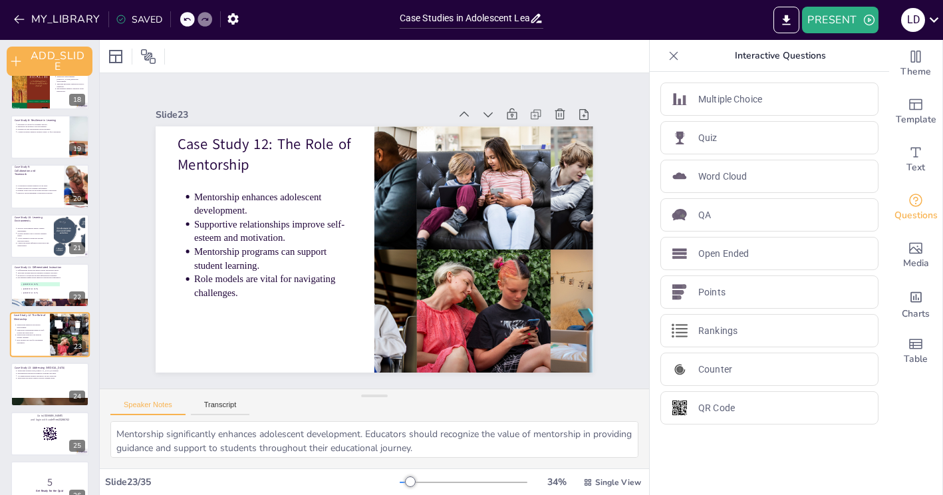
scroll to position [912, 0]
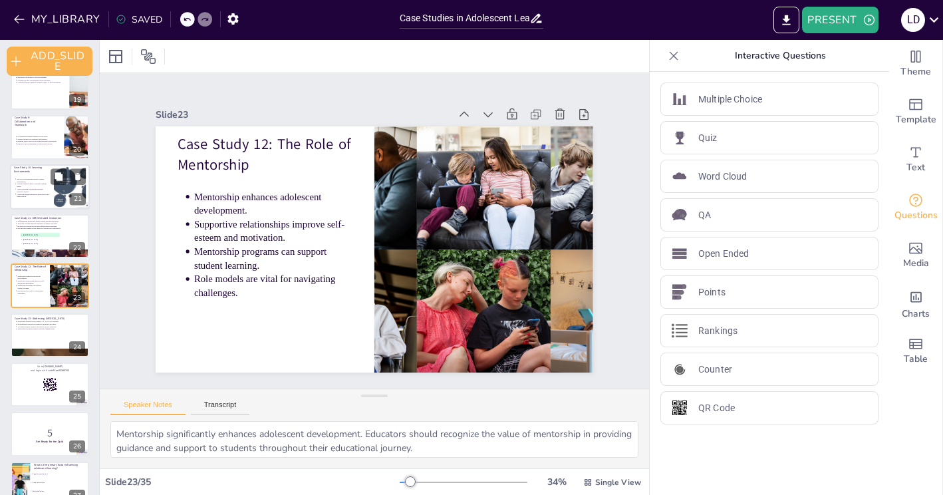
click at [33, 186] on p "Flexible designs cater to diverse learning needs." at bounding box center [33, 184] width 33 height 5
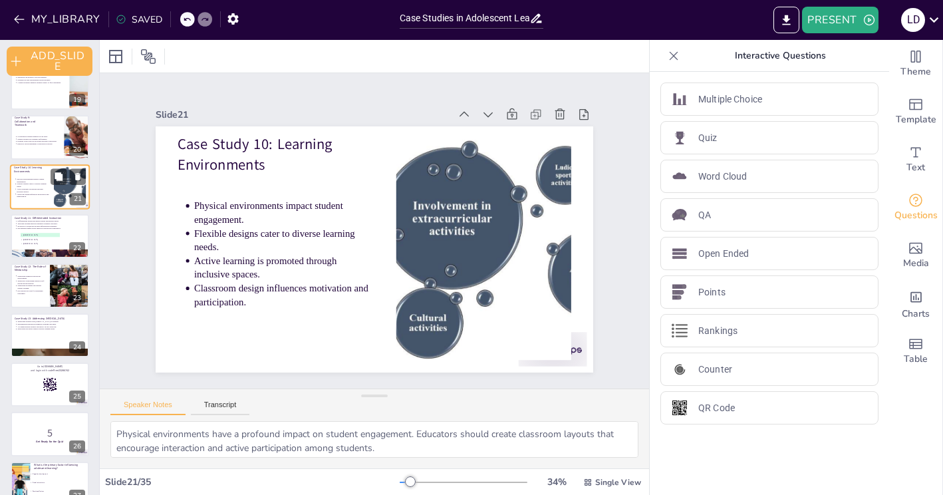
scroll to position [812, 0]
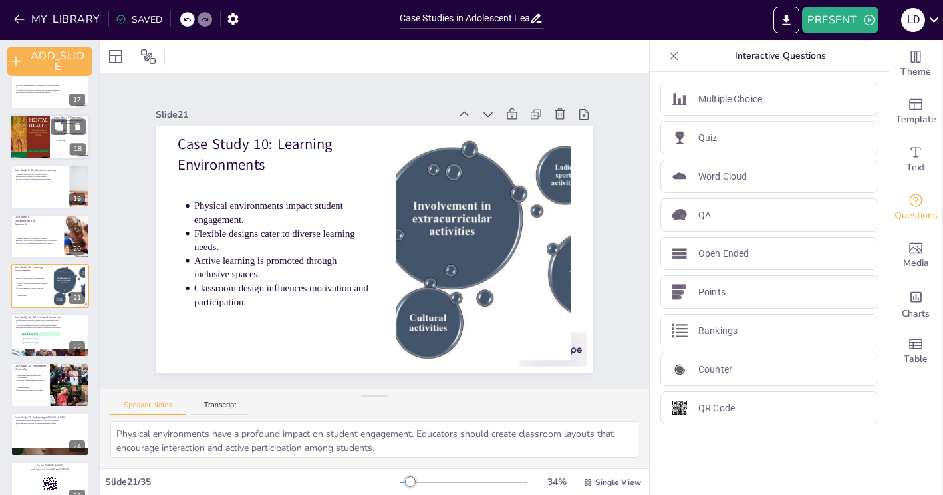
click at [28, 128] on div at bounding box center [30, 137] width 40 height 53
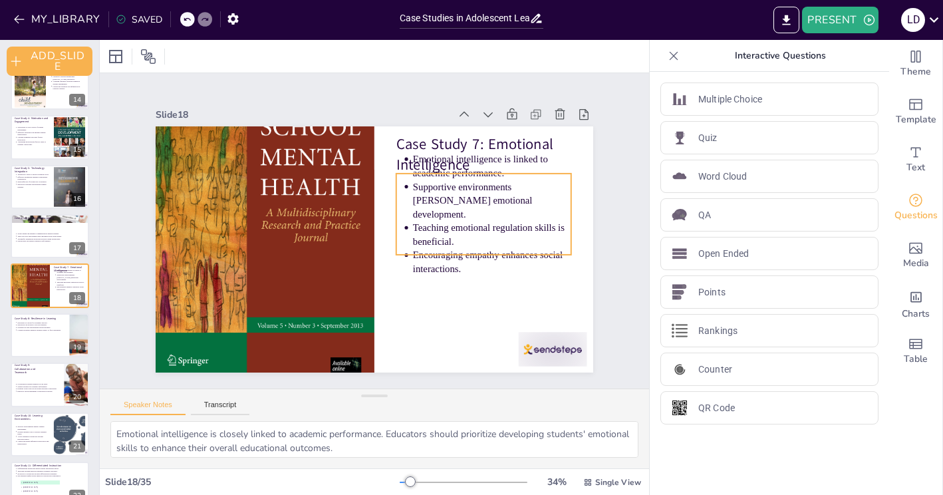
click at [436, 205] on p "Supportive environments [PERSON_NAME] emotional development." at bounding box center [497, 225] width 164 height 73
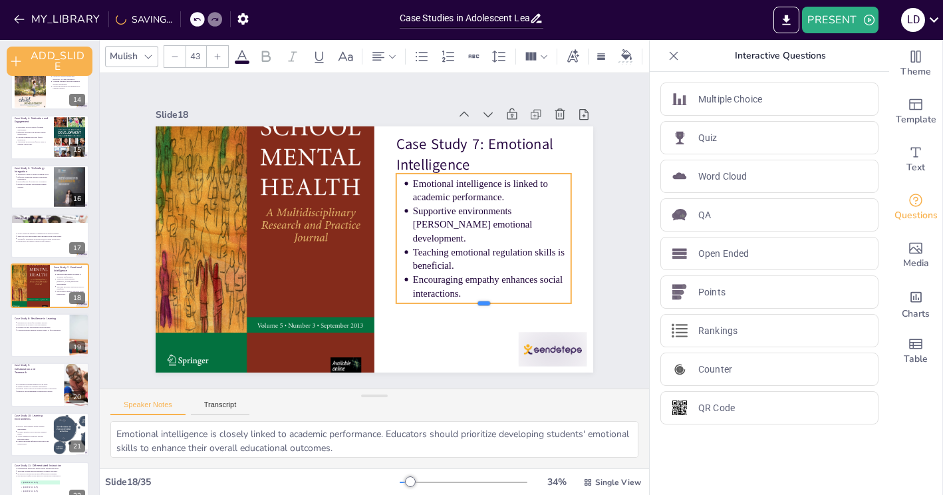
drag, startPoint x: 481, startPoint y: 256, endPoint x: 486, endPoint y: 305, distance: 48.9
click at [486, 307] on div at bounding box center [455, 339] width 170 height 65
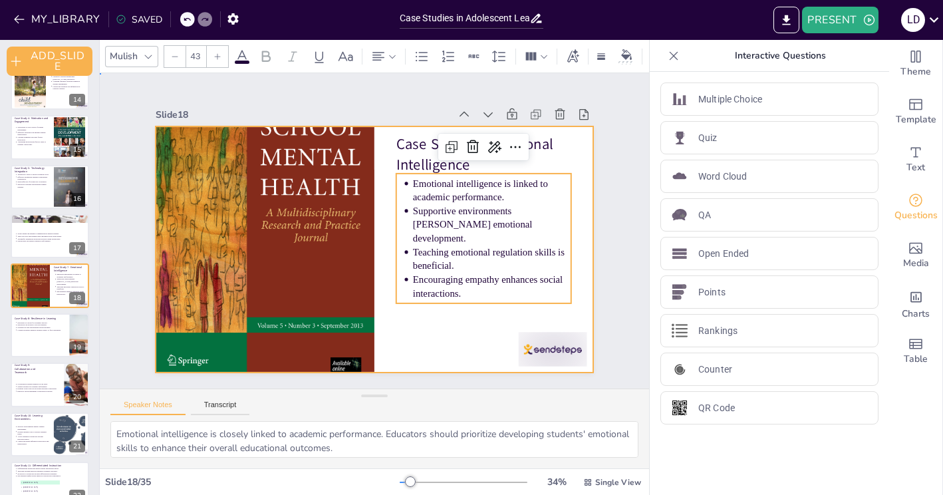
click at [580, 208] on div at bounding box center [370, 249] width 479 height 332
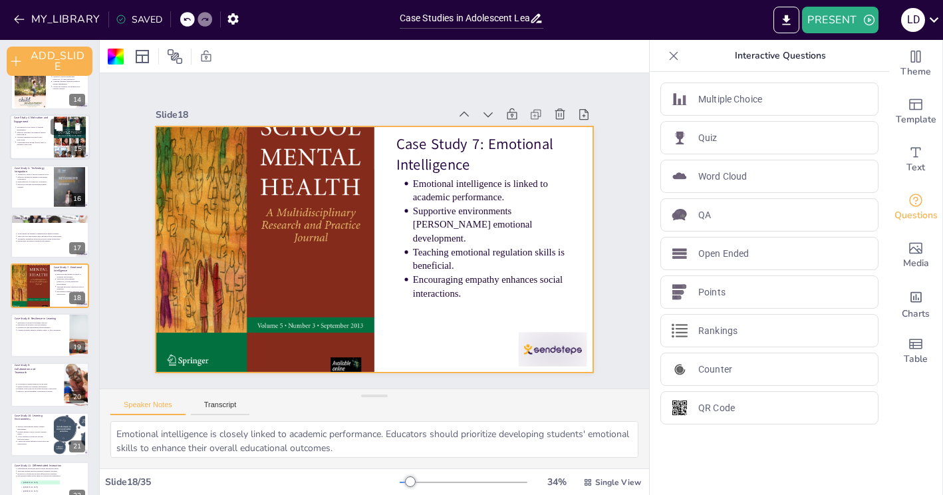
click at [29, 136] on p "Creating engaging activities fosters motivation." at bounding box center [33, 138] width 33 height 5
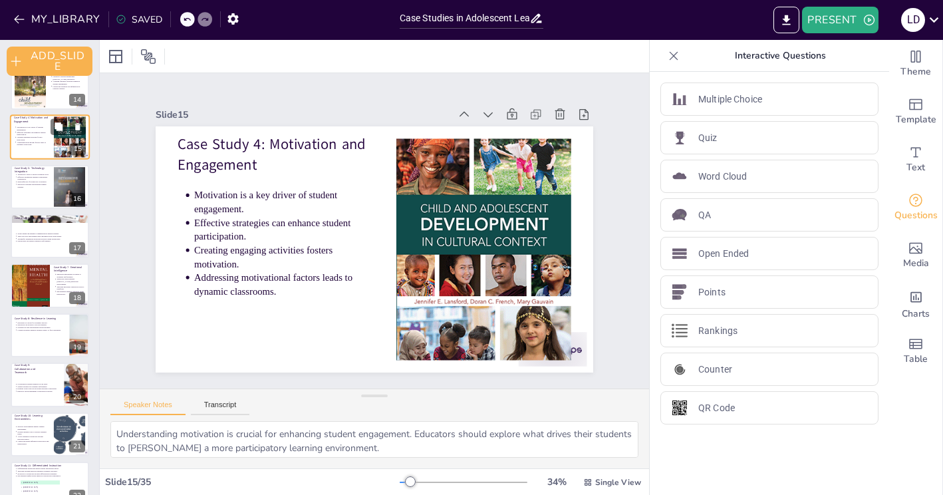
scroll to position [516, 0]
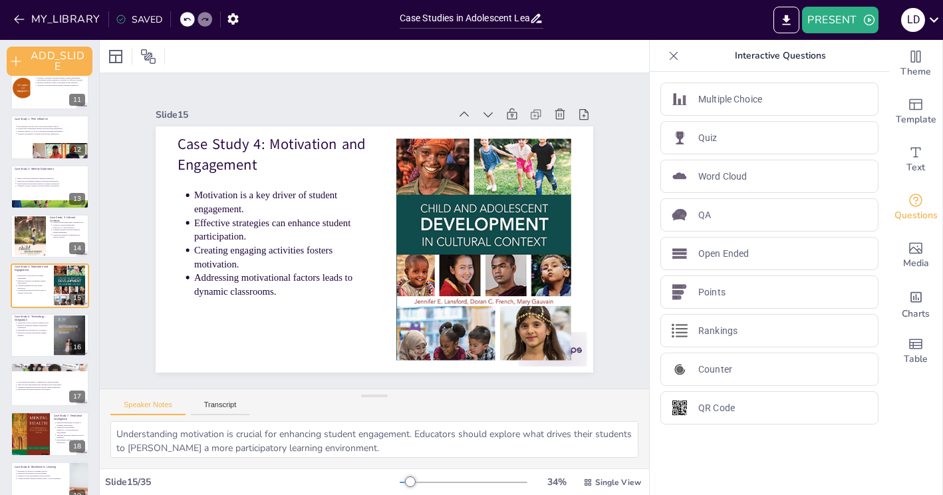
click at [675, 56] on icon at bounding box center [673, 55] width 13 height 13
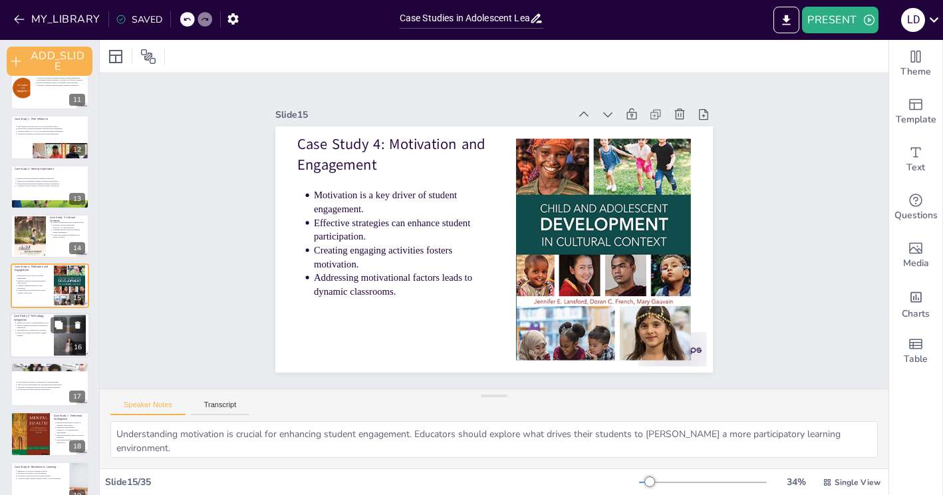
click at [35, 329] on p "Purposeful use of technology is essential." at bounding box center [33, 330] width 33 height 3
type textarea "Technology plays a crucial role in catering to diverse learning styles. Educato…"
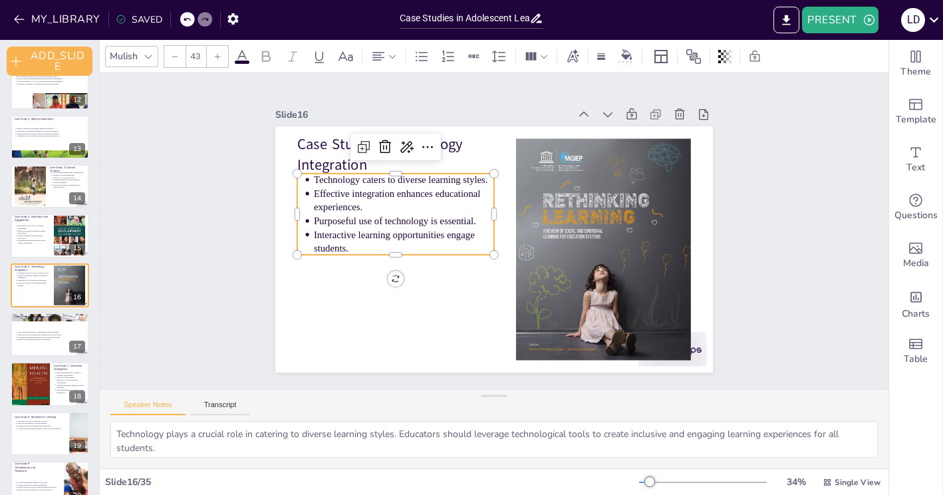
click at [339, 230] on p "Interactive learning opportunities engage students." at bounding box center [405, 213] width 180 height 82
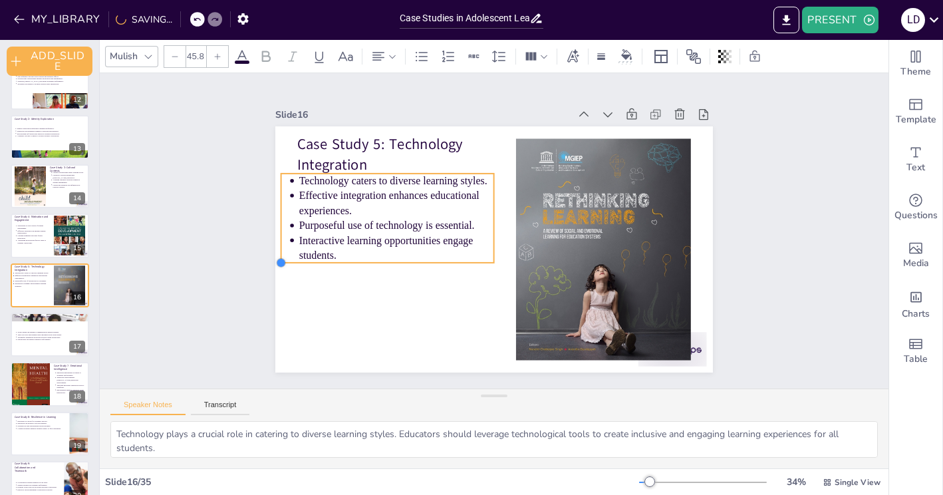
type input "45.5"
drag, startPoint x: 297, startPoint y: 256, endPoint x: 394, endPoint y: 261, distance: 96.6
click at [394, 261] on div "Case Study 5: Technology Integration Technology caters to diverse learning styl…" at bounding box center [492, 249] width 461 height 291
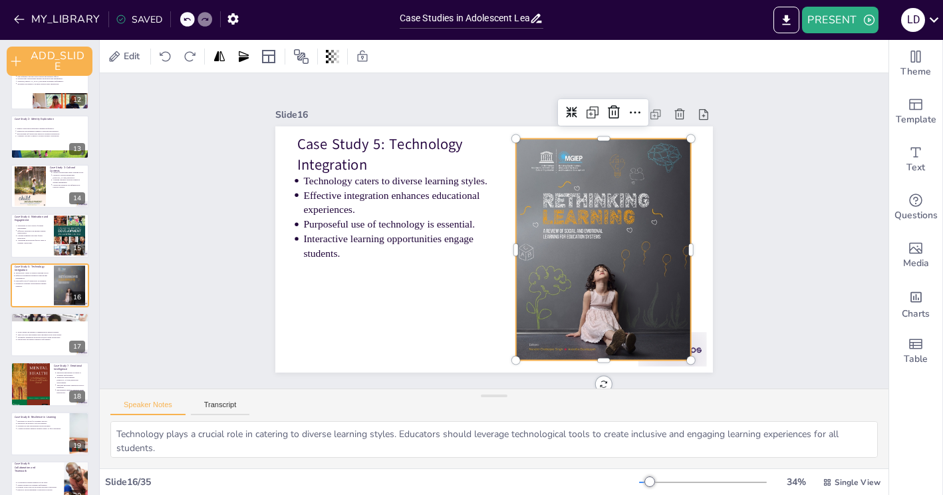
click at [542, 246] on div at bounding box center [601, 261] width 198 height 242
click at [517, 250] on div at bounding box center [601, 261] width 198 height 242
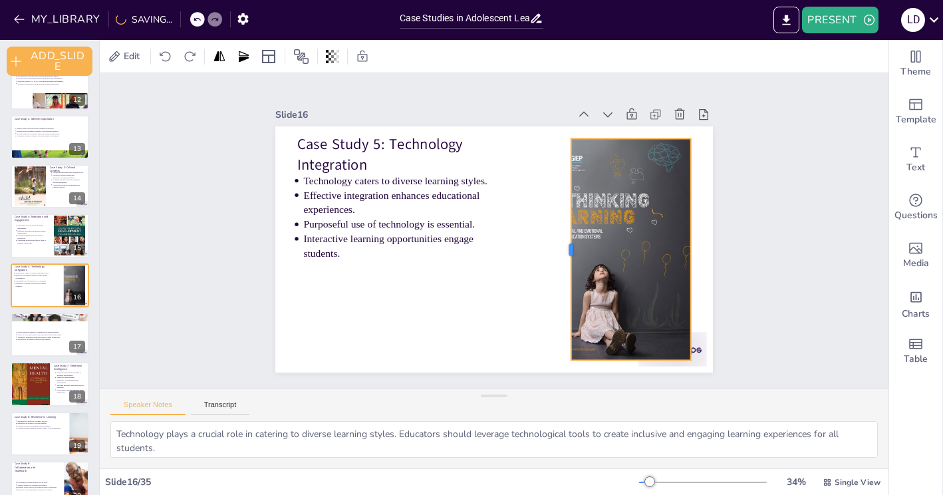
drag, startPoint x: 515, startPoint y: 251, endPoint x: 570, endPoint y: 252, distance: 55.2
click at [570, 252] on div at bounding box center [566, 250] width 11 height 222
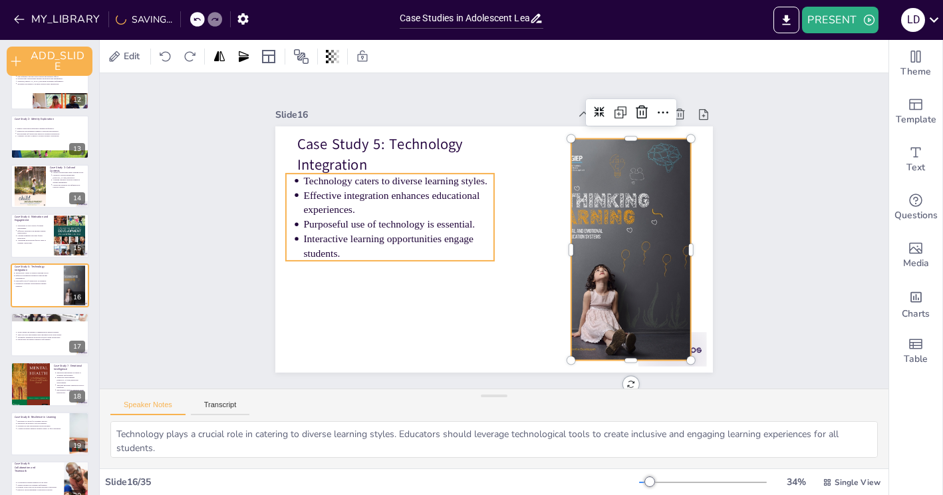
click at [474, 218] on p "Purposeful use of technology is essential." at bounding box center [491, 135] width 35 height 191
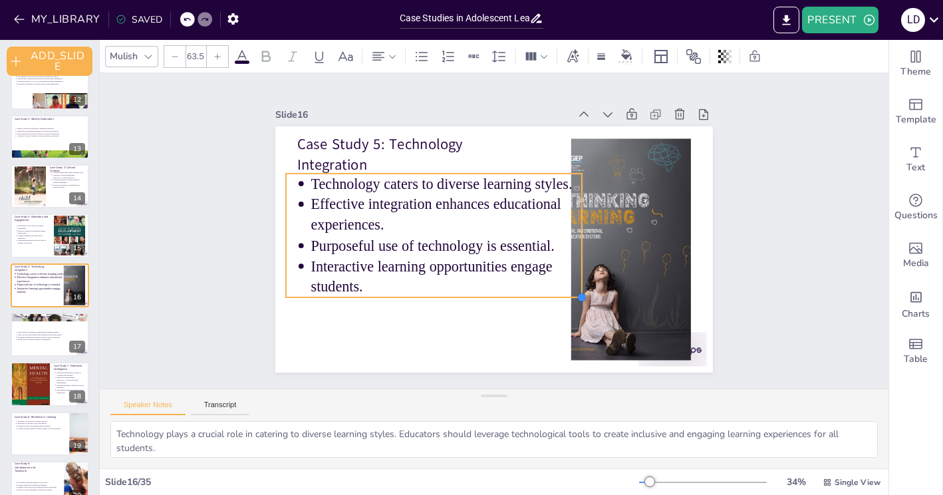
type input "63.2"
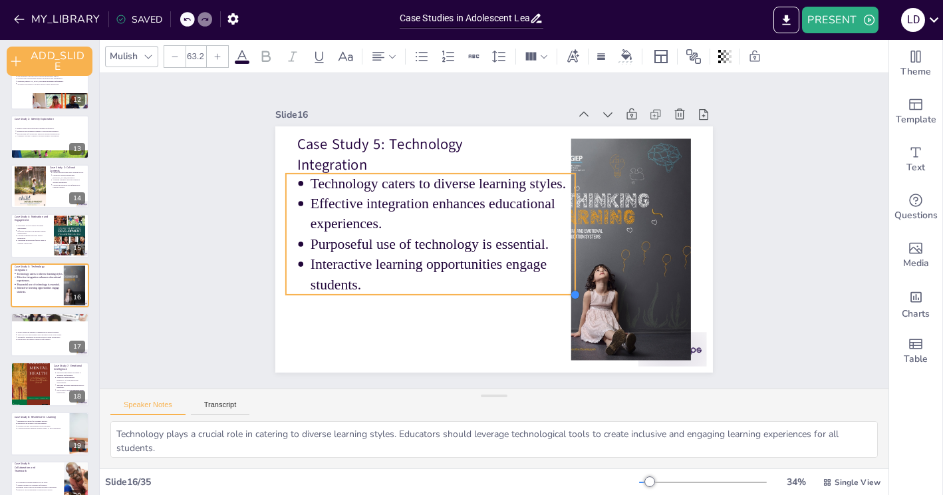
drag, startPoint x: 494, startPoint y: 261, endPoint x: 520, endPoint y: 295, distance: 42.7
click at [520, 295] on div "Case Study 5: Technology Integration Technology caters to diverse learning styl…" at bounding box center [490, 248] width 479 height 331
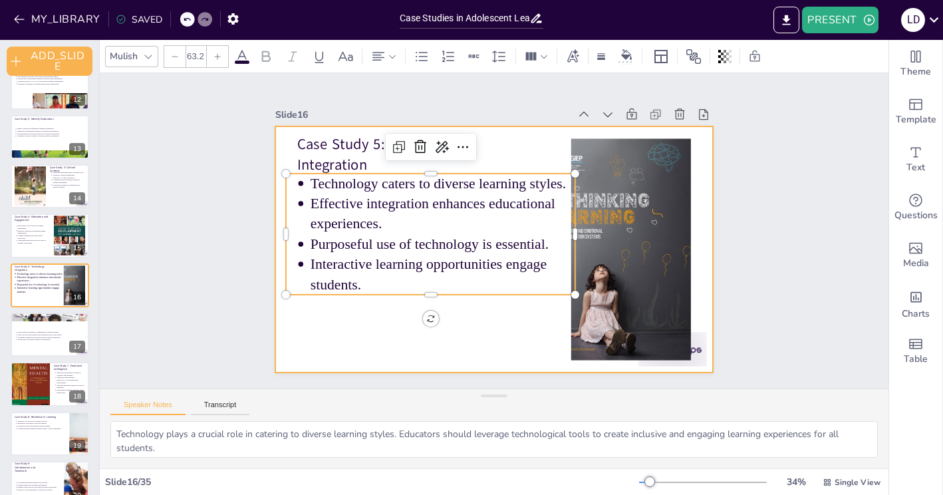
click at [702, 265] on div at bounding box center [492, 249] width 461 height 291
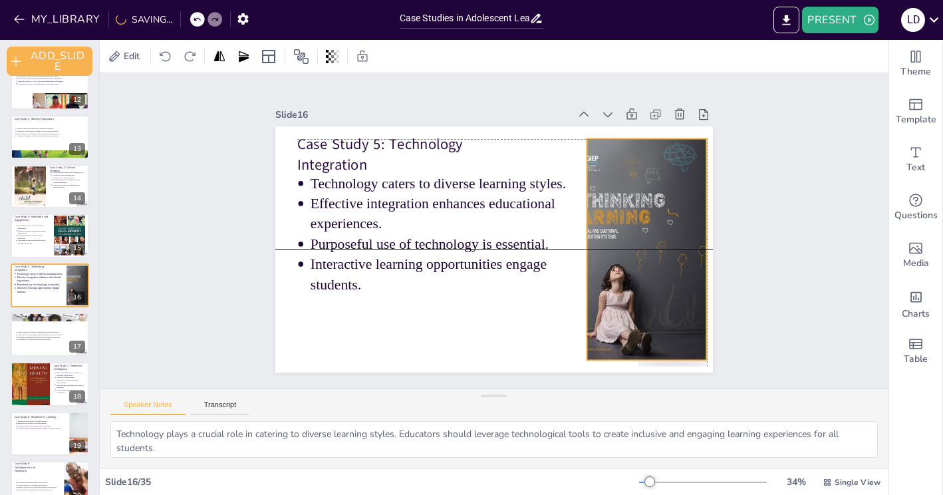
drag, startPoint x: 657, startPoint y: 242, endPoint x: 669, endPoint y: 242, distance: 12.0
click at [669, 242] on div at bounding box center [613, 275] width 218 height 257
click at [768, 236] on div "Slide 1 Case Studies in Adolescent Learning This presentation explores social a…" at bounding box center [495, 231] width 818 height 396
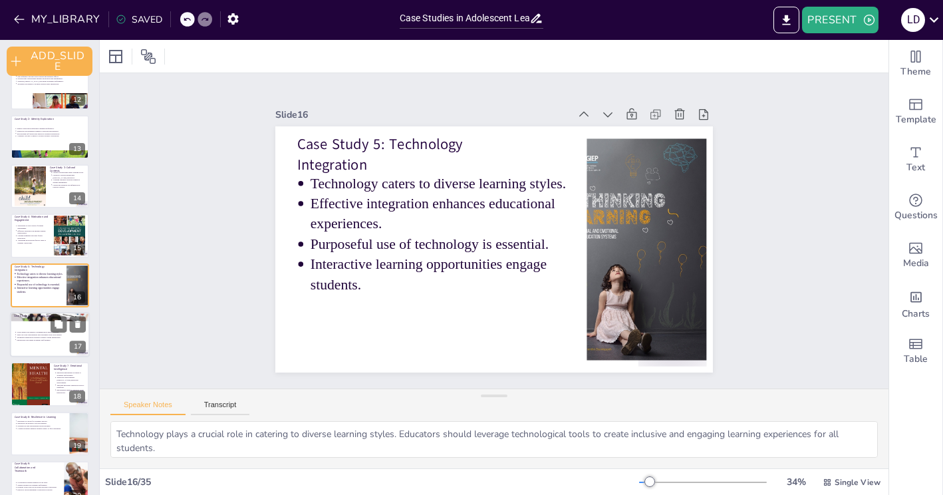
click at [43, 337] on p "Thoughtful integration promotes positive online interactions." at bounding box center [51, 337] width 69 height 3
type textarea "Social media enhances communication among students, facilitating collaboration …"
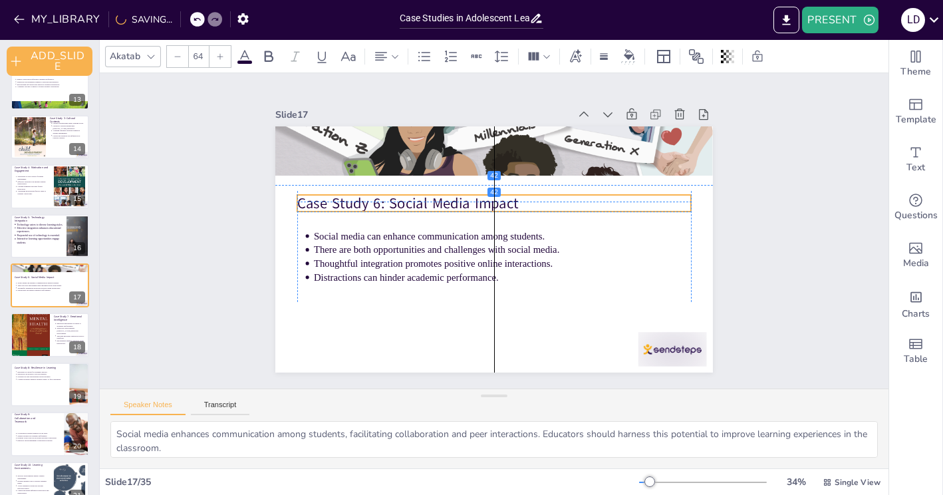
drag, startPoint x: 392, startPoint y: 150, endPoint x: 393, endPoint y: 202, distance: 51.2
click at [393, 202] on p "Case Study 6: Social Media Impact" at bounding box center [497, 202] width 394 height 61
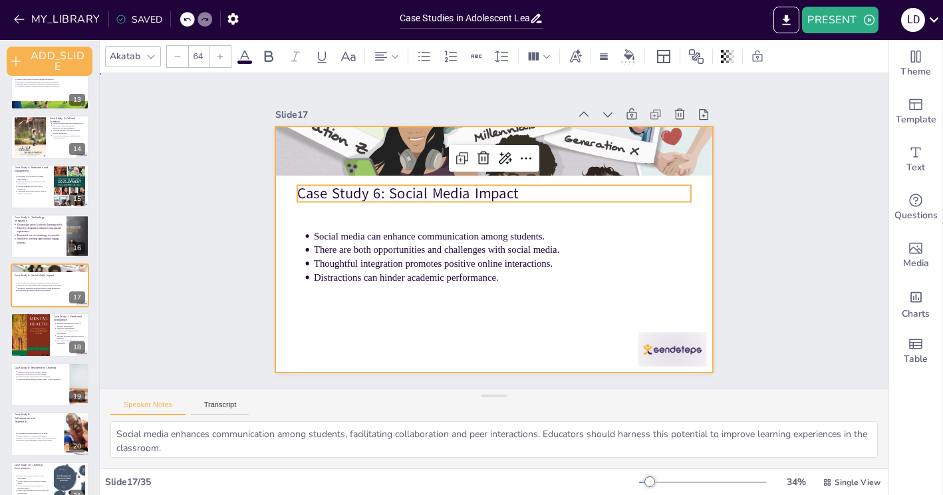
click at [543, 331] on div at bounding box center [492, 249] width 461 height 290
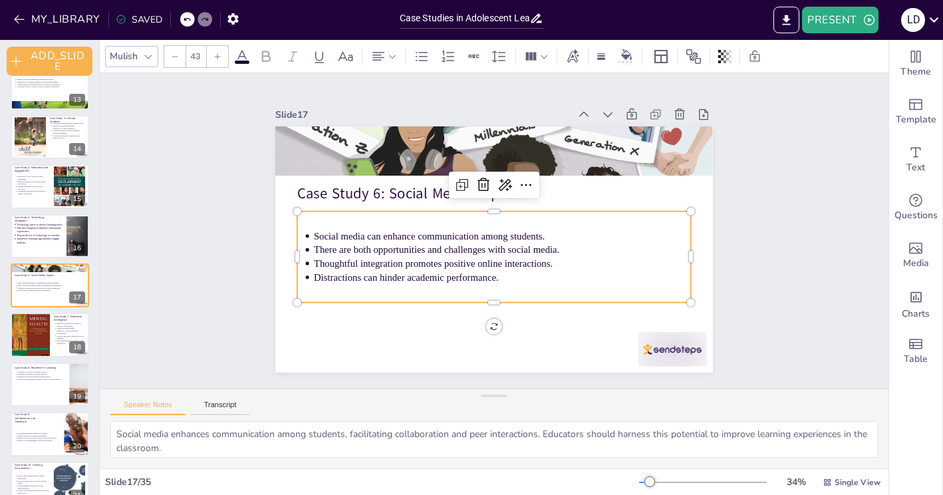
click at [460, 274] on p "Distractions can hinder academic performance." at bounding box center [497, 278] width 377 height 53
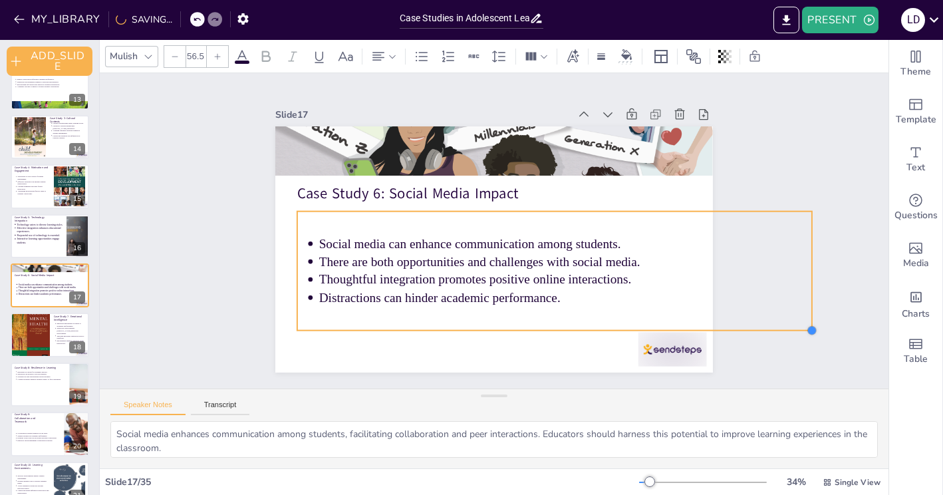
type input "56.8"
drag, startPoint x: 690, startPoint y: 300, endPoint x: 705, endPoint y: 329, distance: 33.0
click at [705, 329] on div "Case Study 6: Social Media Impact Social media can enhance communication among …" at bounding box center [487, 248] width 500 height 403
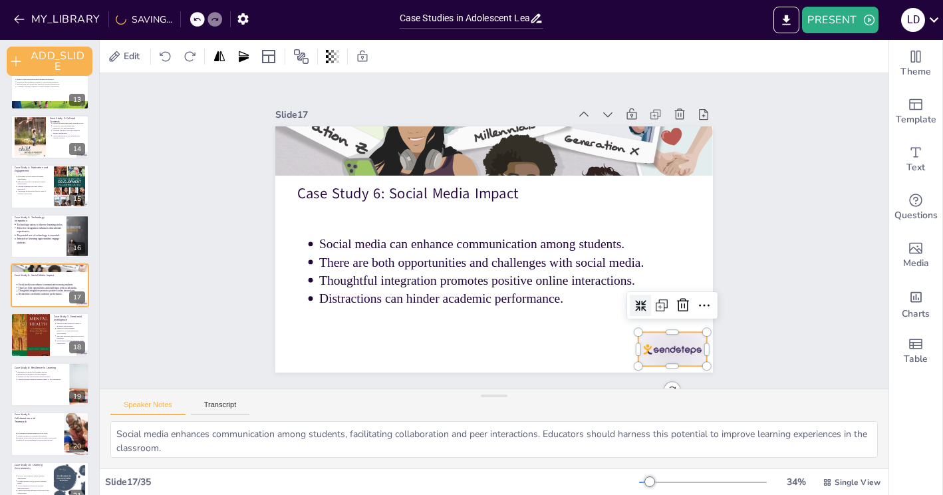
click at [689, 353] on div at bounding box center [673, 349] width 69 height 34
click at [709, 333] on div at bounding box center [707, 332] width 11 height 11
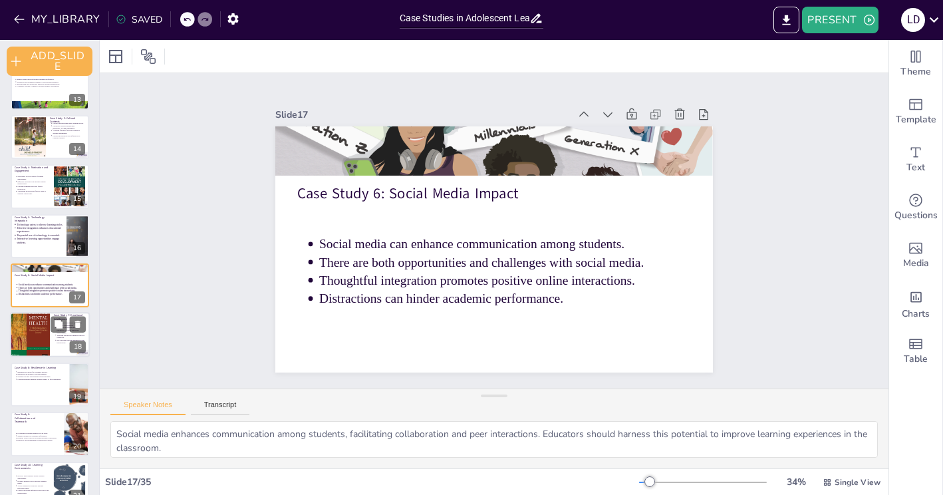
click at [29, 337] on div at bounding box center [30, 335] width 40 height 53
type textarea "Emotional intelligence is closely linked to academic performance. Educators sho…"
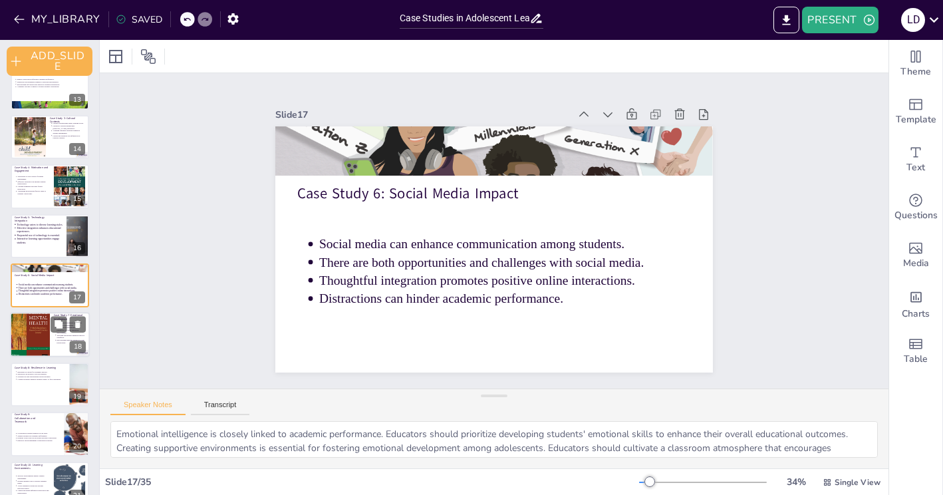
scroll to position [664, 0]
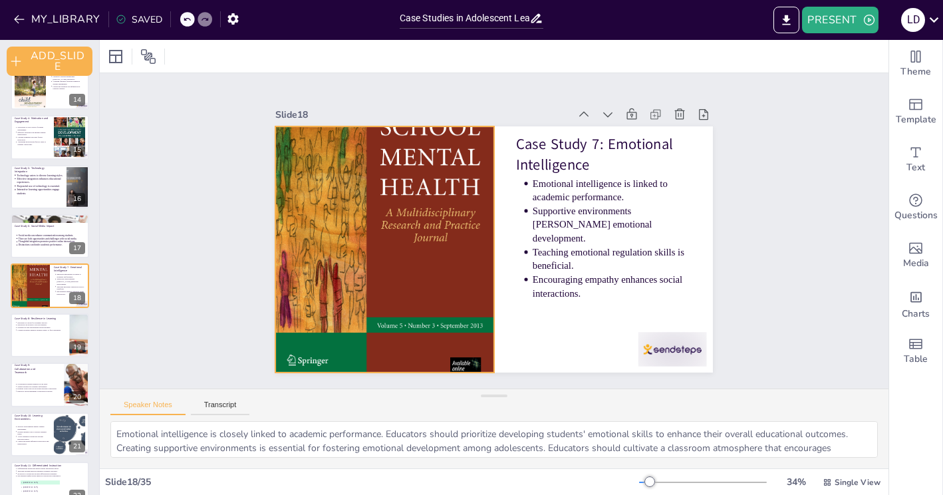
click at [413, 161] on div at bounding box center [383, 226] width 274 height 330
drag, startPoint x: 384, startPoint y: 124, endPoint x: 385, endPoint y: 113, distance: 11.3
click at [385, 113] on div at bounding box center [412, 90] width 216 height 56
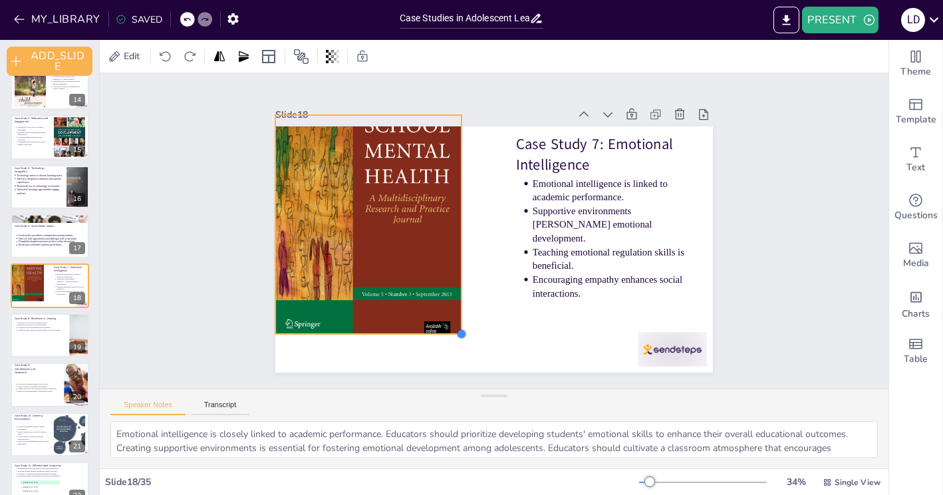
drag, startPoint x: 491, startPoint y: 369, endPoint x: 458, endPoint y: 321, distance: 58.9
click at [458, 321] on div "Case Study 7: Emotional Intelligence Emotional intelligence is linked to academ…" at bounding box center [494, 249] width 438 height 246
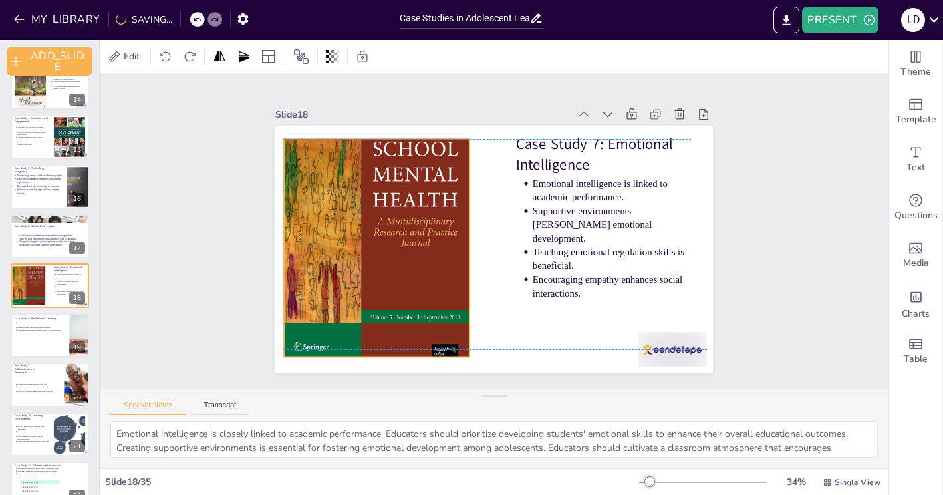
drag, startPoint x: 416, startPoint y: 248, endPoint x: 425, endPoint y: 267, distance: 20.5
click at [425, 267] on div at bounding box center [375, 240] width 210 height 265
click at [752, 219] on div "Slide 1 Case Studies in Adolescent Learning This presentation explores social a…" at bounding box center [495, 231] width 818 height 396
